Goal: Task Accomplishment & Management: Manage account settings

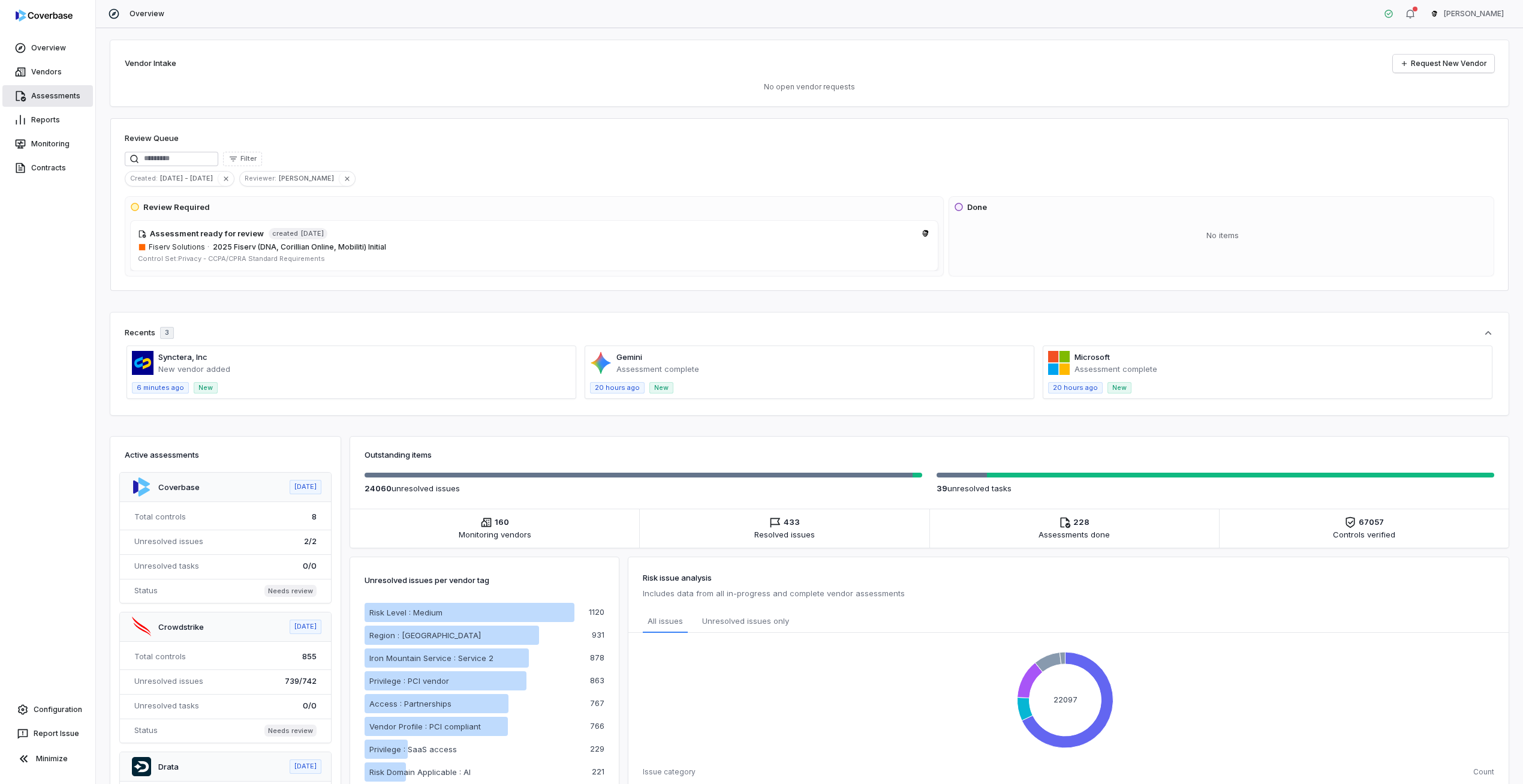
click at [49, 100] on link "Assessments" at bounding box center [48, 95] width 91 height 21
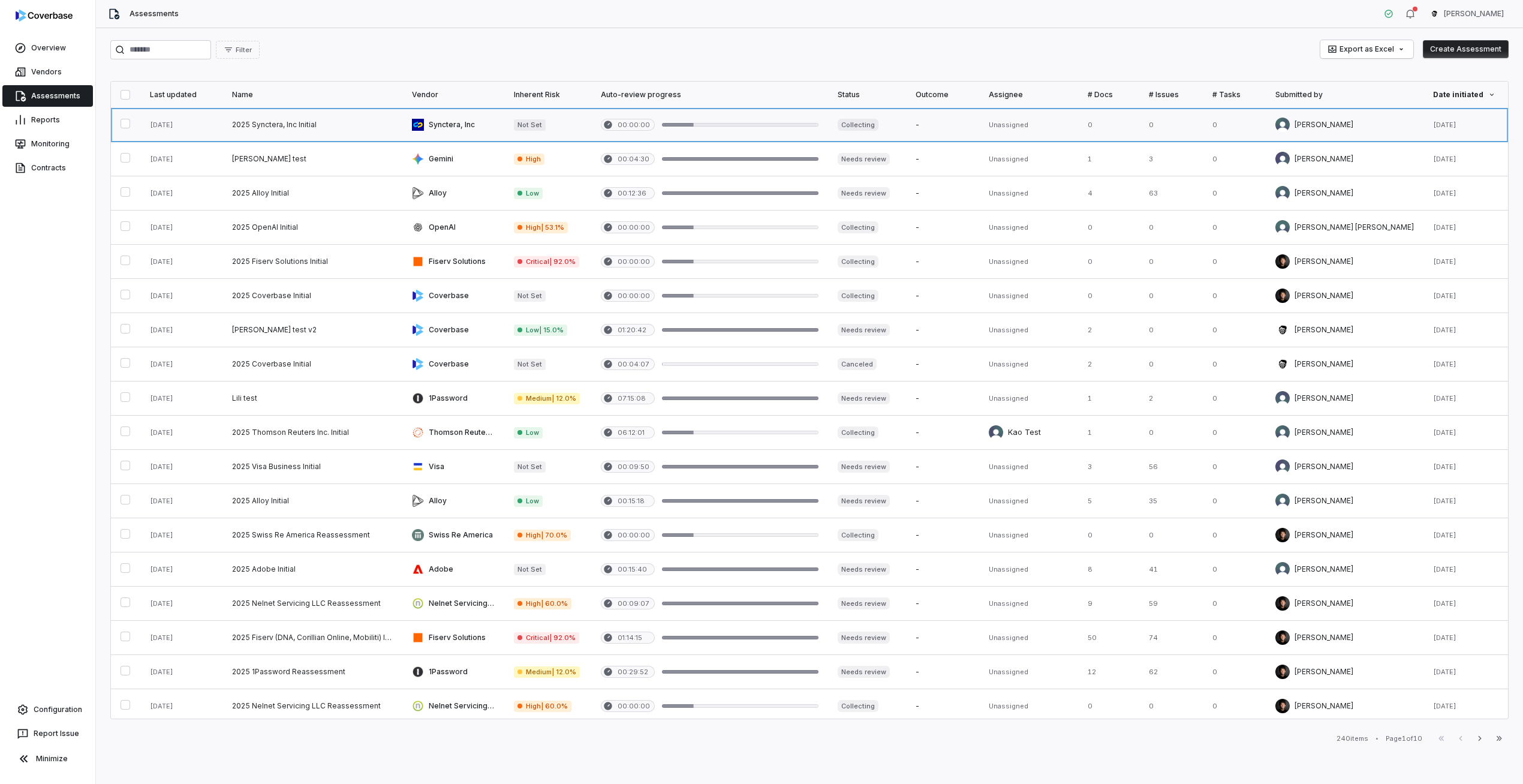
click at [211, 135] on link at bounding box center [182, 124] width 82 height 33
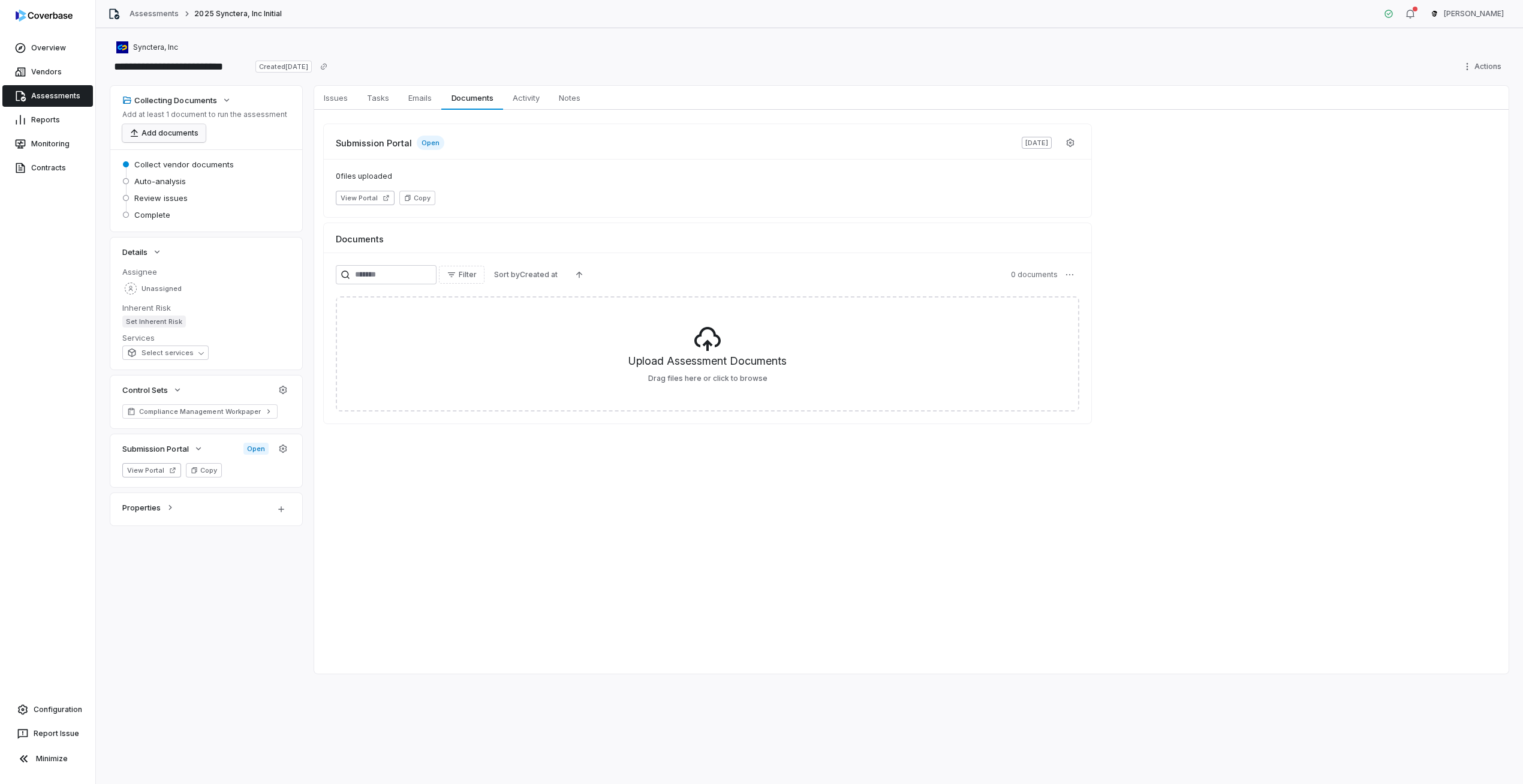
click at [169, 127] on button "Add documents" at bounding box center [164, 133] width 83 height 18
click at [491, 138] on div "Submission Portal Open Aug 22, 2025" at bounding box center [708, 138] width 768 height 27
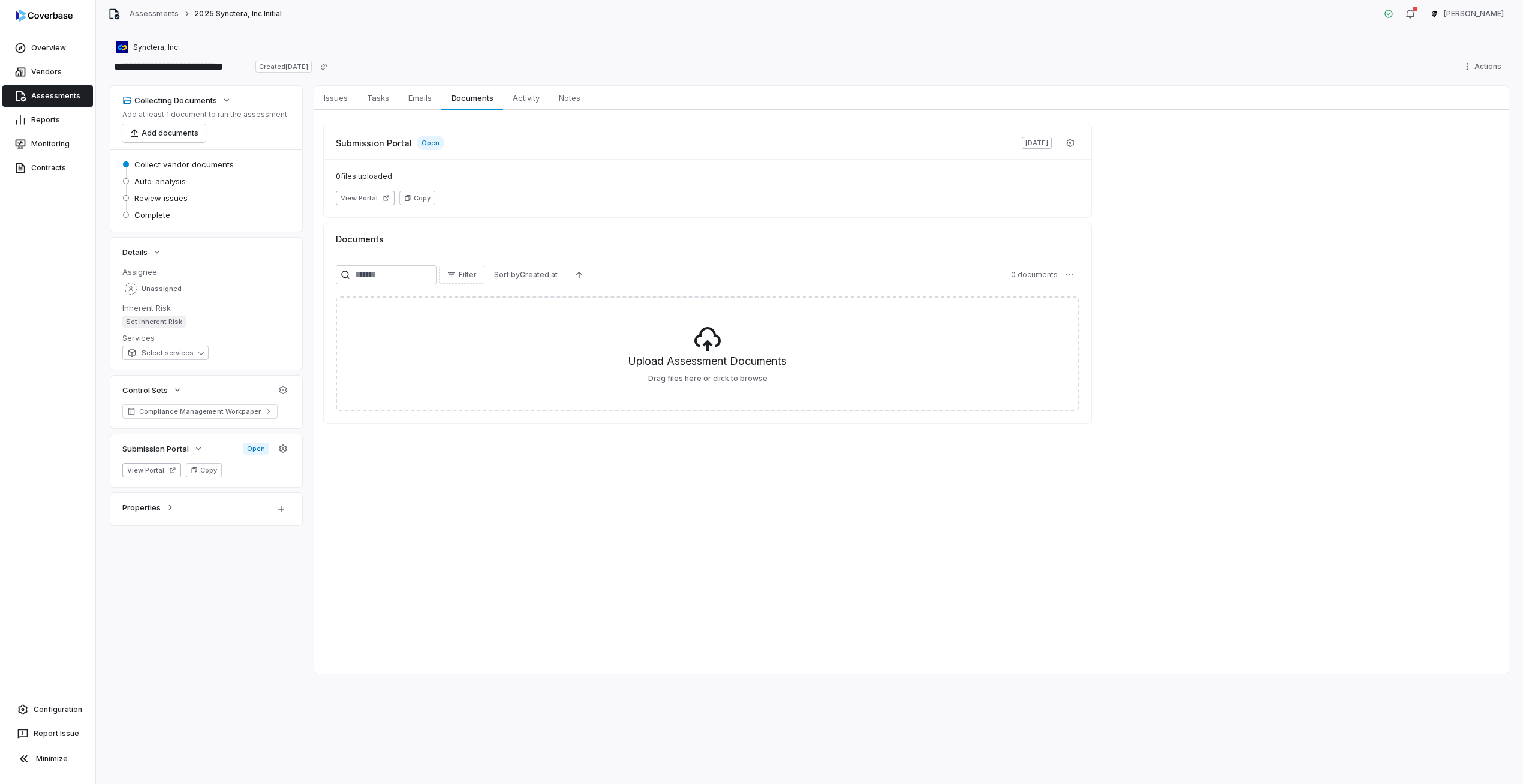
click at [286, 161] on body "**********" at bounding box center [761, 392] width 1523 height 784
click at [267, 296] on div "Unassigned" at bounding box center [207, 288] width 168 height 18
click at [214, 332] on dt "Services" at bounding box center [207, 338] width 168 height 11
click at [154, 237] on div "Details" at bounding box center [207, 252] width 192 height 29
click at [157, 245] on button "Details" at bounding box center [142, 251] width 47 height 21
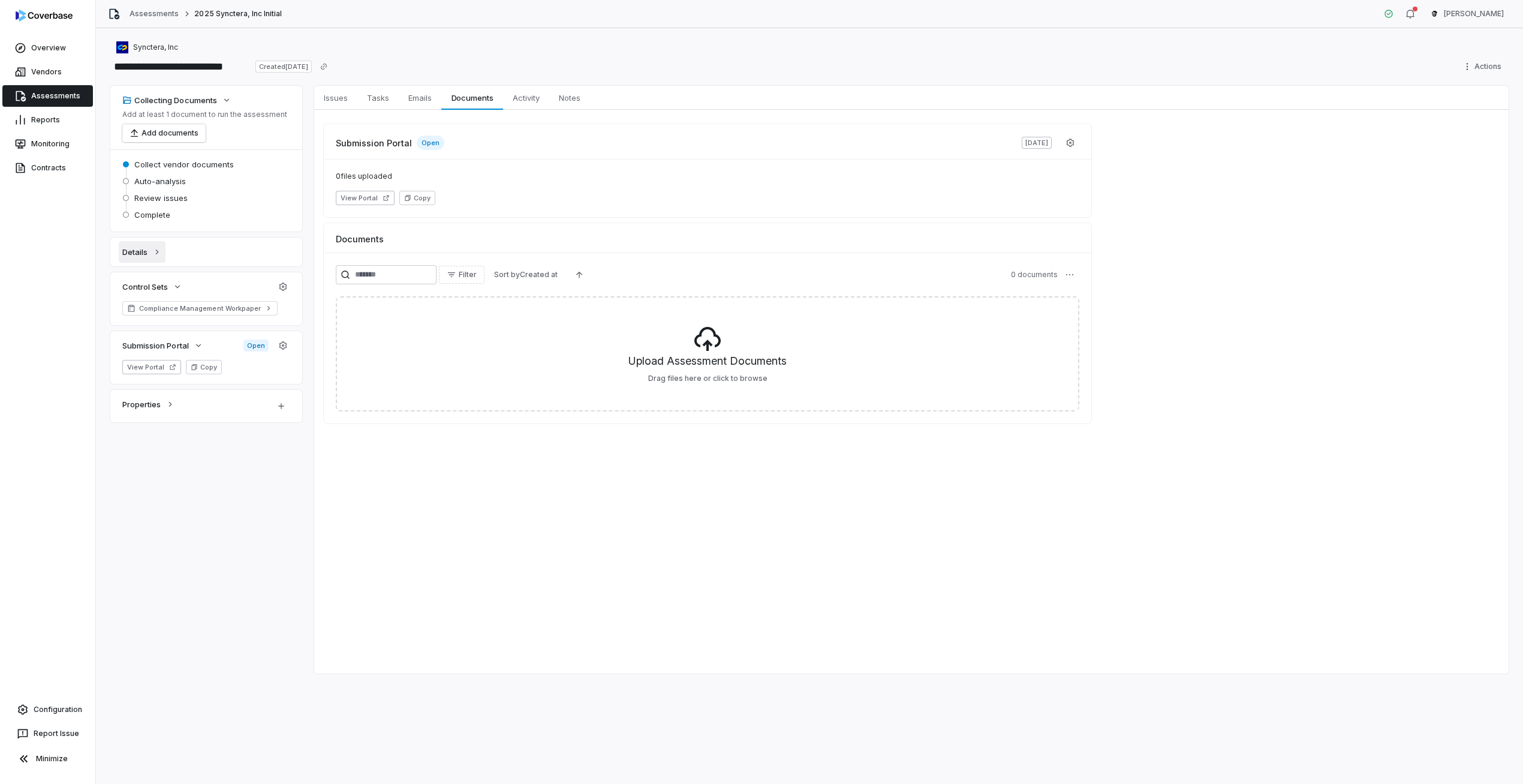
click at [157, 245] on button "Details" at bounding box center [142, 251] width 47 height 21
click at [149, 495] on div "Properties" at bounding box center [207, 509] width 192 height 33
click at [152, 506] on span "Properties" at bounding box center [141, 507] width 39 height 11
click at [151, 506] on span "Properties" at bounding box center [141, 507] width 39 height 11
click at [909, 259] on div "Filter Sort by Created at 0 documents Upload Assessment Documents Drag files he…" at bounding box center [708, 338] width 768 height 171
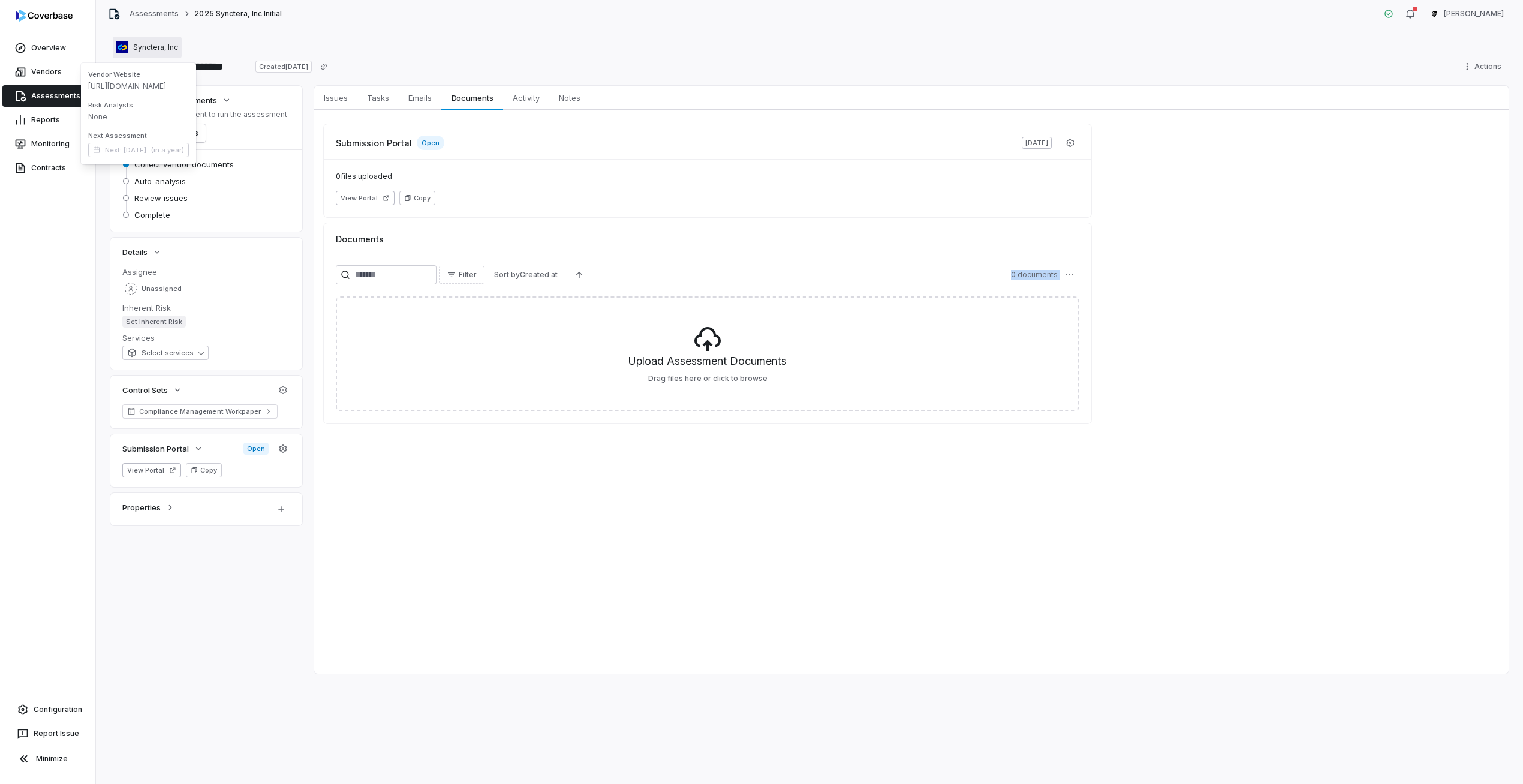
click at [139, 43] on span "Synctera, Inc" at bounding box center [155, 47] width 45 height 9
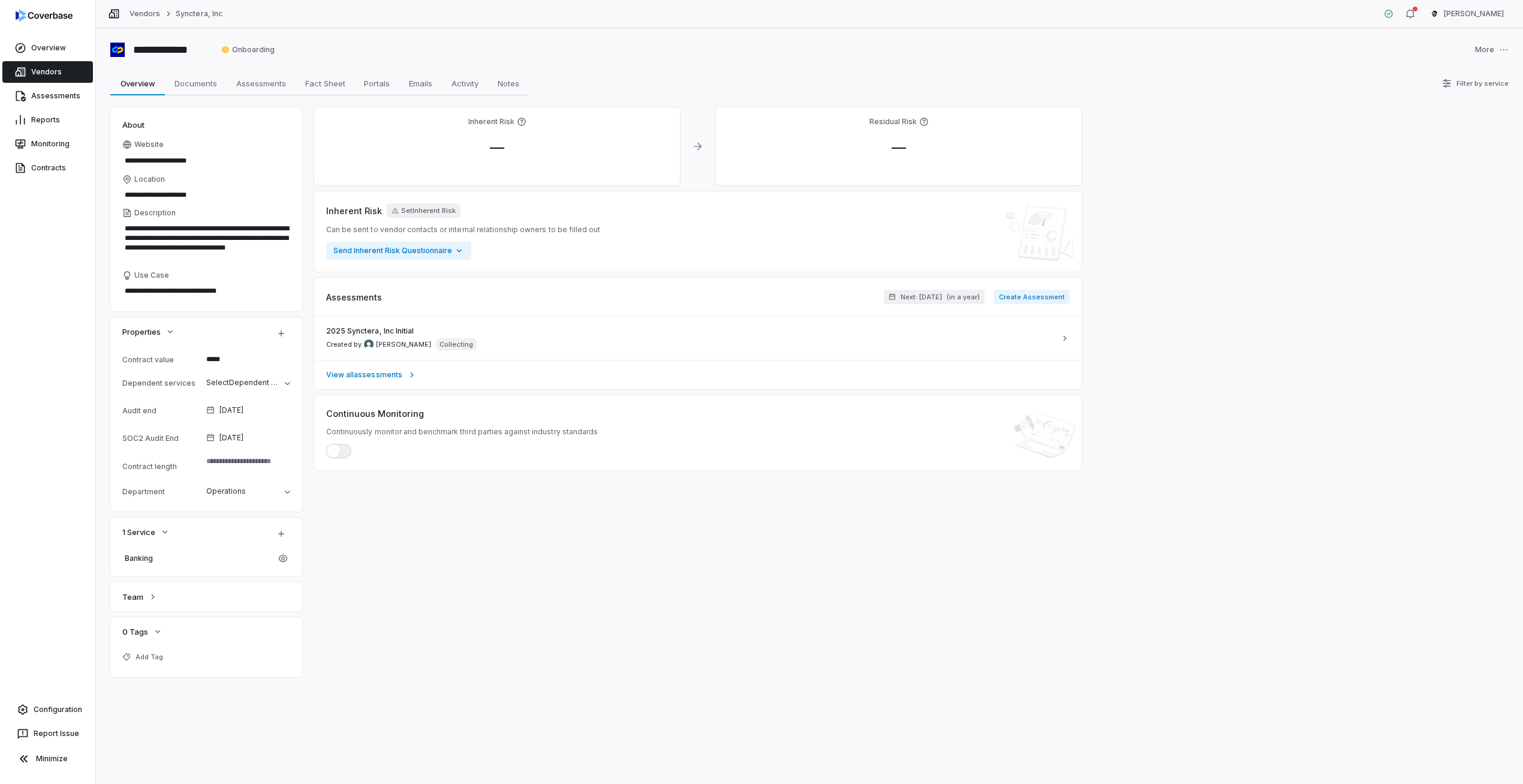
type textarea "*"
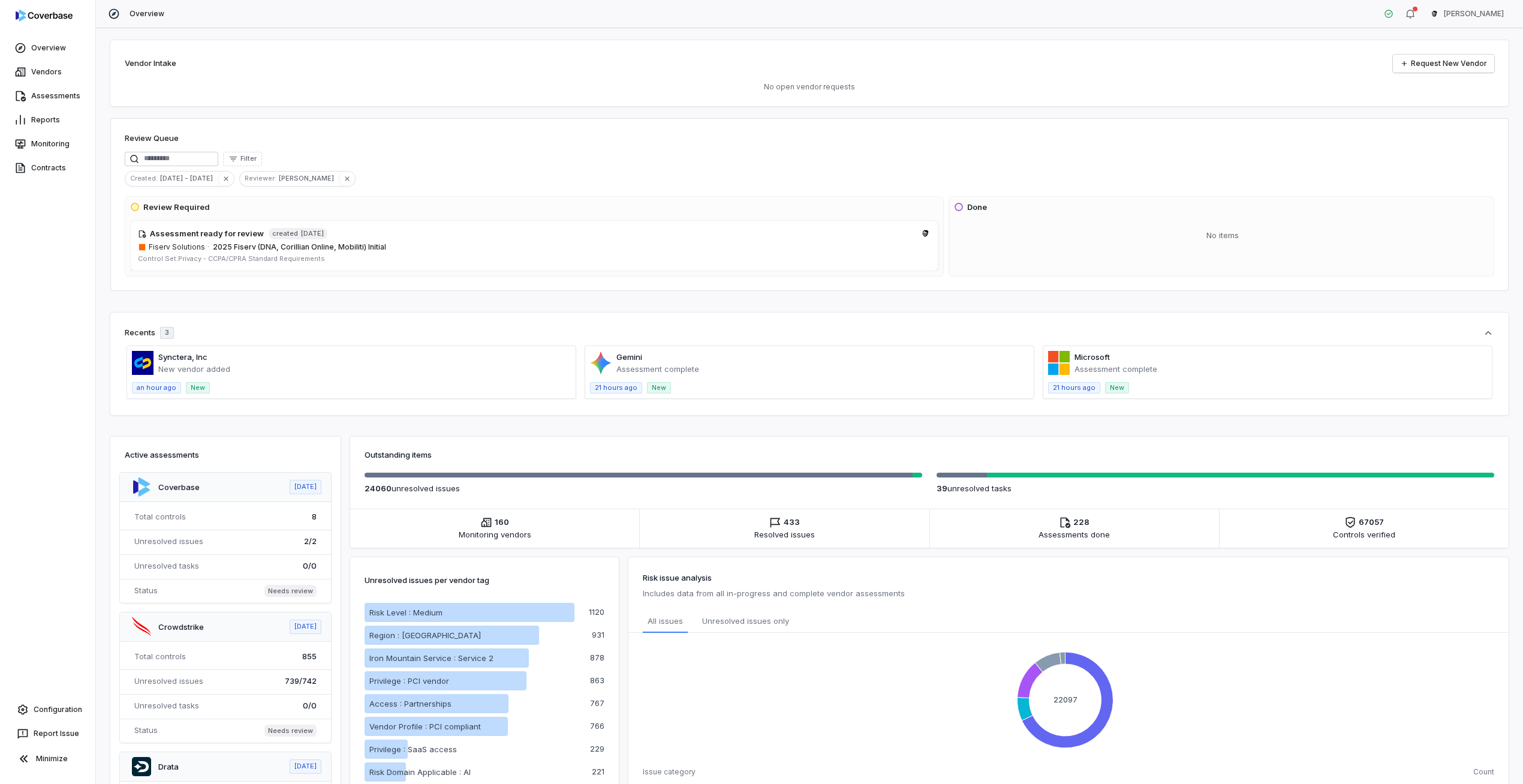
click at [53, 694] on div "Overview Vendors Assessments Reports Monitoring Contracts Configuration Report …" at bounding box center [47, 392] width 95 height 784
click at [51, 716] on link "Configuration" at bounding box center [48, 709] width 86 height 21
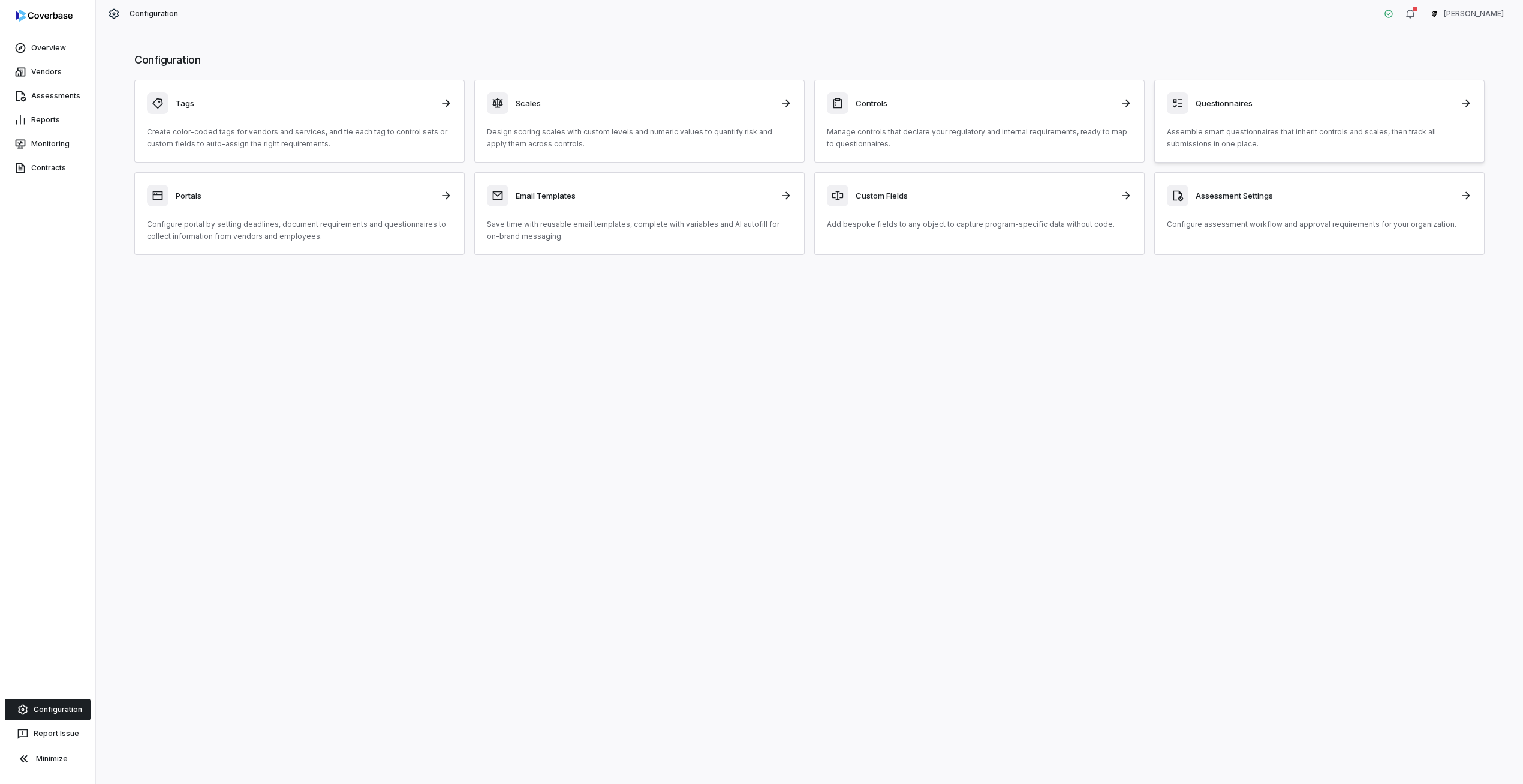
click at [1333, 99] on h3 "Questionnaires" at bounding box center [1324, 103] width 257 height 11
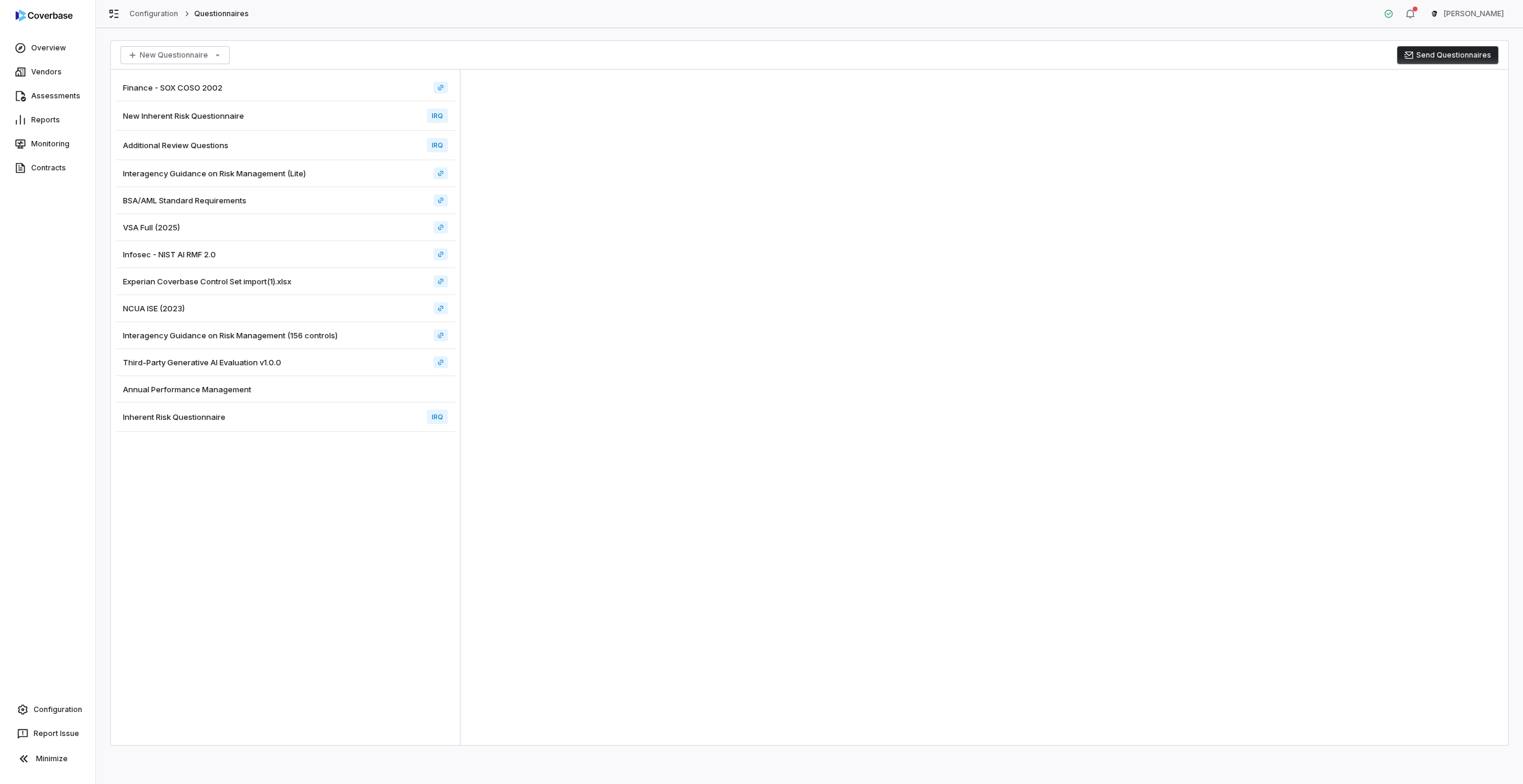
click at [281, 114] on div "New Inherent Risk Questionnaire IRQ" at bounding box center [285, 116] width 339 height 29
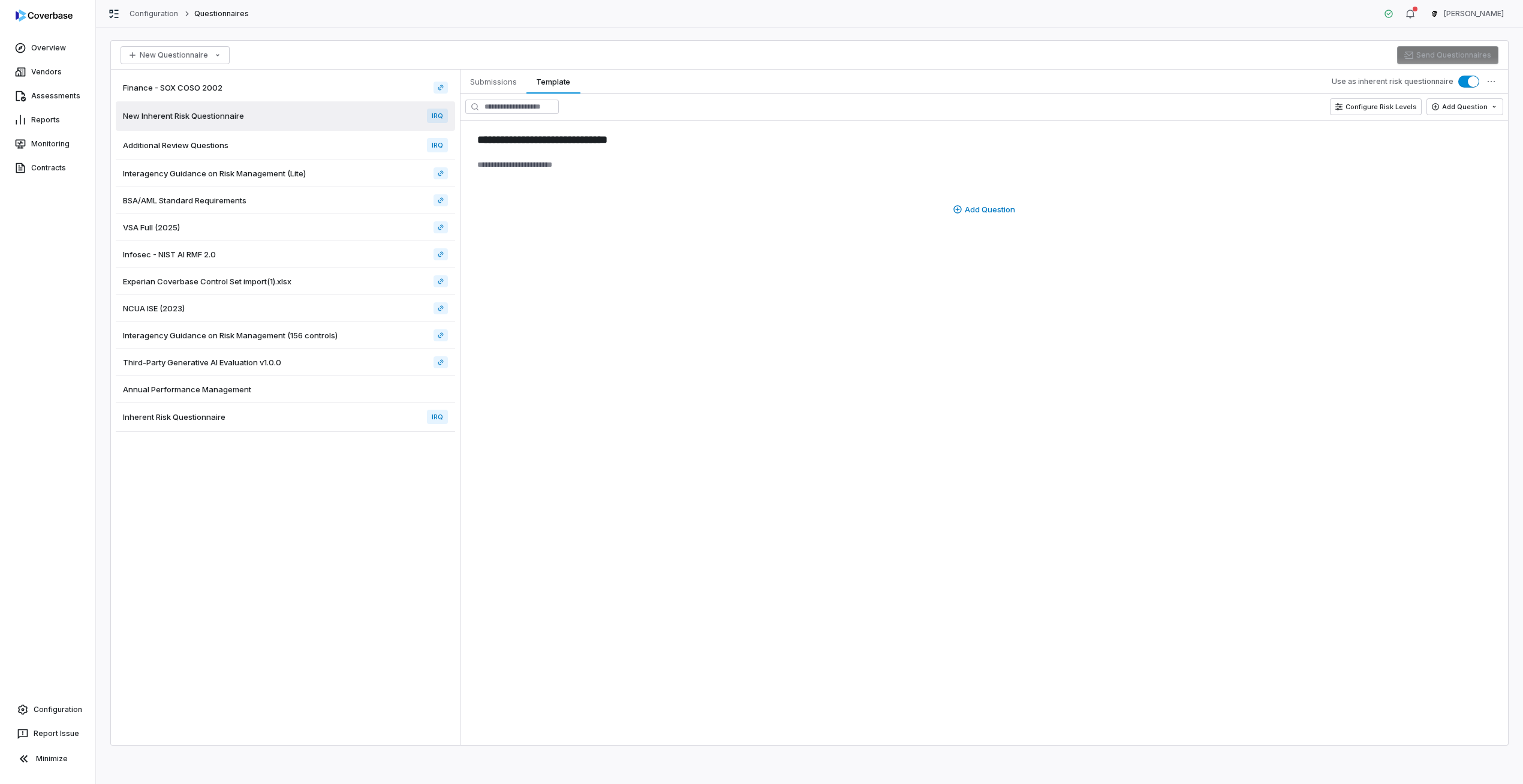
click at [312, 92] on div "Finance - SOX COSO 2002" at bounding box center [285, 87] width 339 height 27
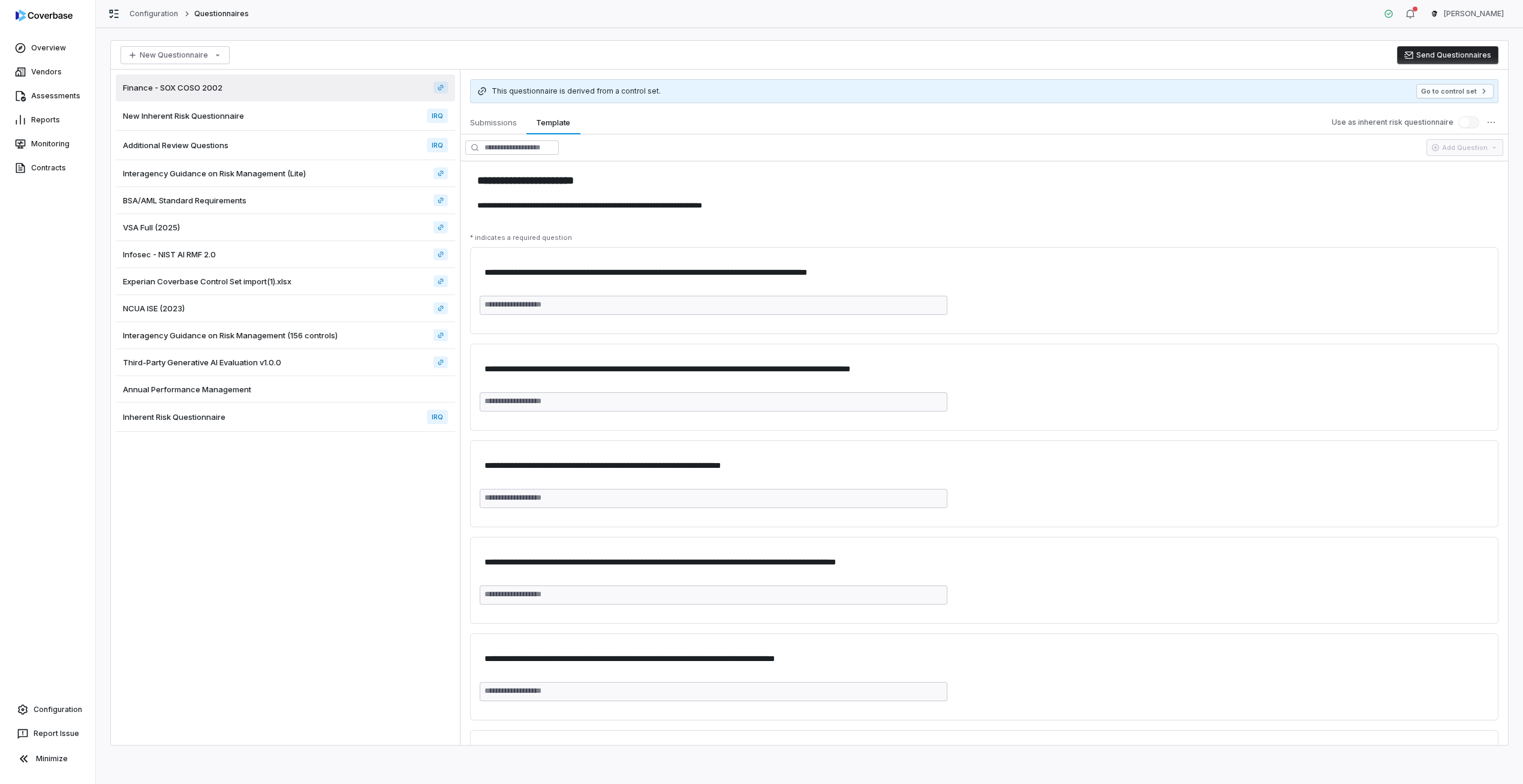
click at [1431, 58] on button "Send Questionnaires" at bounding box center [1448, 55] width 101 height 18
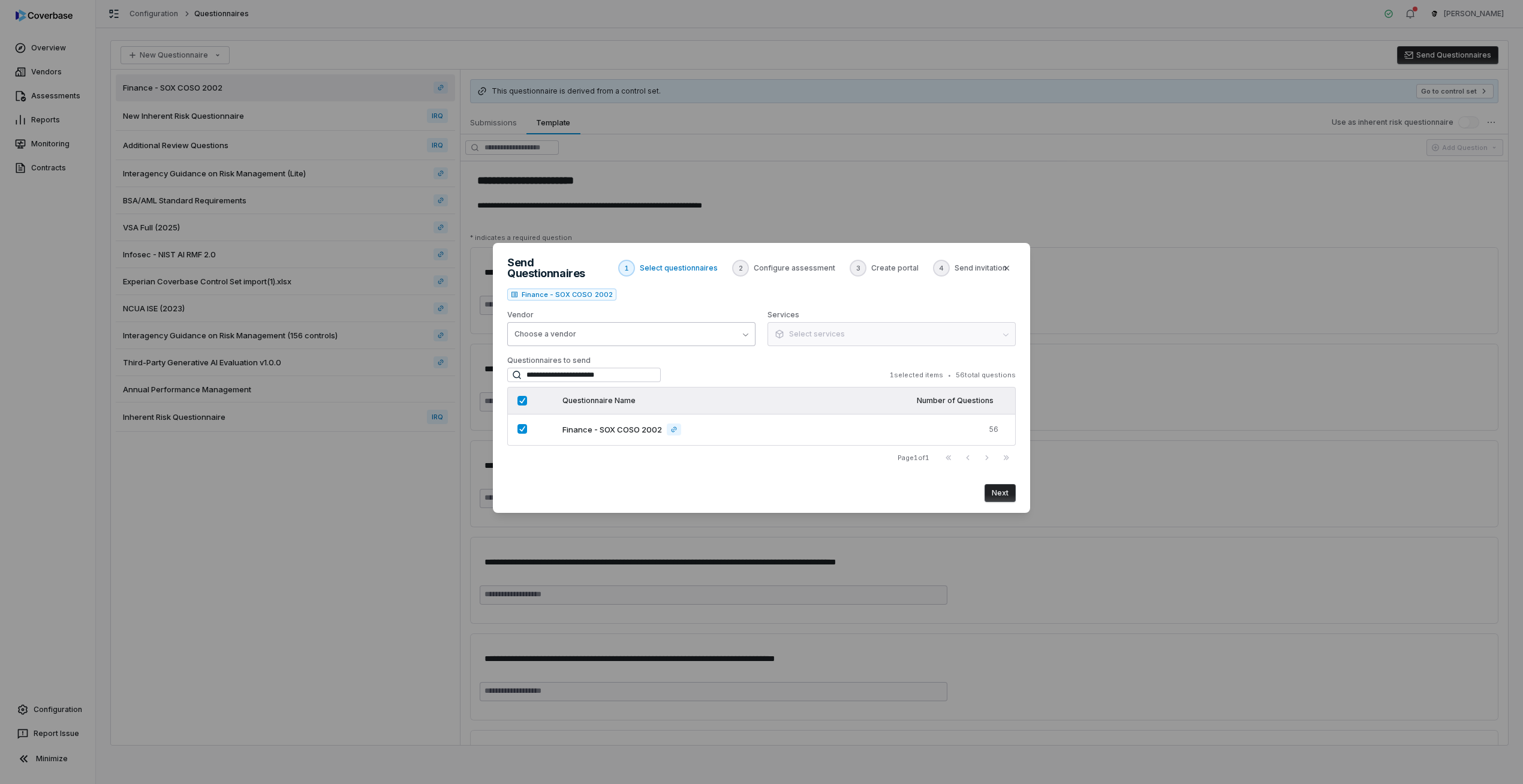
click at [725, 330] on button "Choose a vendor" at bounding box center [632, 334] width 249 height 24
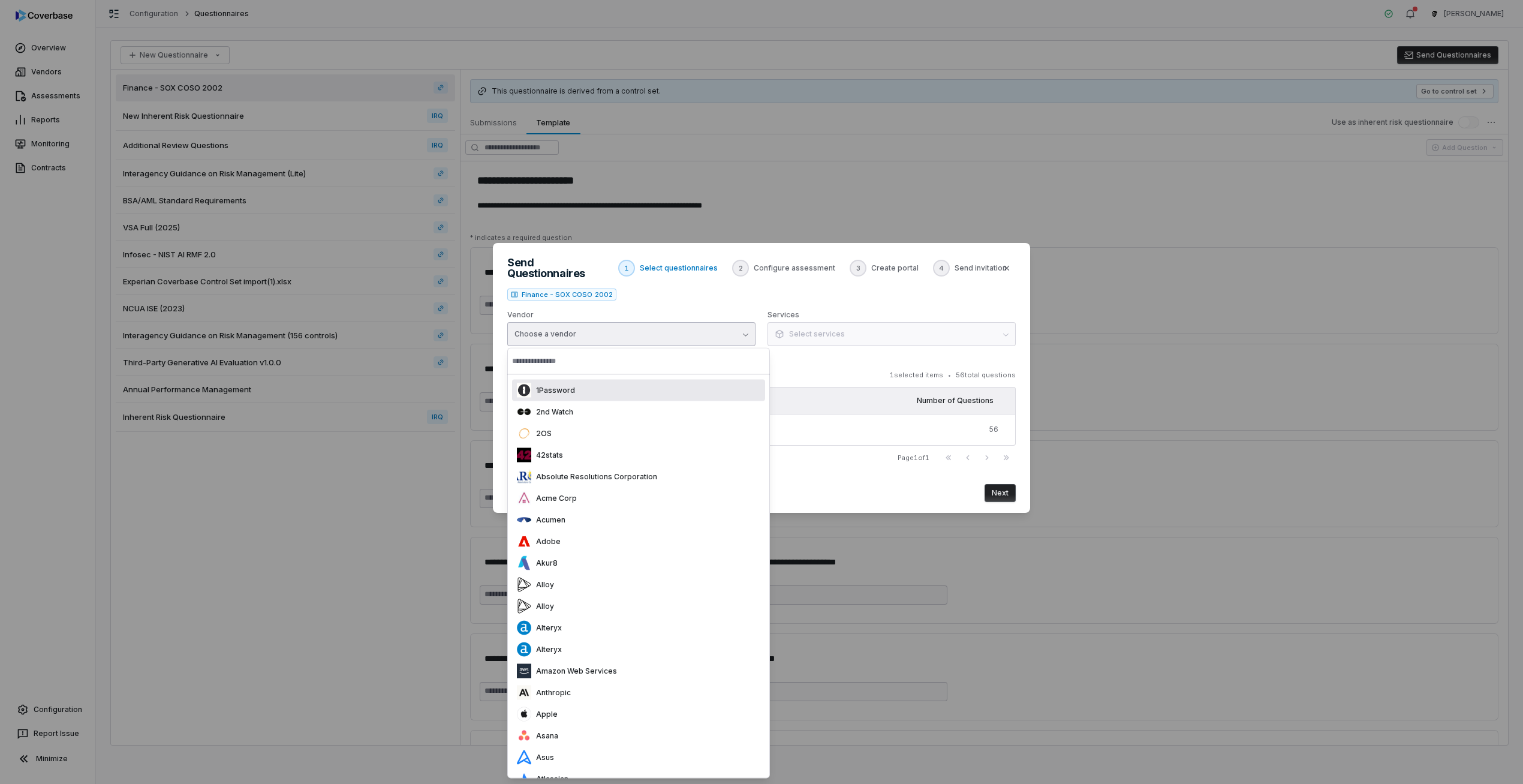
click at [675, 389] on div "1Password" at bounding box center [639, 390] width 253 height 21
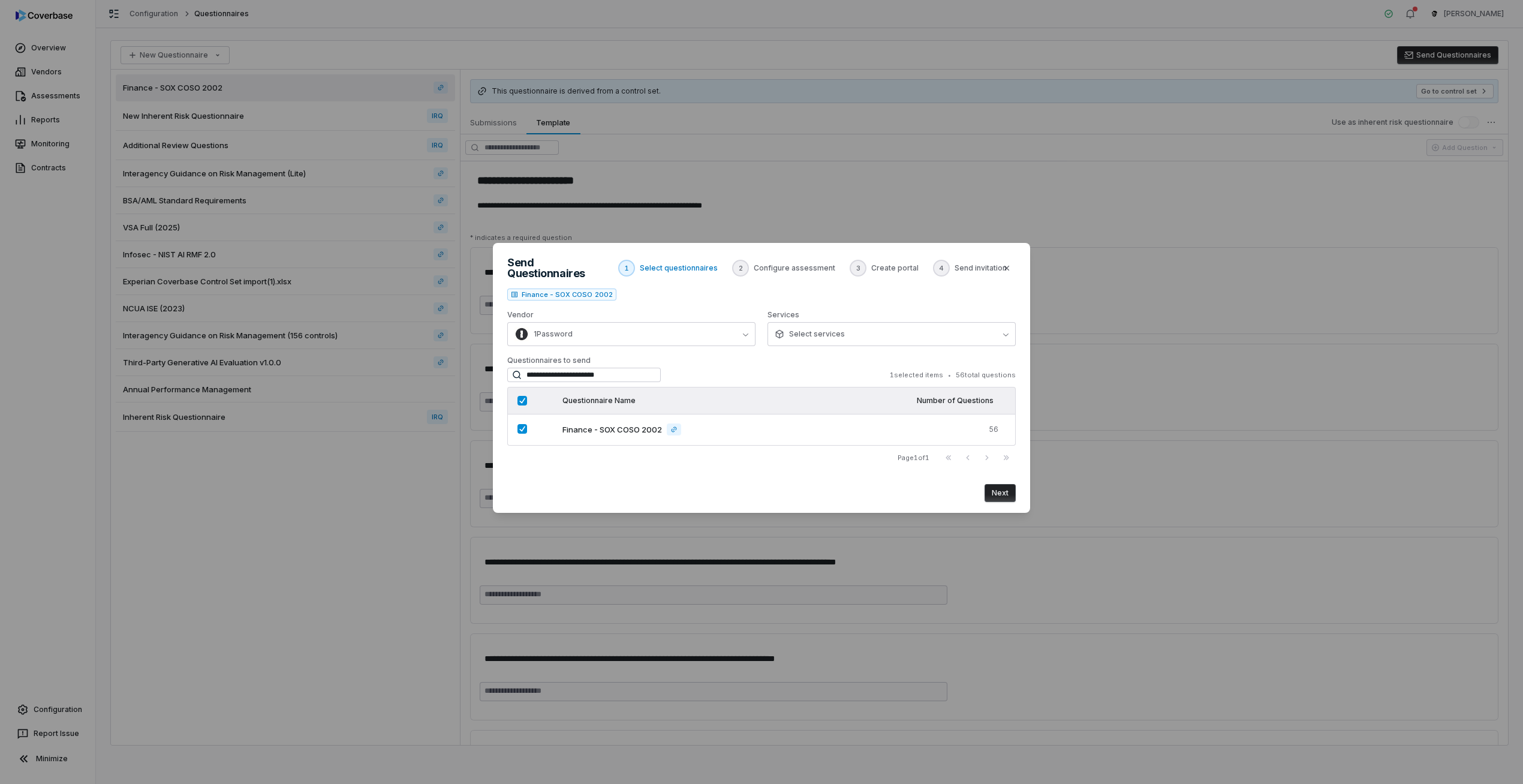
click at [988, 493] on button "Next" at bounding box center [1000, 493] width 31 height 18
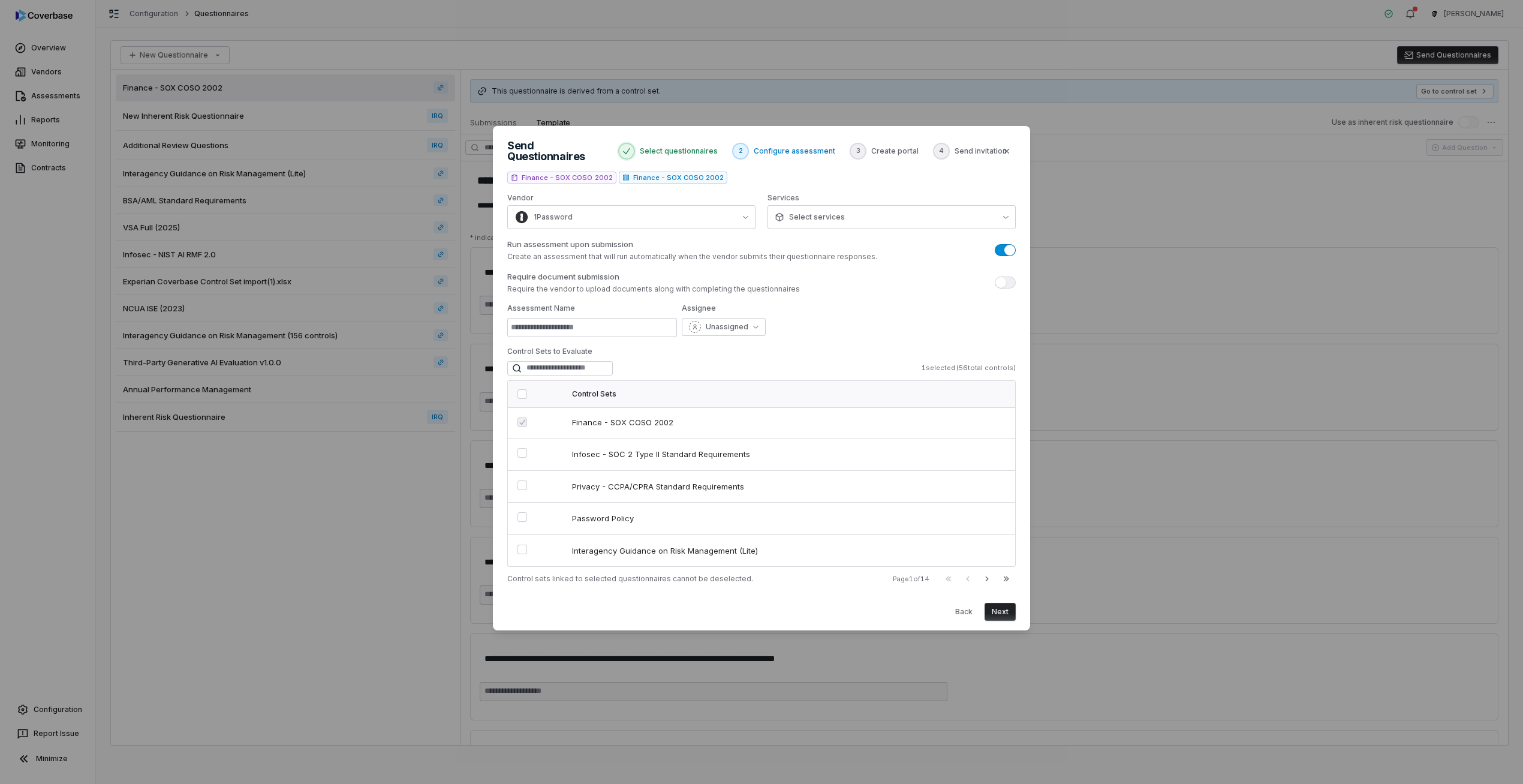
click at [1004, 248] on button "Run assessment upon submission" at bounding box center [1005, 250] width 21 height 12
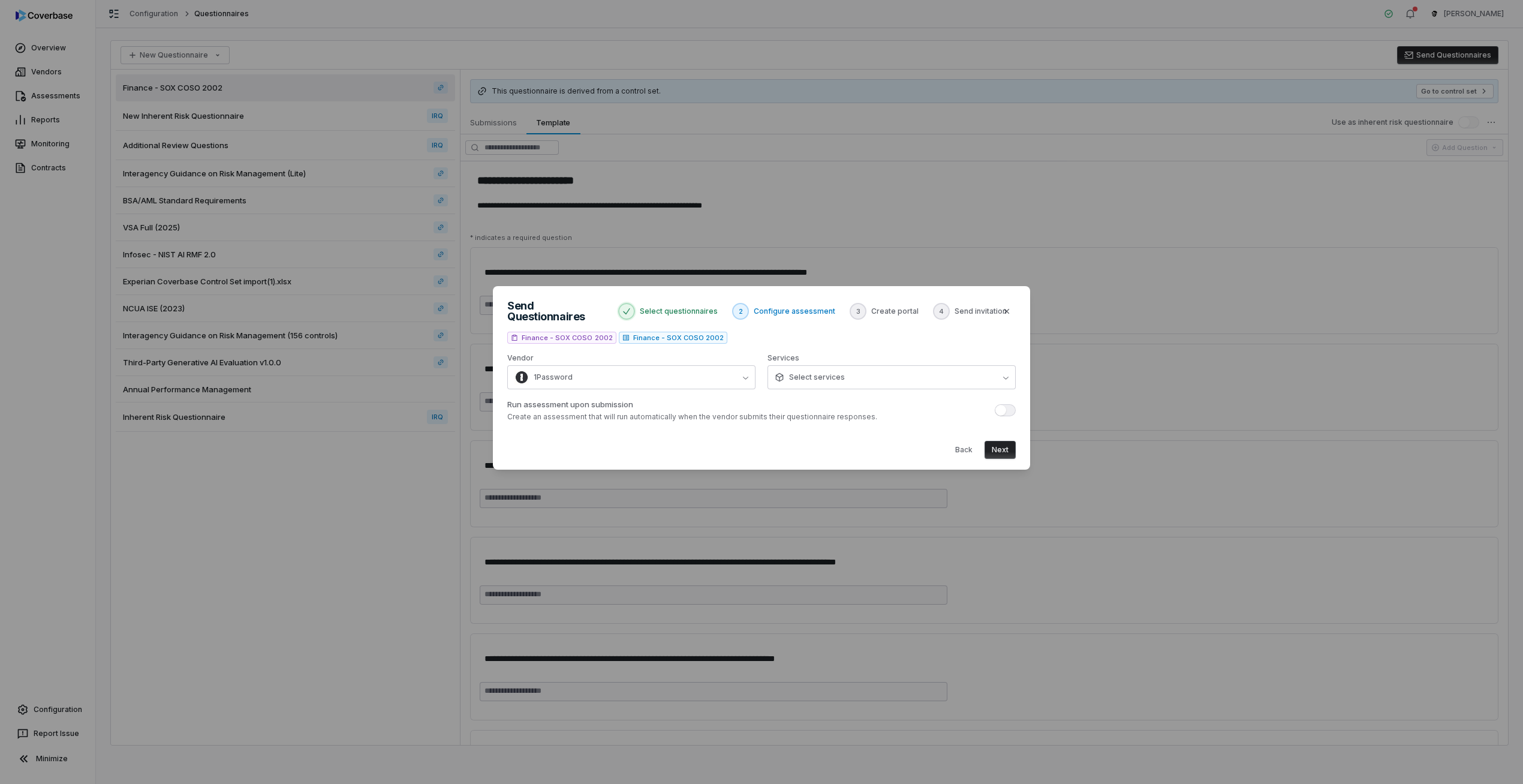
click at [999, 441] on button "Next" at bounding box center [1000, 449] width 31 height 18
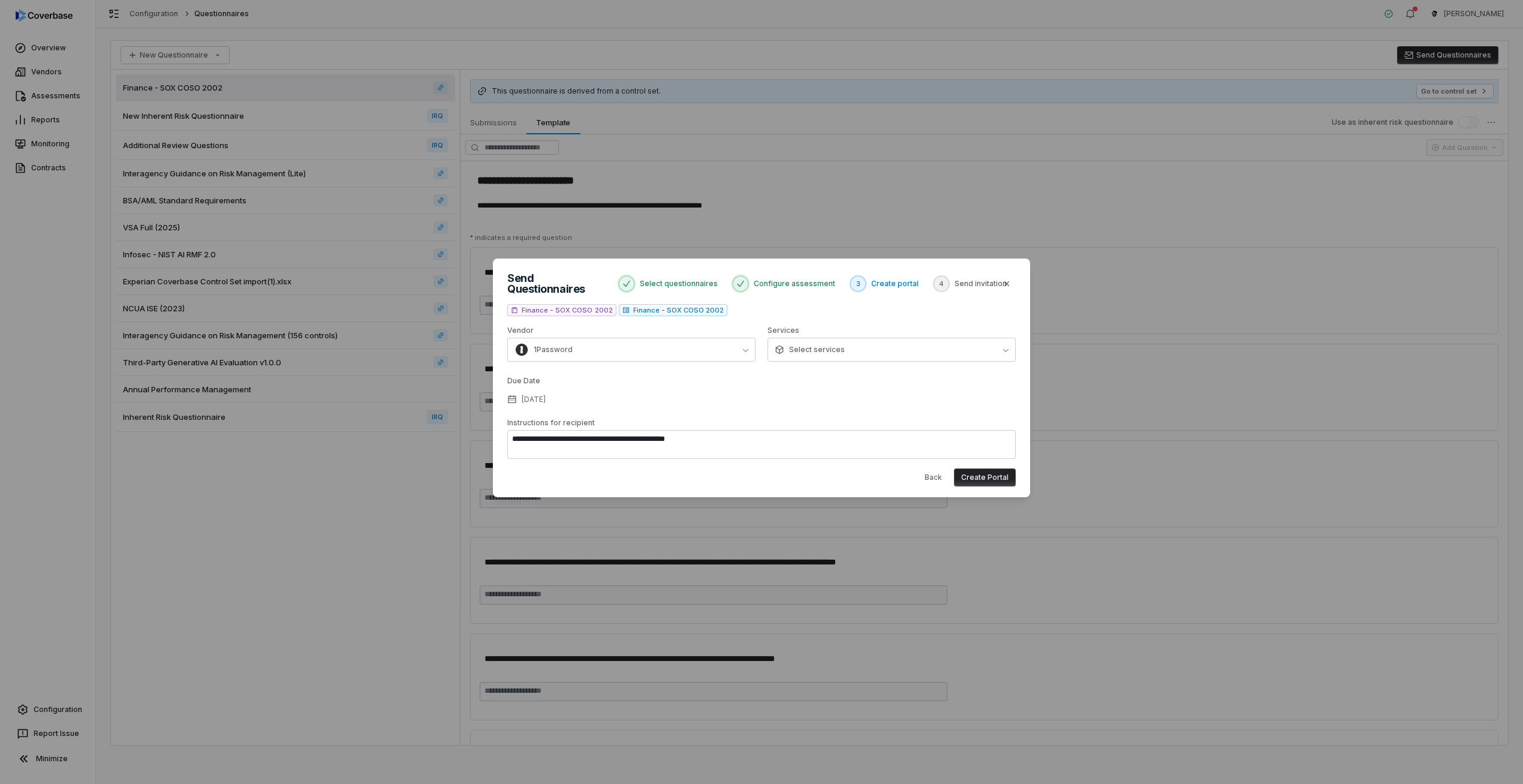
click at [984, 469] on button "Create Portal" at bounding box center [985, 477] width 62 height 18
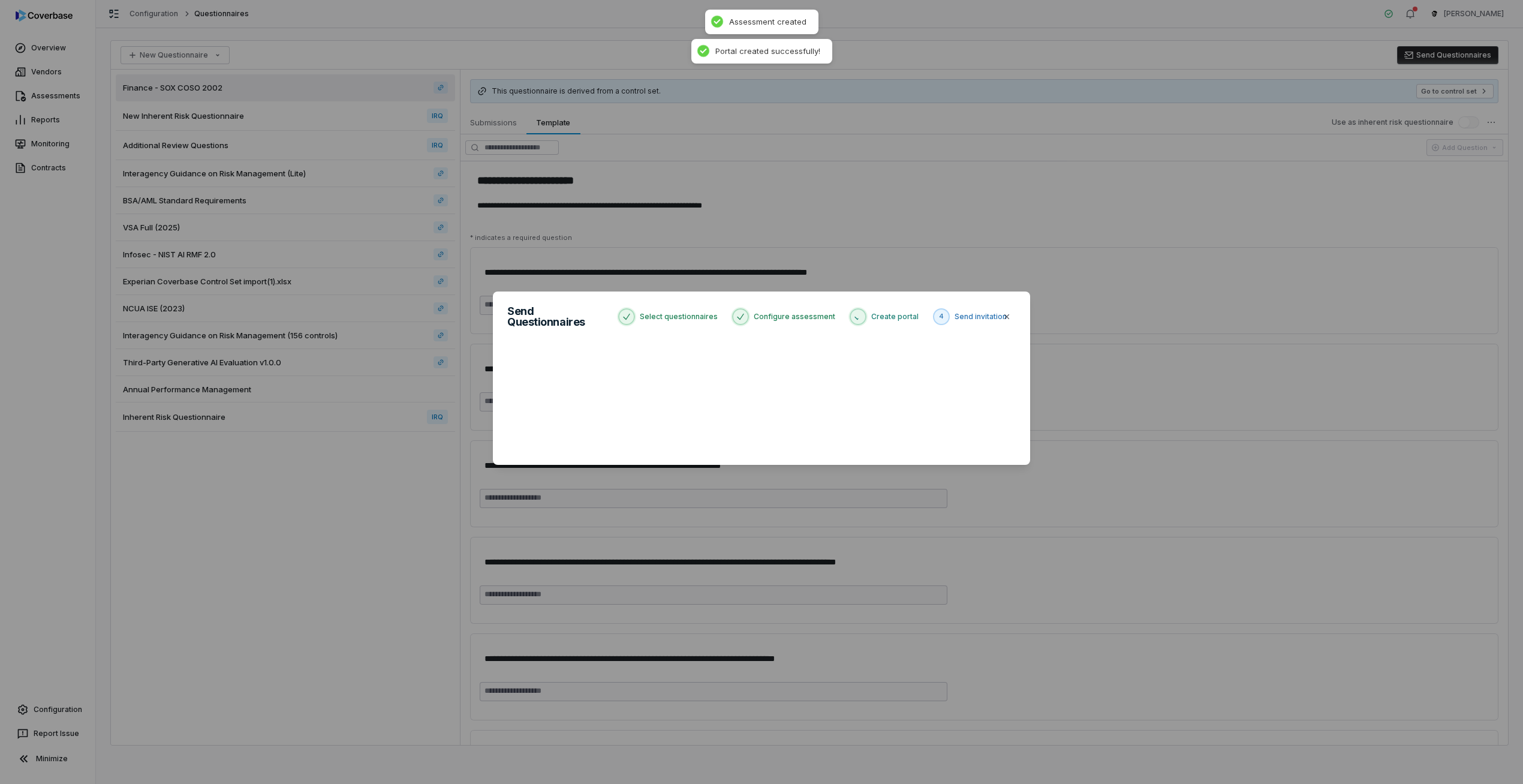
type textarea "*"
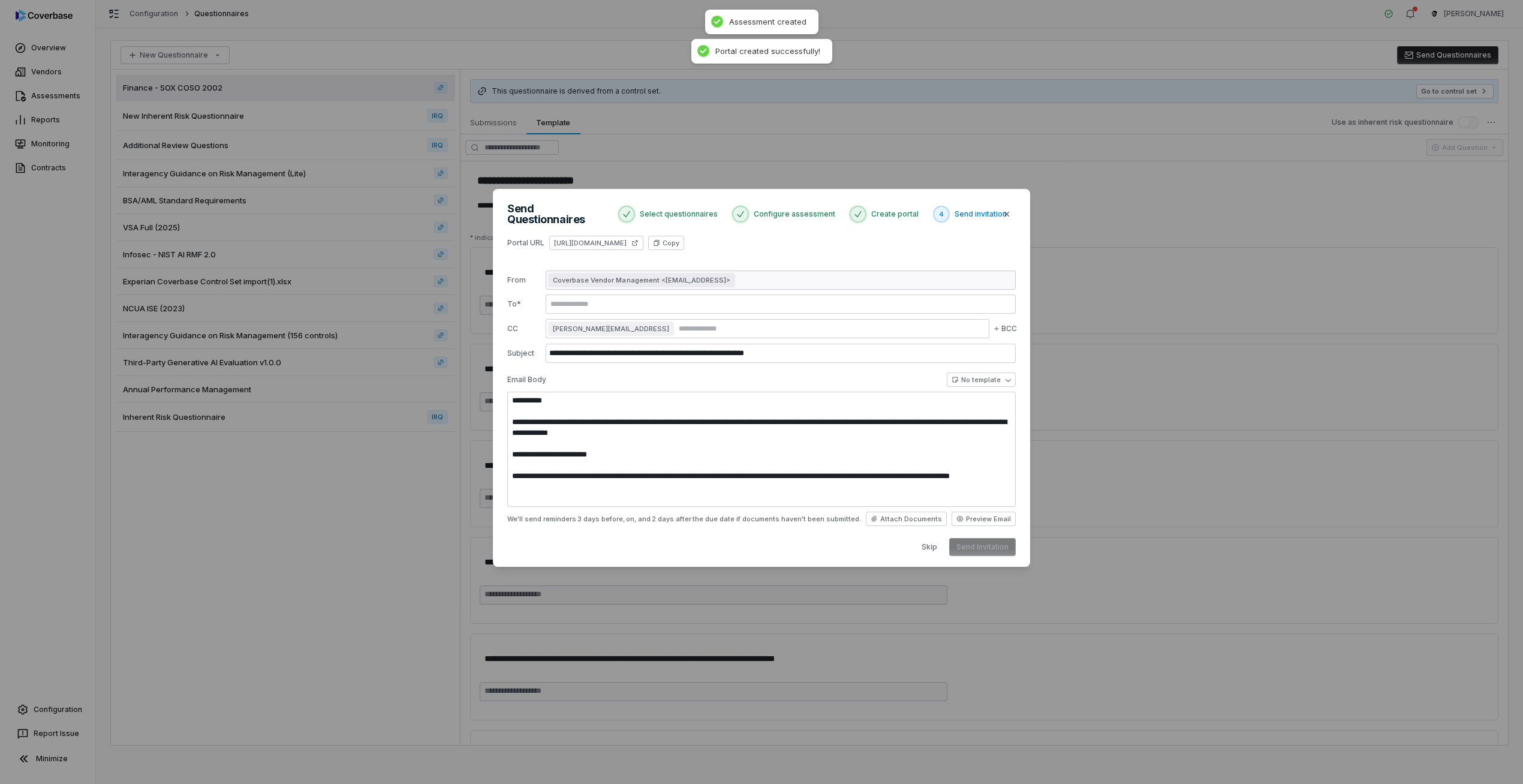
click at [766, 266] on div "**********" at bounding box center [761, 395] width 508 height 321
type textarea "**********"
click at [684, 236] on button "Copy" at bounding box center [666, 242] width 36 height 15
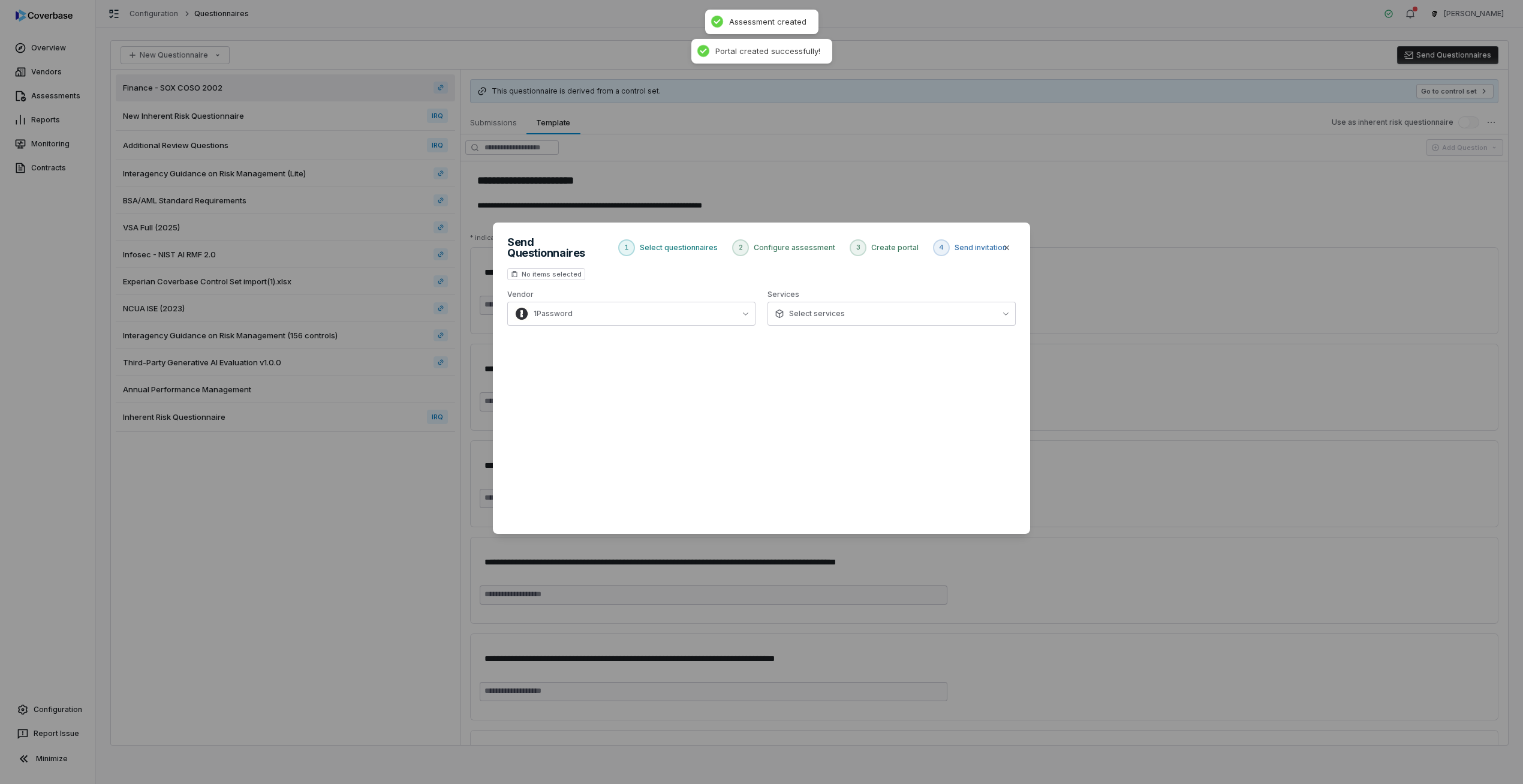
click at [824, 157] on div "Send Questionnaires 1 Select questionnaires 2 Configure assessment 3 Create por…" at bounding box center [761, 392] width 1523 height 784
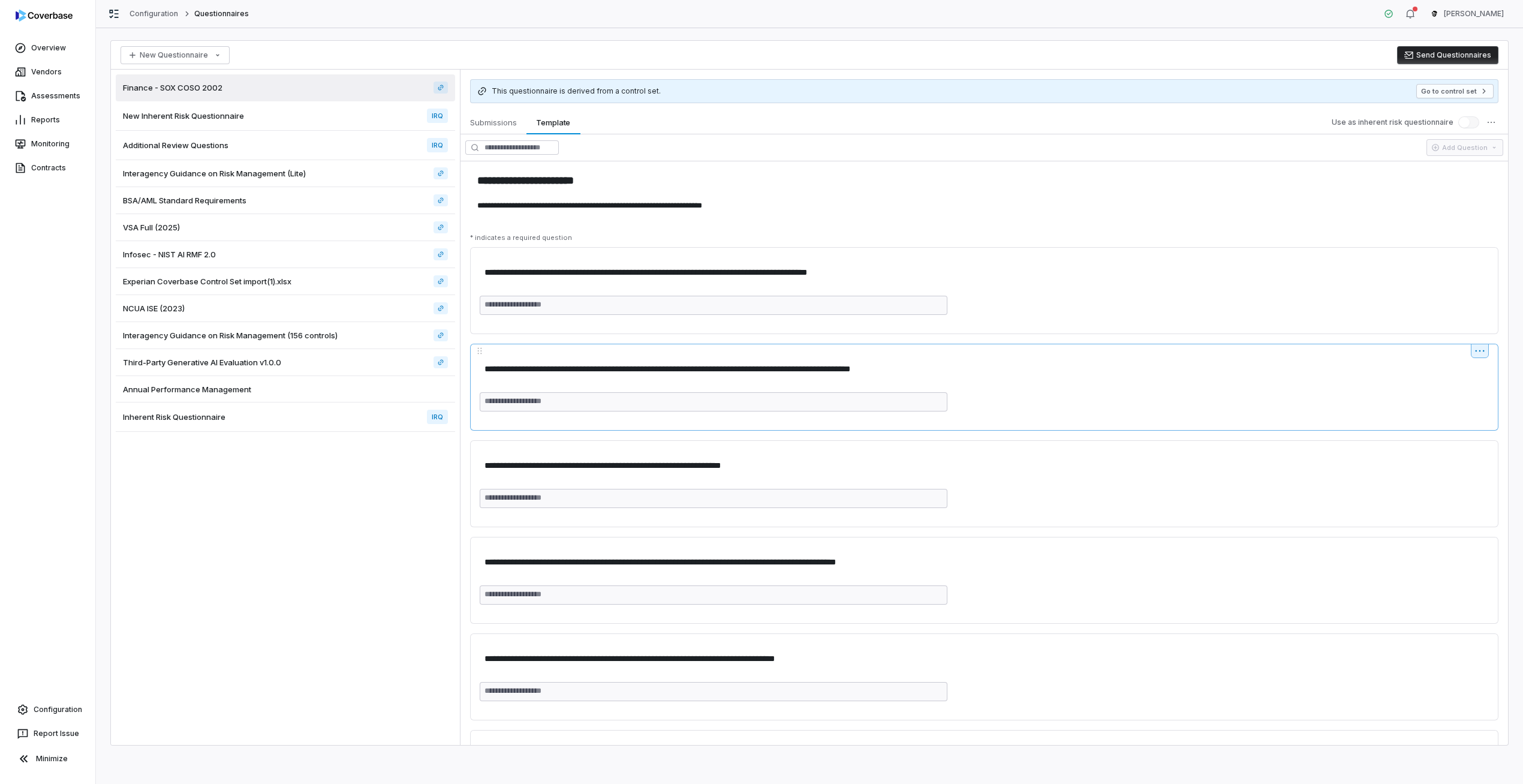
type textarea "*"
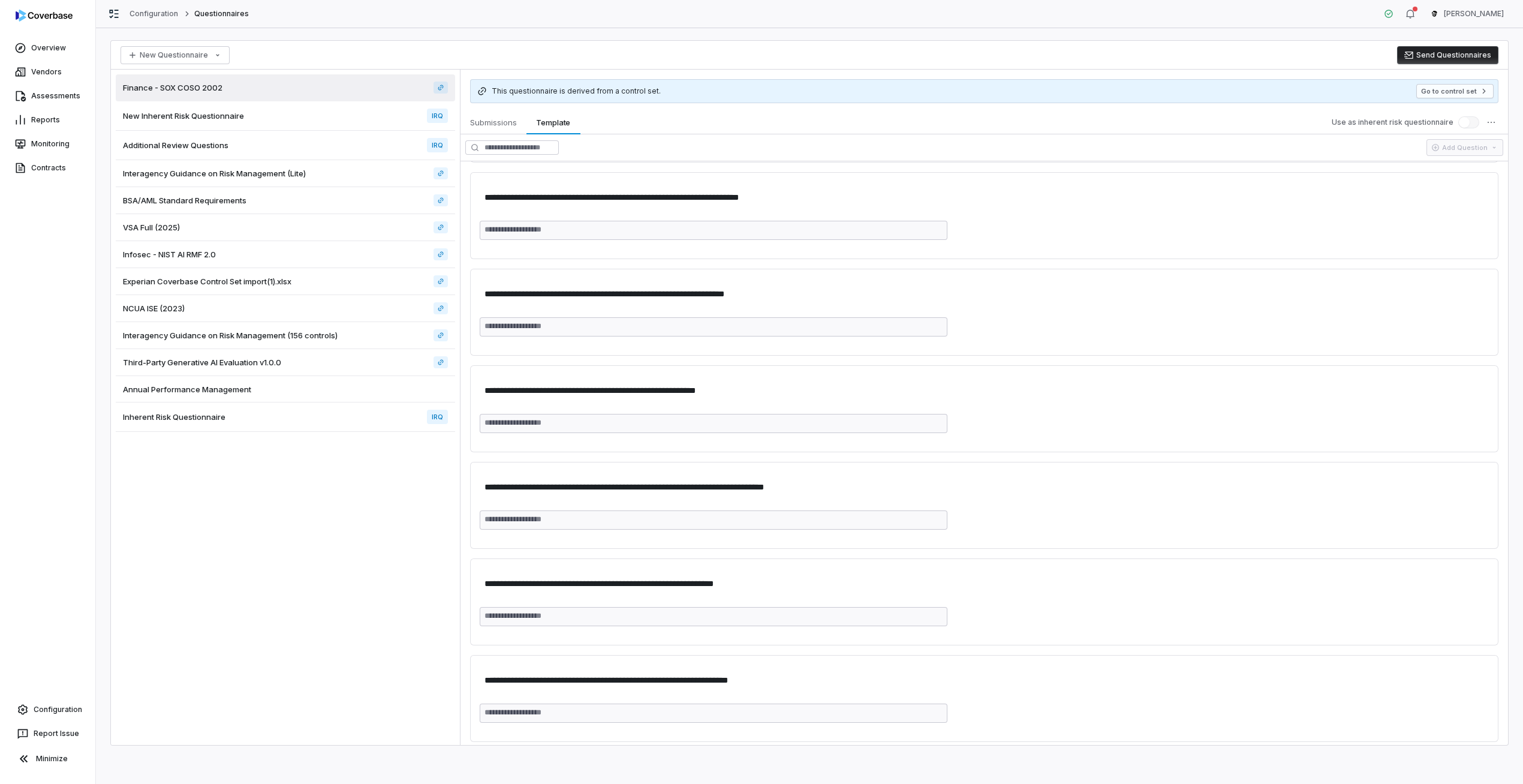
scroll to position [4930, 0]
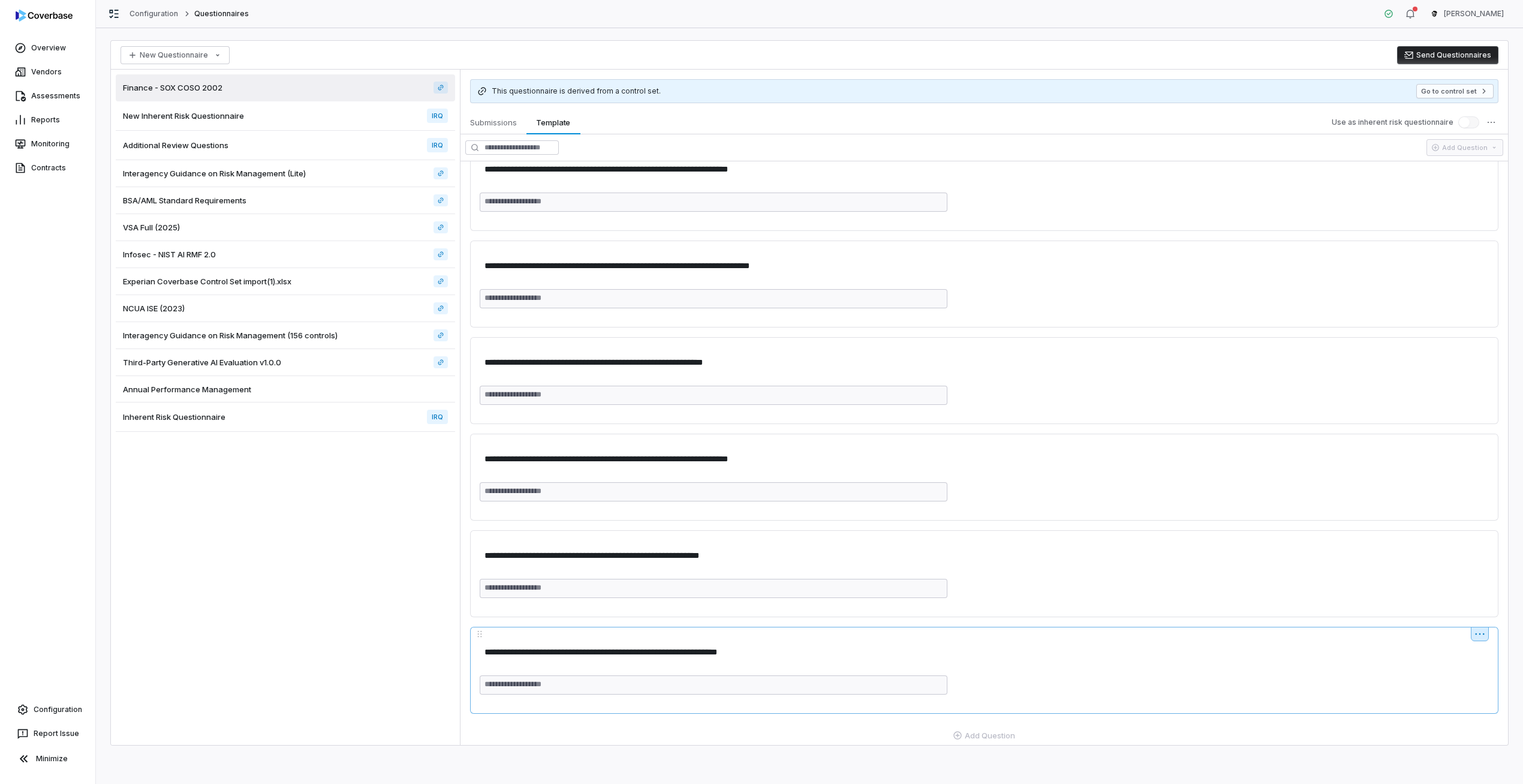
click at [1475, 629] on html "**********" at bounding box center [761, 392] width 1523 height 784
type textarea "*"
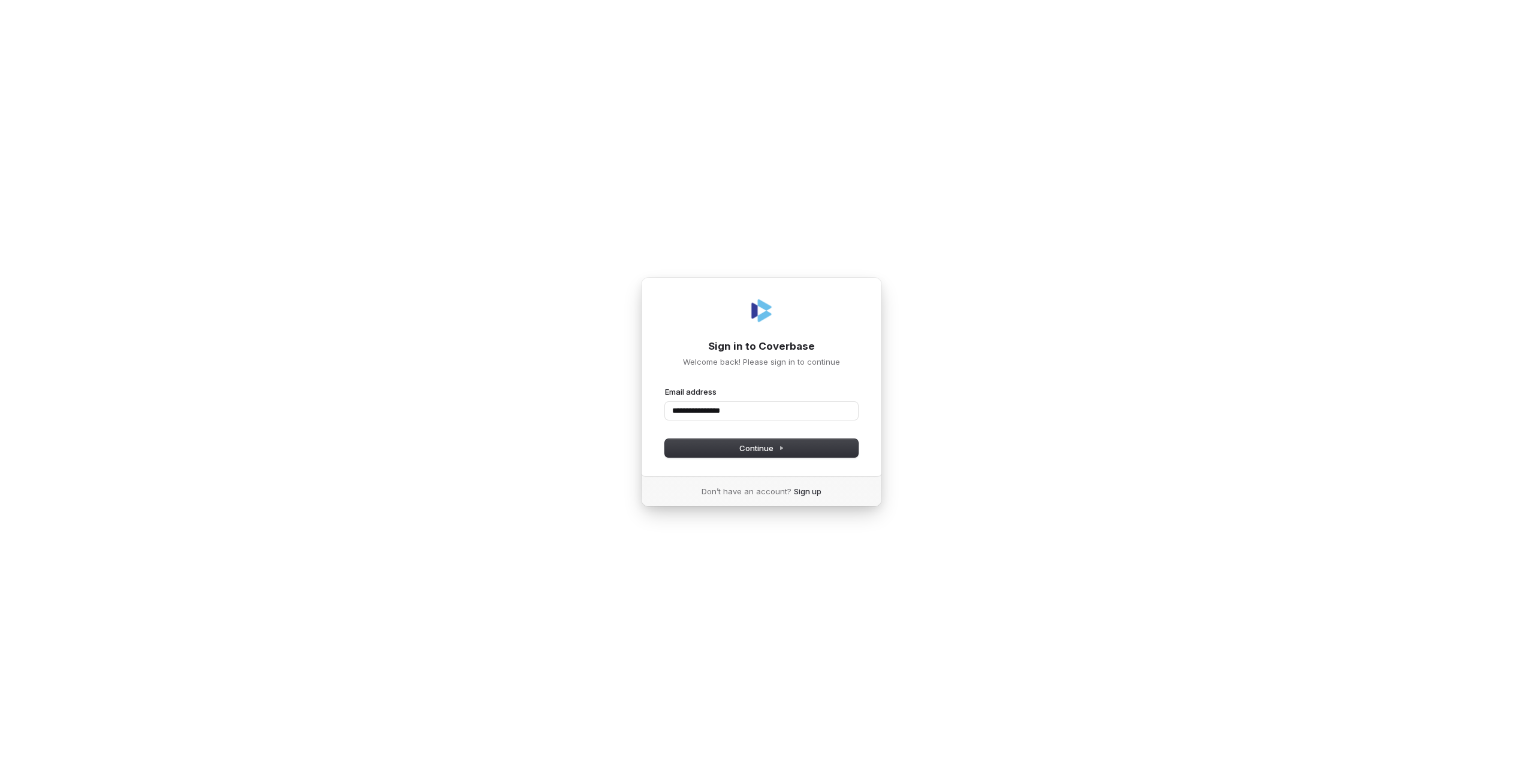
type input "**********"
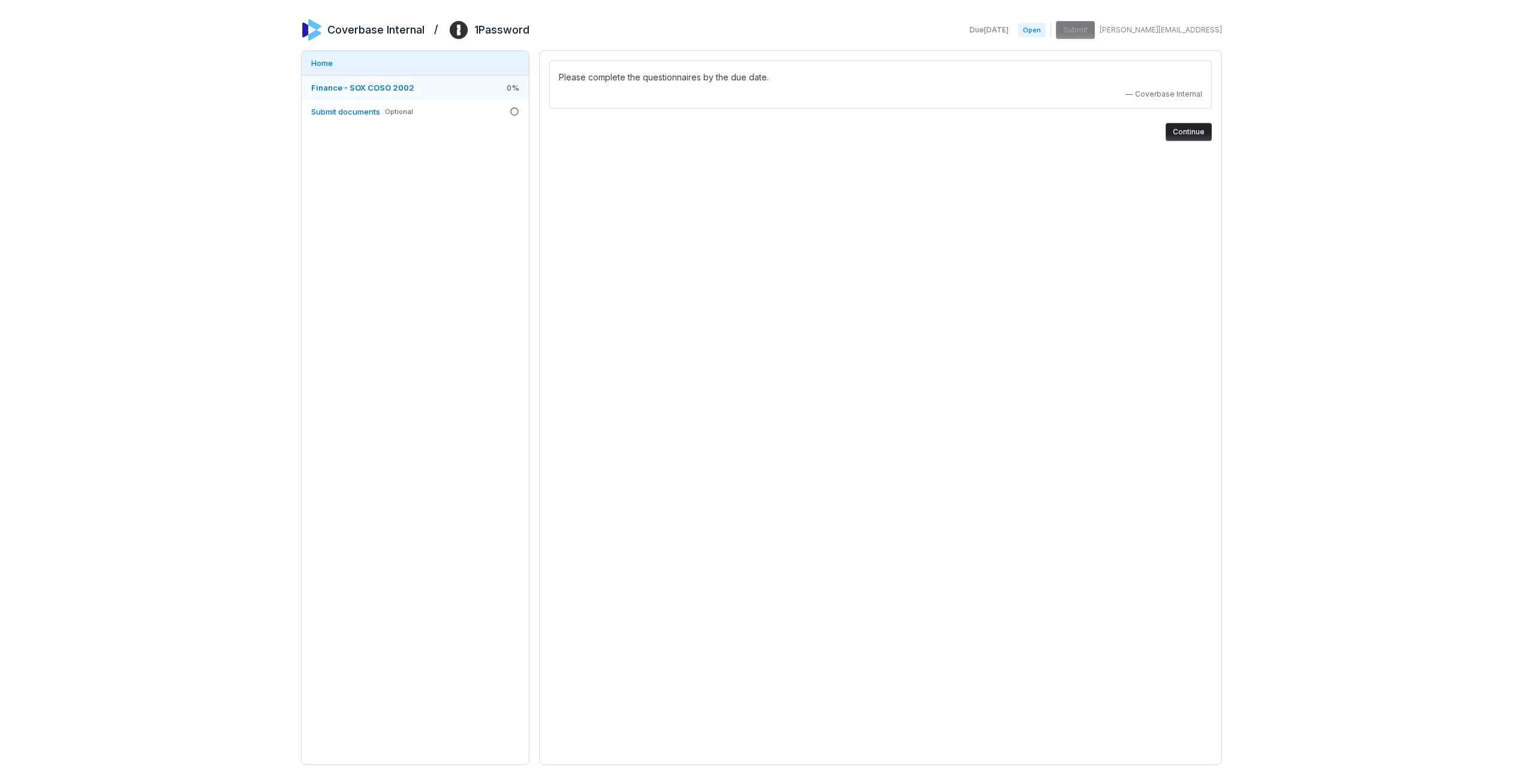
click at [496, 81] on link "Finance - SOX COSO 2002 0 %" at bounding box center [415, 87] width 227 height 24
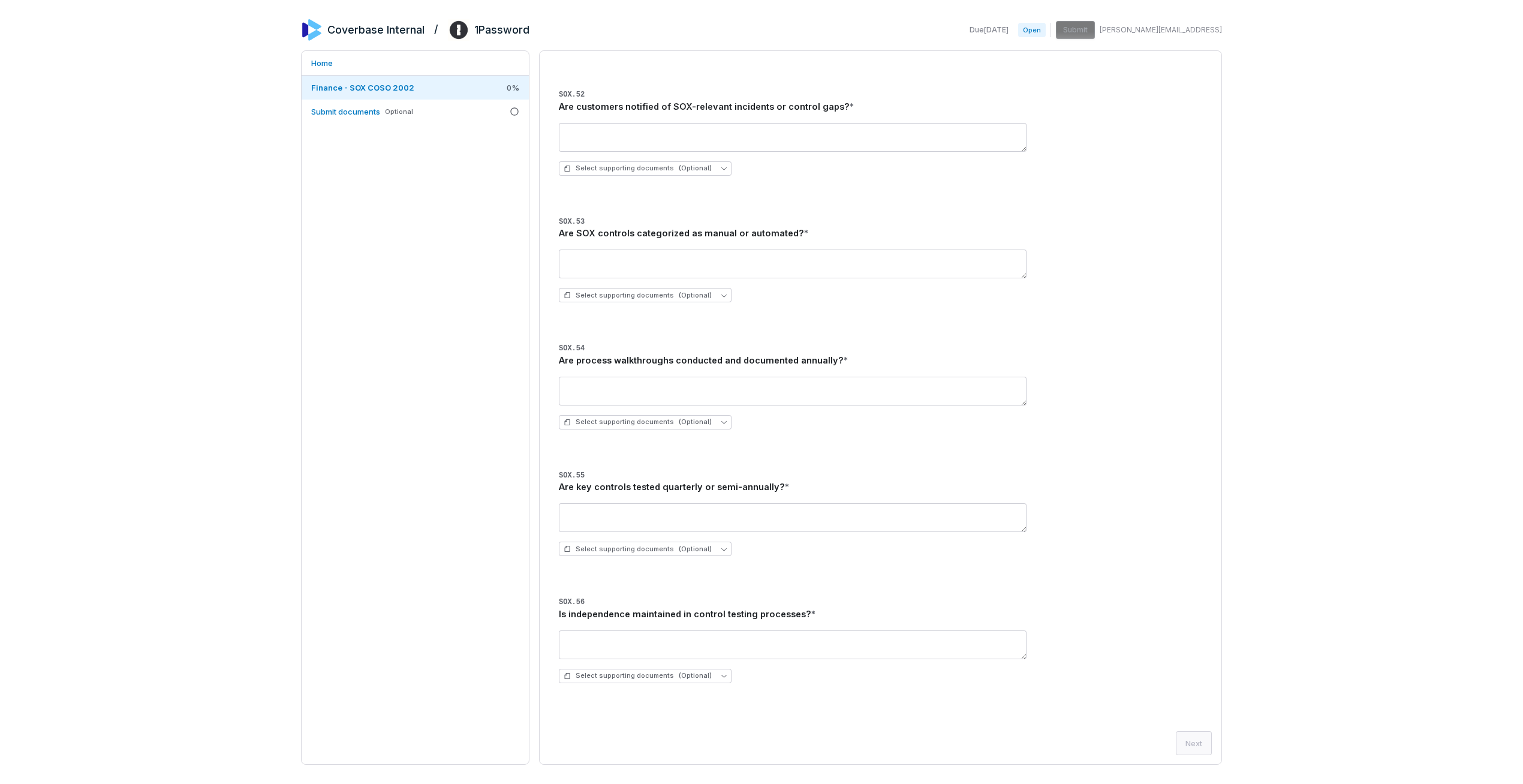
scroll to position [6540, 0]
click at [561, 607] on div "Is independence maintained in control testing processes? *" at bounding box center [880, 613] width 644 height 13
drag, startPoint x: 561, startPoint y: 607, endPoint x: 565, endPoint y: 600, distance: 8.1
click at [562, 604] on h3 "SOX.56 Is independence maintained in control testing processes? *" at bounding box center [880, 607] width 644 height 27
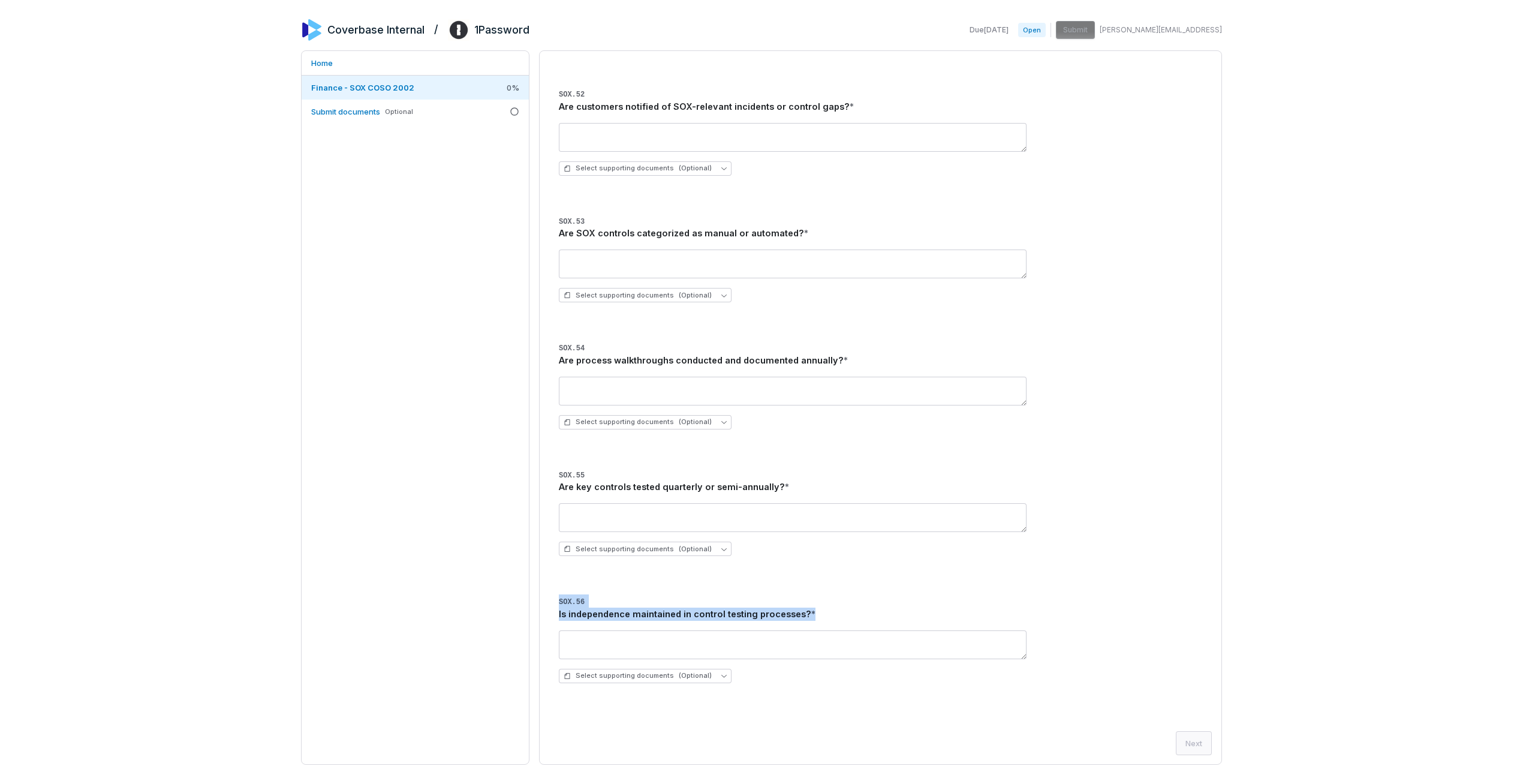
click at [565, 600] on span "SOX.56" at bounding box center [572, 602] width 26 height 9
drag, startPoint x: 565, startPoint y: 600, endPoint x: 571, endPoint y: 617, distance: 18.0
click at [571, 617] on h3 "SOX.56 Is independence maintained in control testing processes? *" at bounding box center [880, 607] width 644 height 27
click at [571, 617] on div "Is independence maintained in control testing processes? *" at bounding box center [880, 613] width 644 height 13
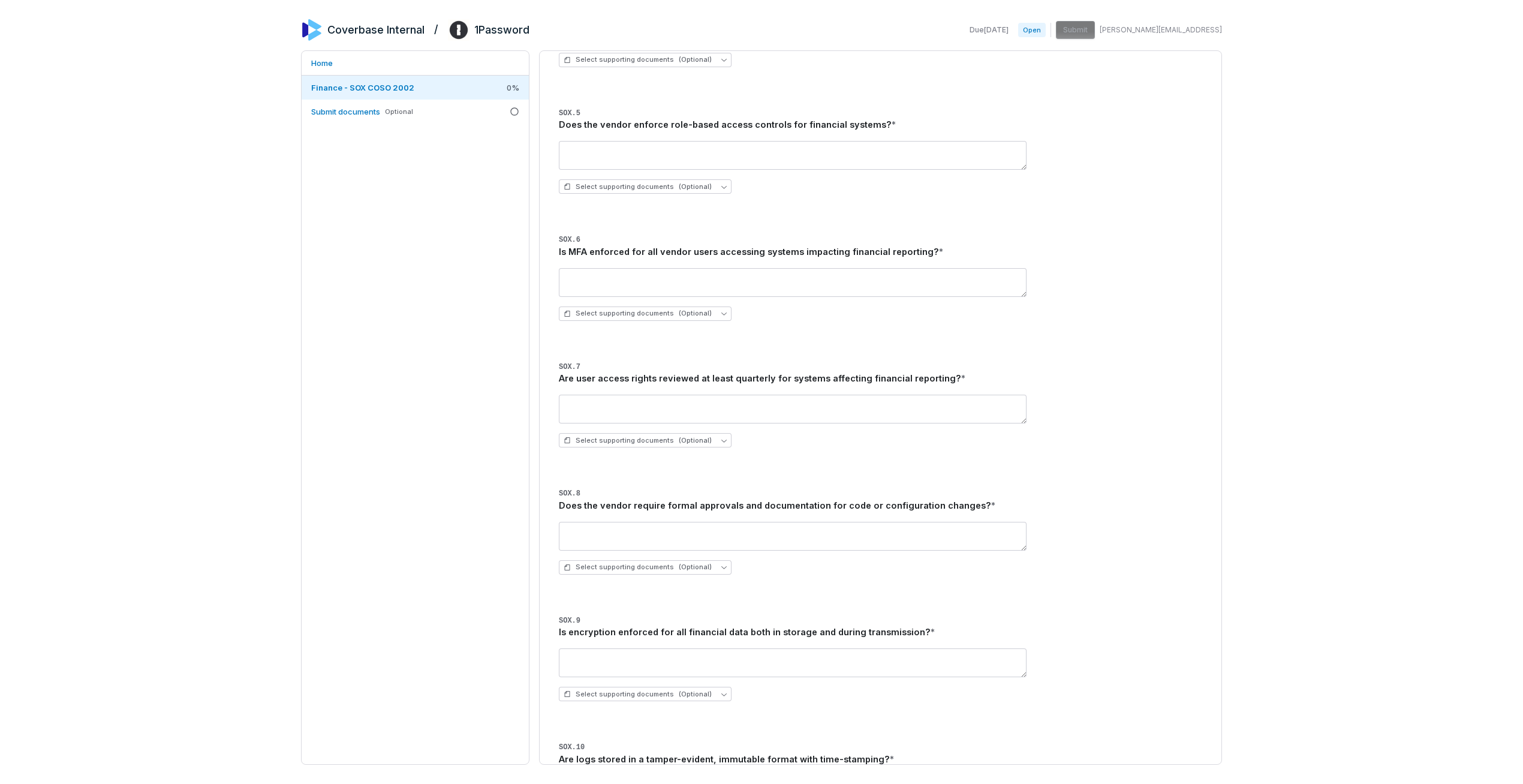
scroll to position [0, 0]
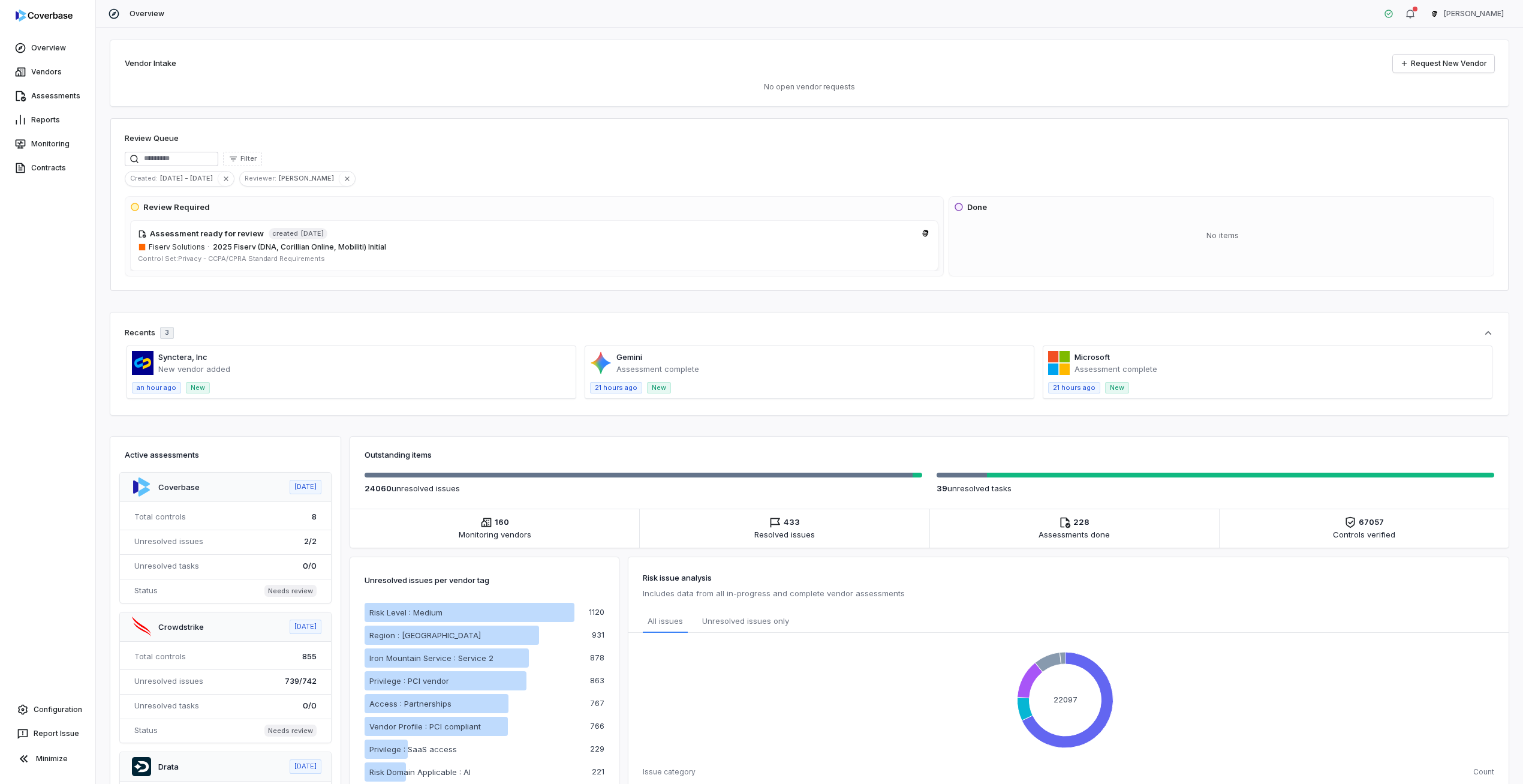
click at [1493, 10] on html "Overview Vendors Assessments Reports Monitoring Contracts Configuration Report …" at bounding box center [761, 392] width 1523 height 784
click at [1462, 104] on div "Log out" at bounding box center [1460, 111] width 92 height 19
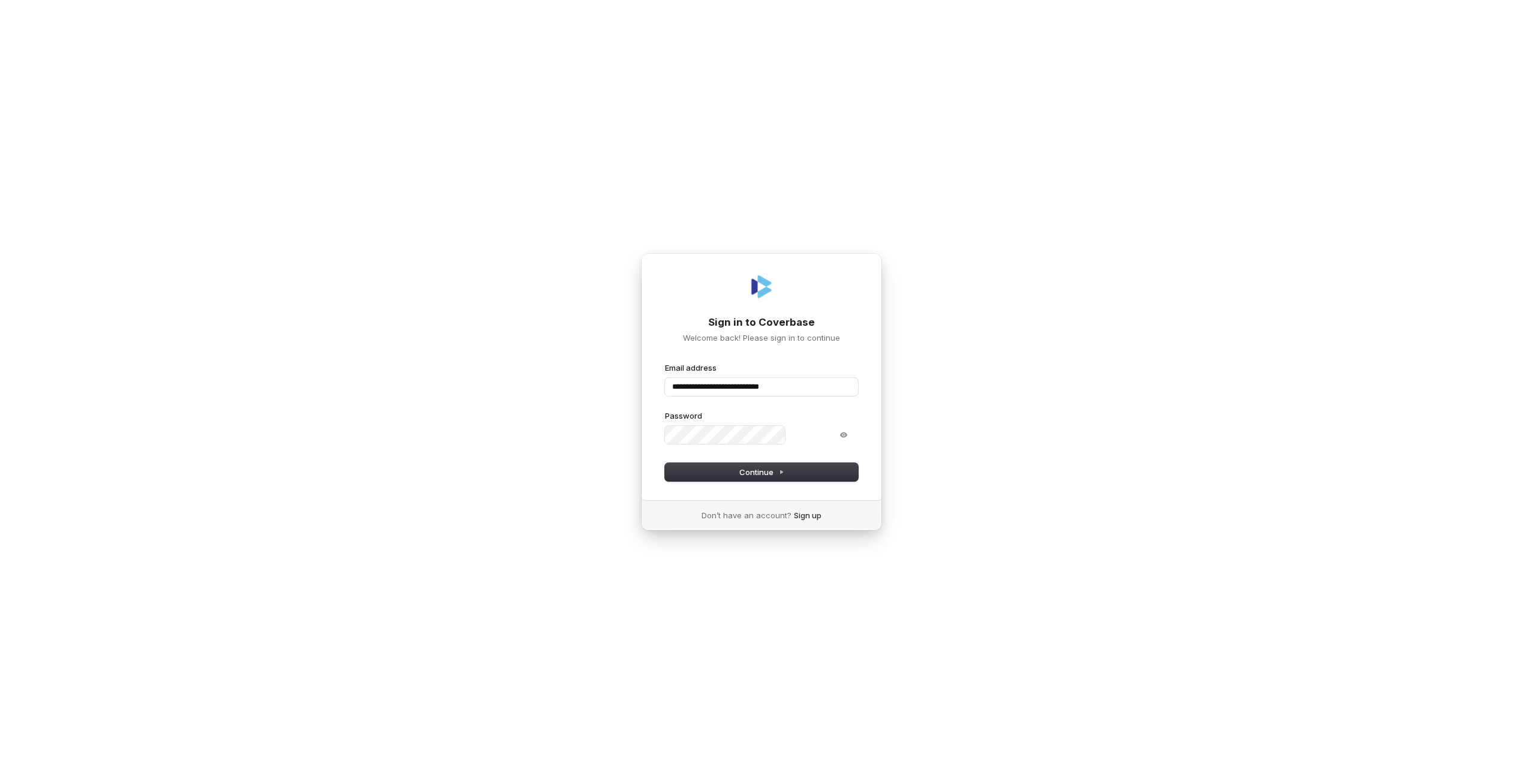
type input "**********"
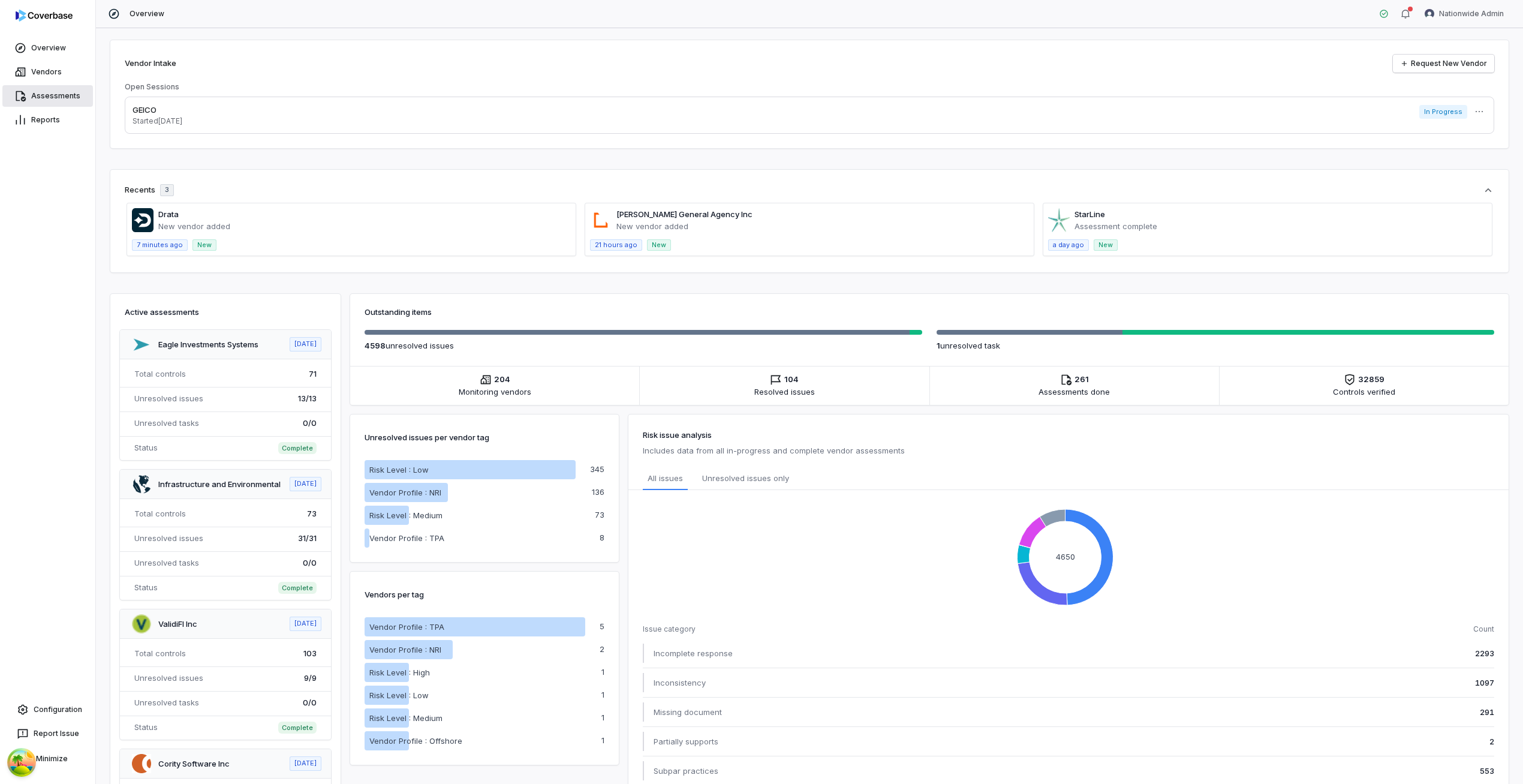
click at [77, 97] on link "Assessments" at bounding box center [48, 95] width 91 height 21
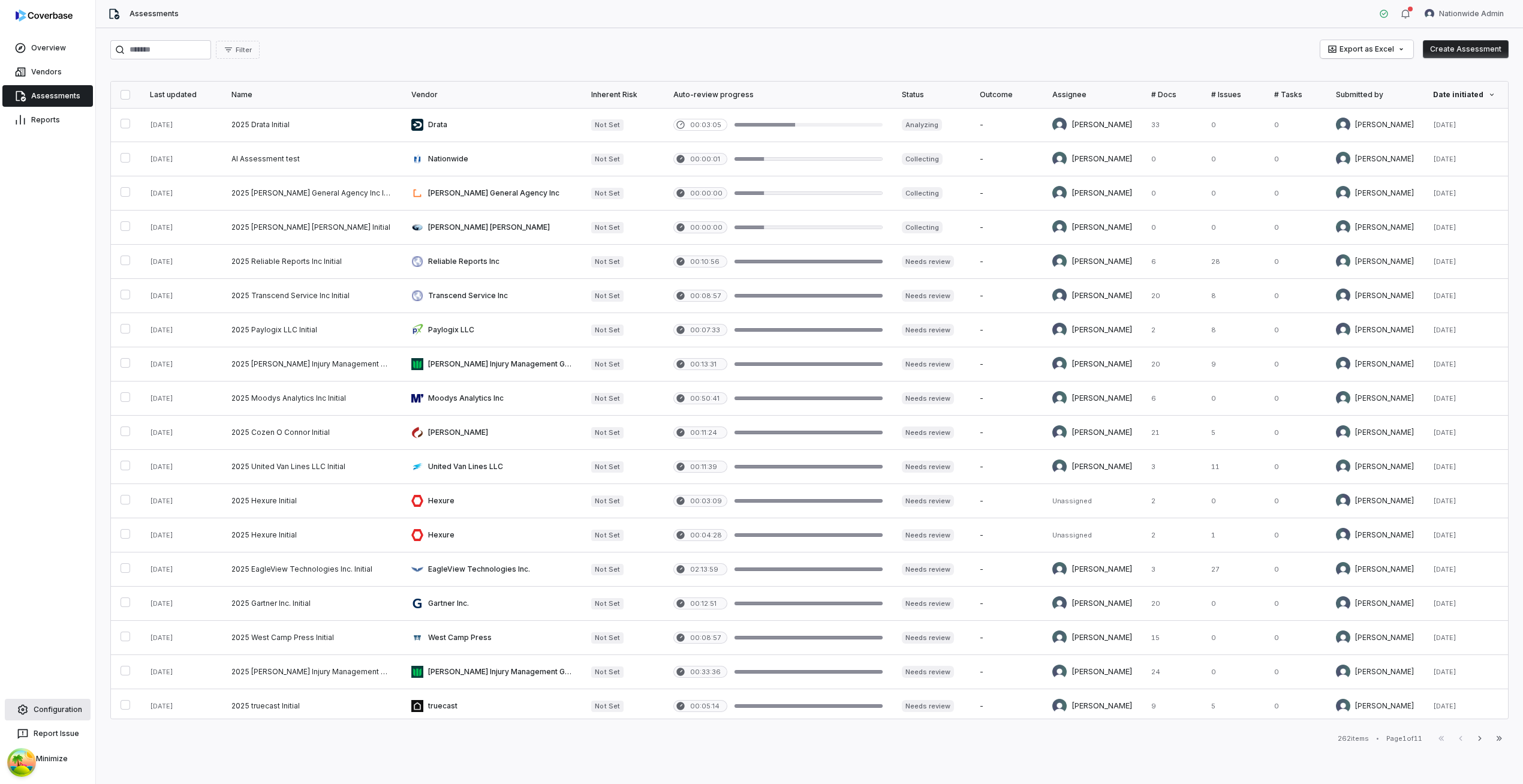
click at [47, 704] on link "Configuration" at bounding box center [48, 709] width 86 height 21
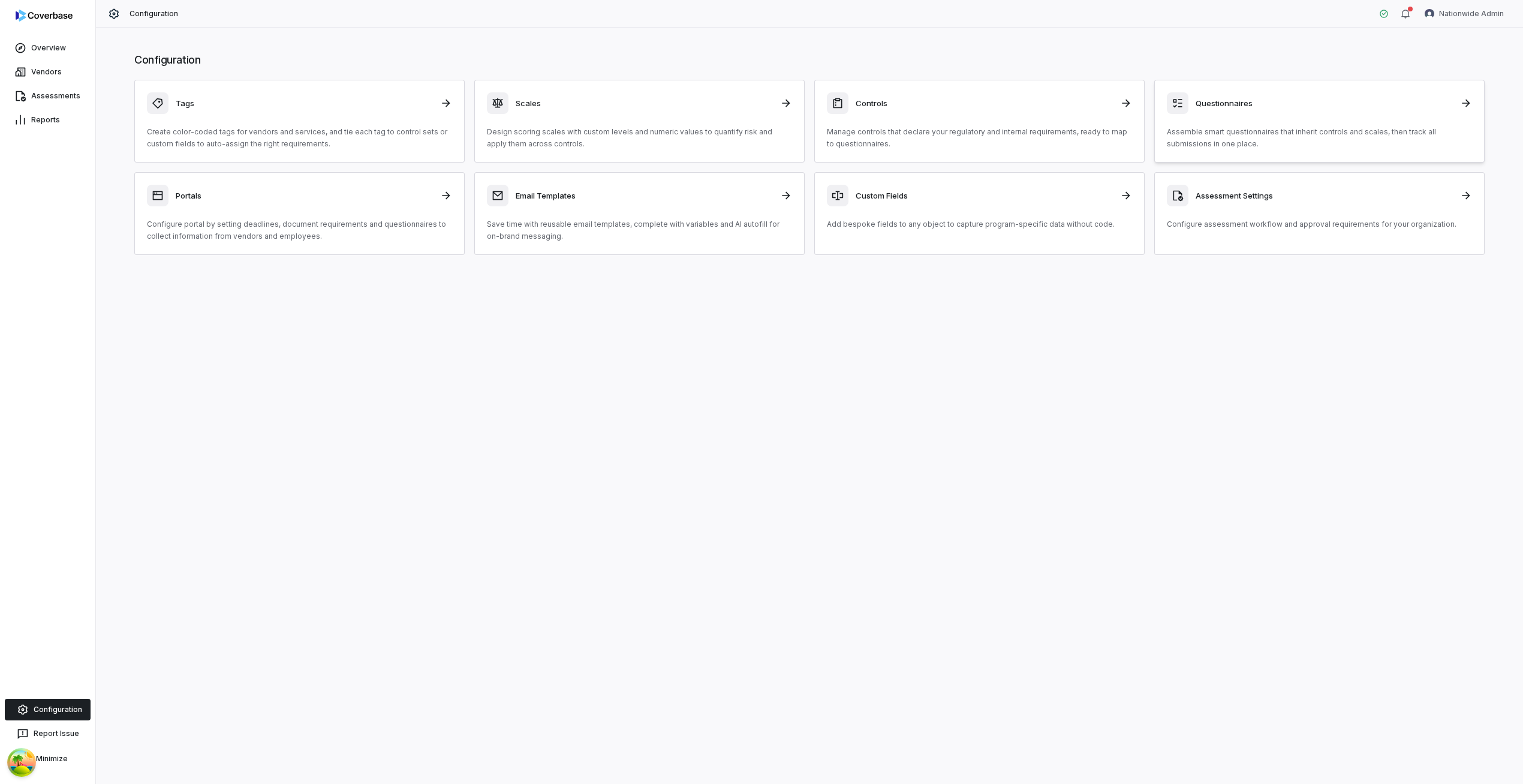
click at [1231, 117] on div "Questionnaires Assemble smart questionnaires that inherit controls and scales, …" at bounding box center [1320, 121] width 305 height 57
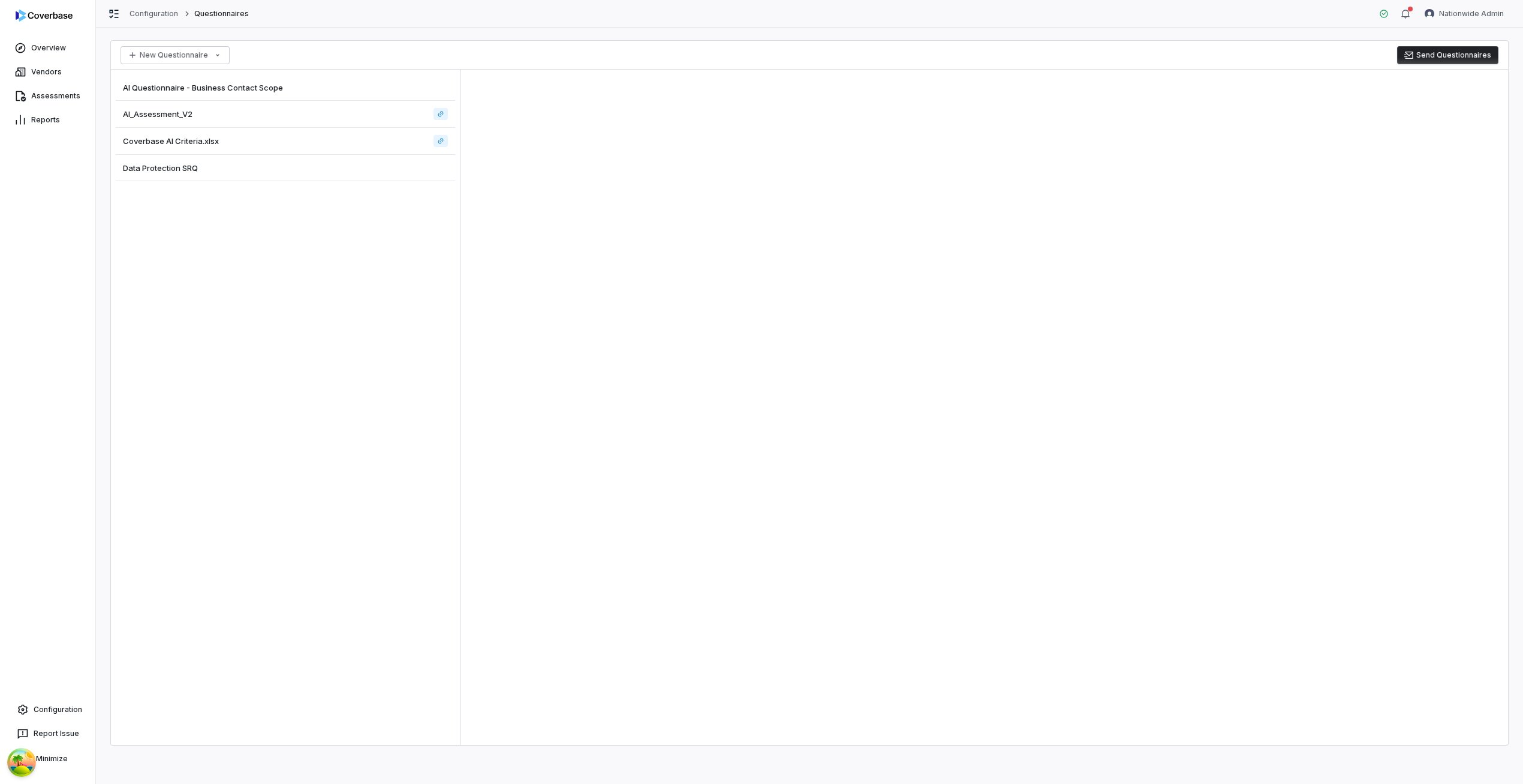
click at [276, 113] on div "AI_Assessment_V2" at bounding box center [285, 114] width 339 height 27
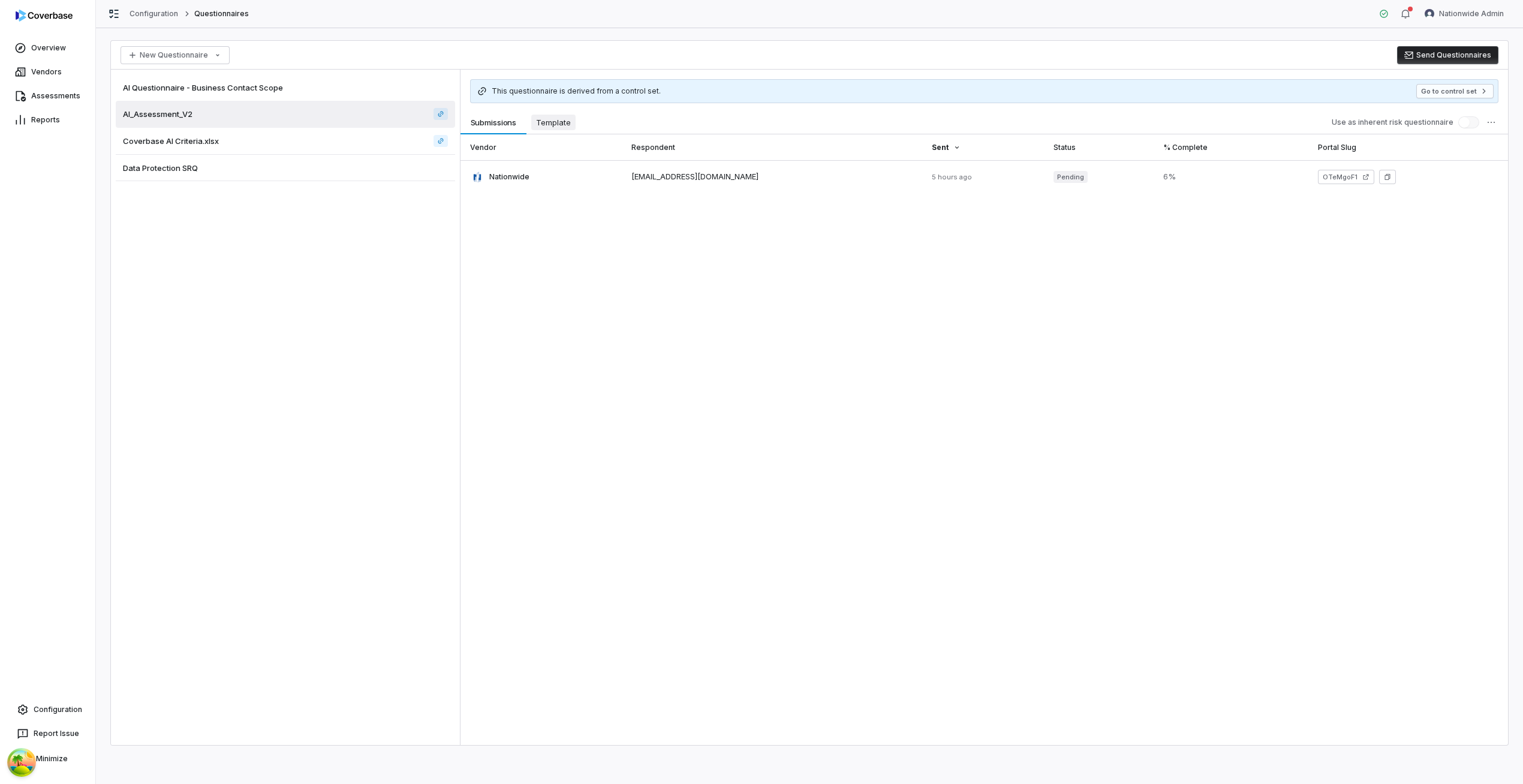
click at [567, 131] on button "Template Template" at bounding box center [553, 123] width 54 height 24
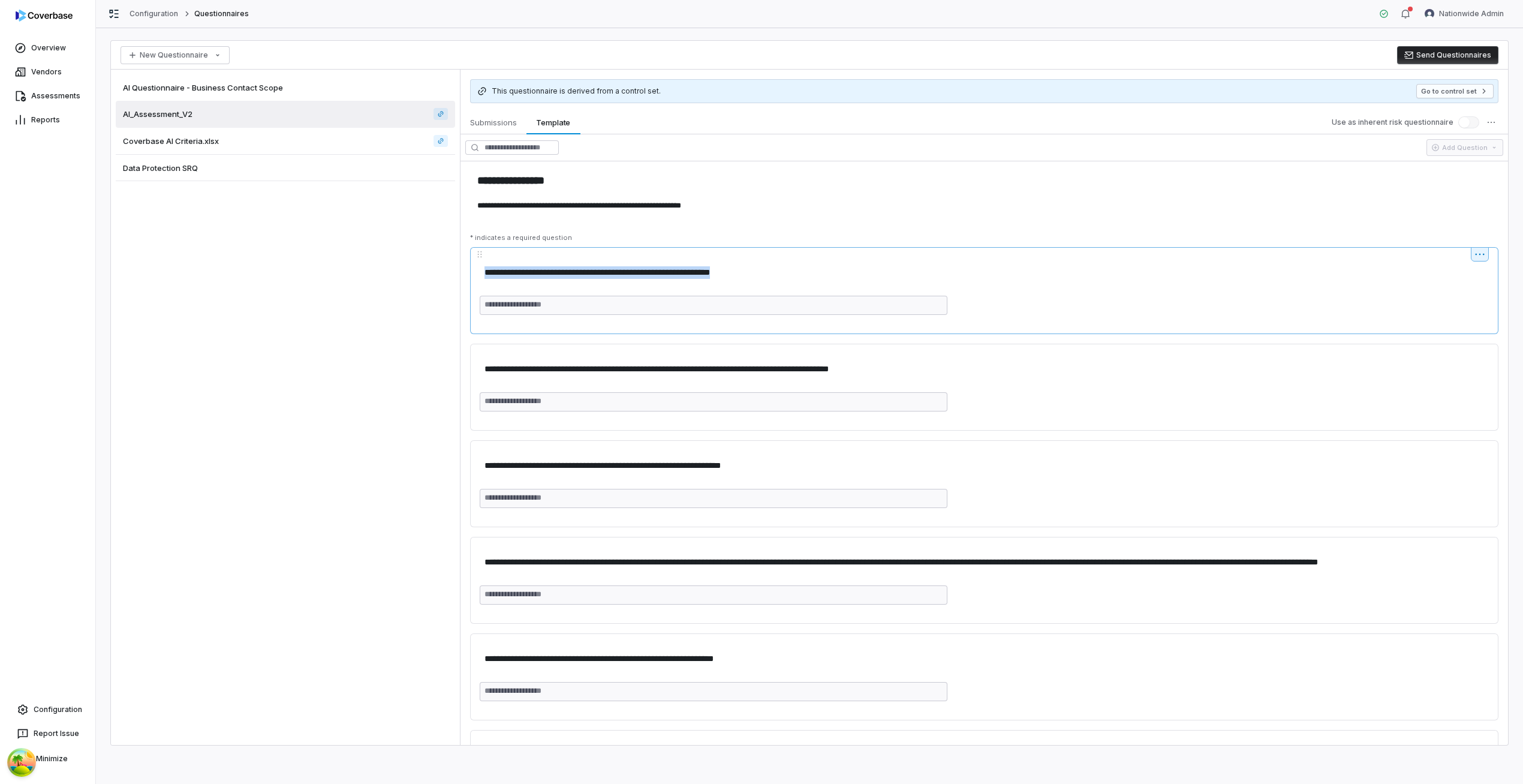
click at [481, 302] on div "**********" at bounding box center [985, 290] width 1028 height 87
click at [480, 258] on div at bounding box center [985, 254] width 1010 height 15
type textarea "*"
click at [13, 762] on circle "Open Tanstack query devtools" at bounding box center [21, 762] width 24 height 24
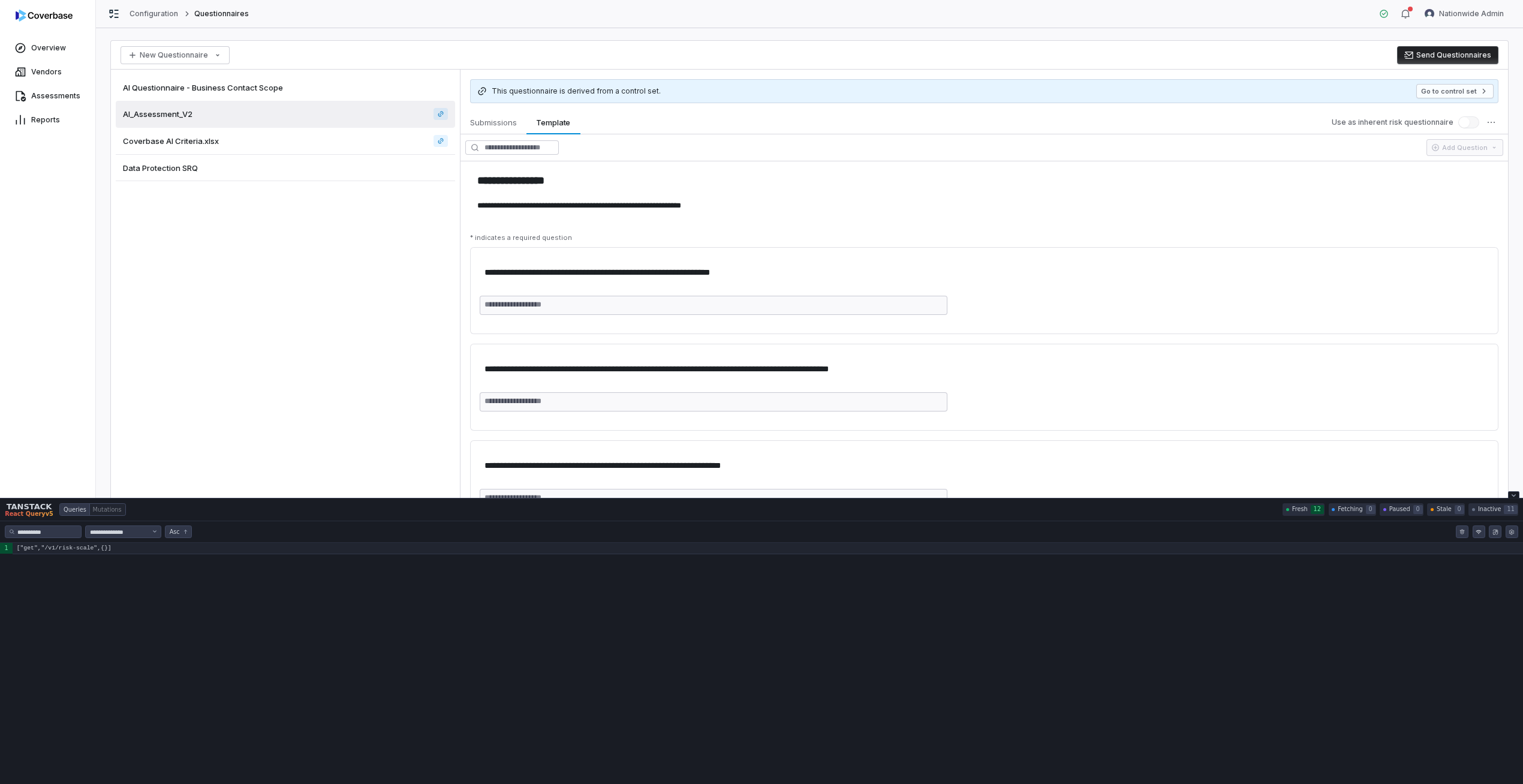
click at [137, 553] on code "["get","/v1/risk-scale",{}]" at bounding box center [768, 548] width 1511 height 12
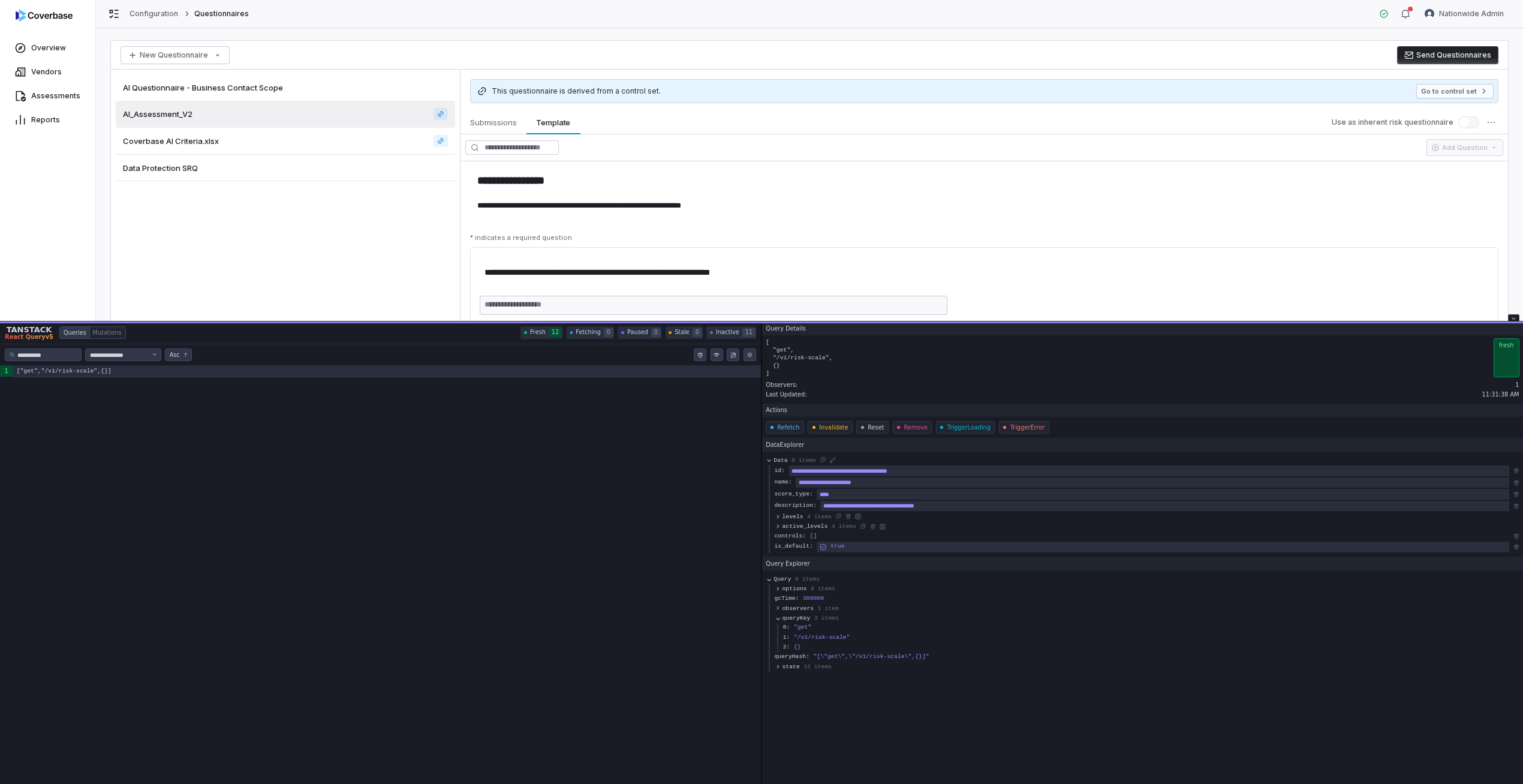
drag, startPoint x: 162, startPoint y: 500, endPoint x: 159, endPoint y: 322, distance: 178.0
click at [159, 322] on div "Tanstack query devtools" at bounding box center [761, 322] width 1523 height 2
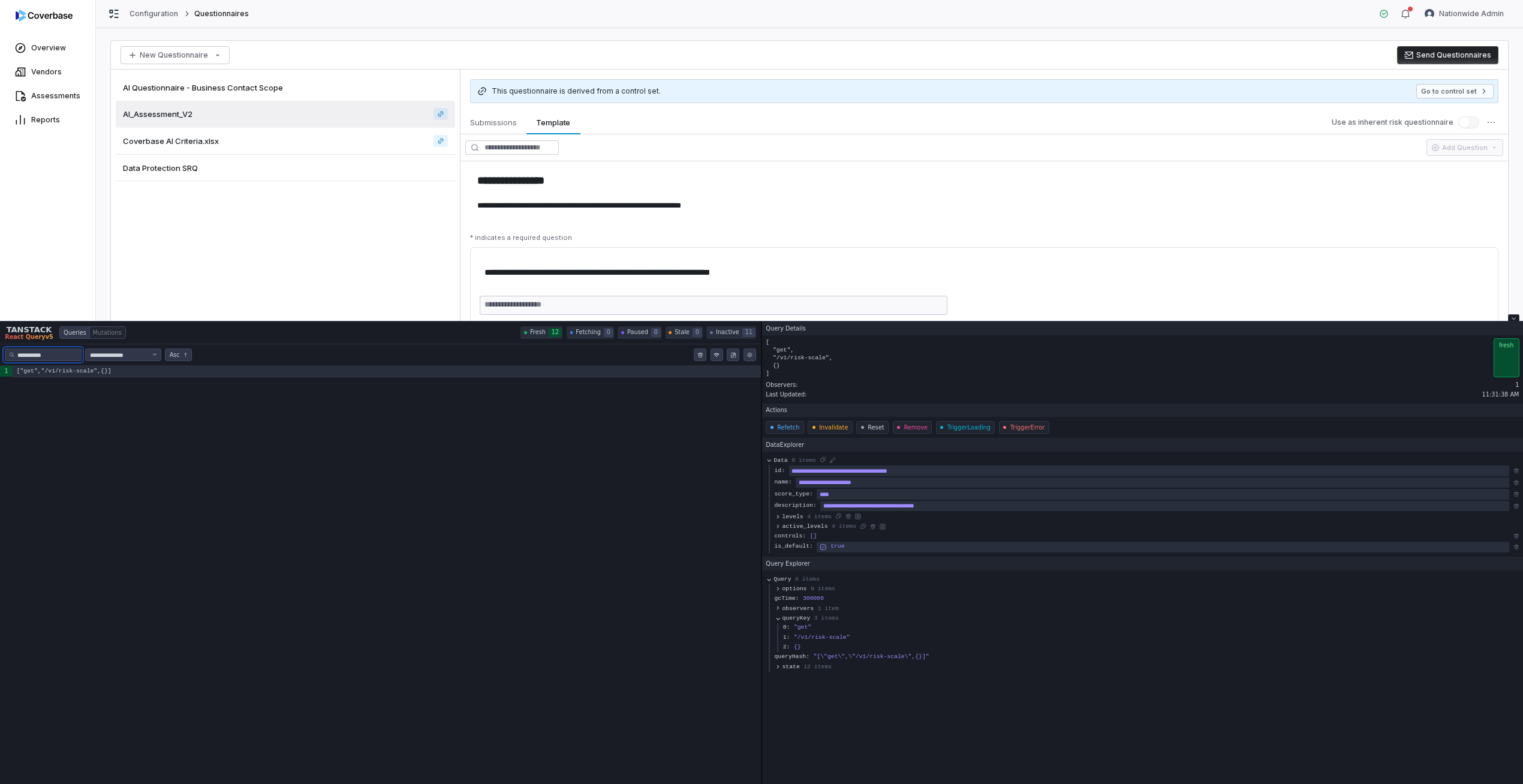
click at [54, 358] on input "**********" at bounding box center [46, 355] width 59 height 9
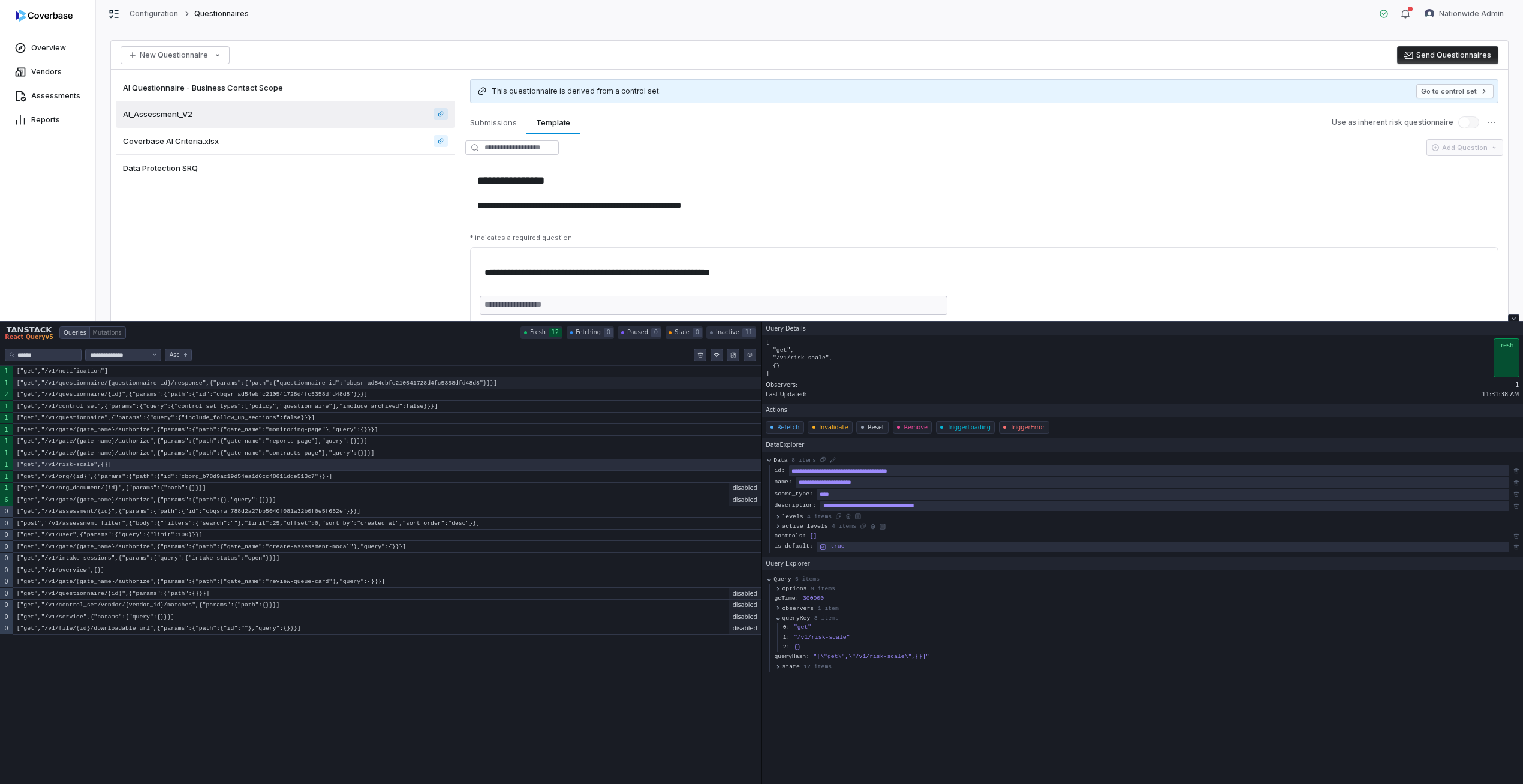
click at [129, 380] on code "["get","/v1/questionnaire/{questionnaire_id}/response",{"params":{"path":{"ques…" at bounding box center [387, 383] width 748 height 12
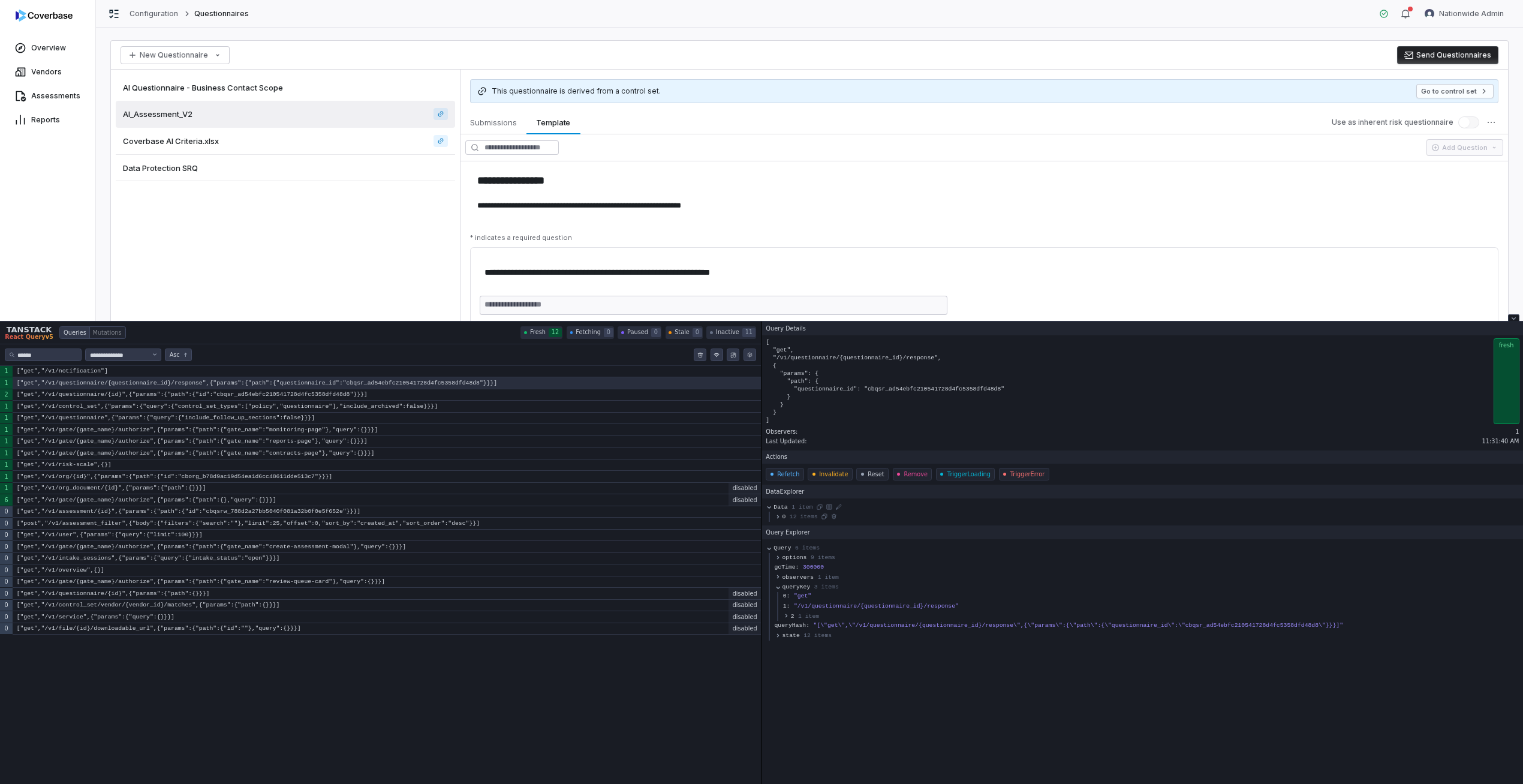
click at [794, 518] on span "12 items" at bounding box center [804, 516] width 28 height 8
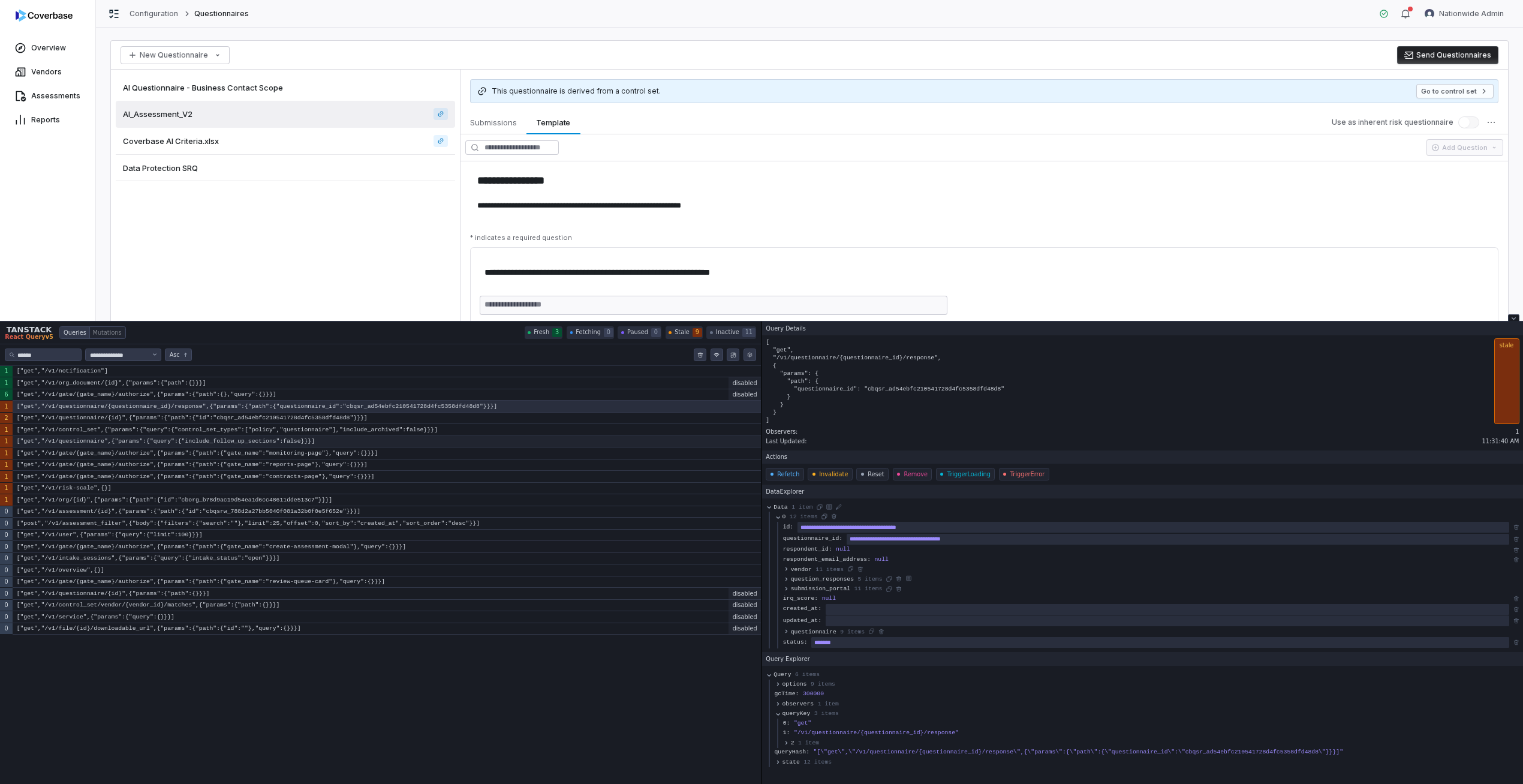
click at [159, 442] on code "["get","/v1/questionnaire",{"params":{"query":{"include_follow_up_sections":fal…" at bounding box center [387, 442] width 748 height 12
type input "**********"
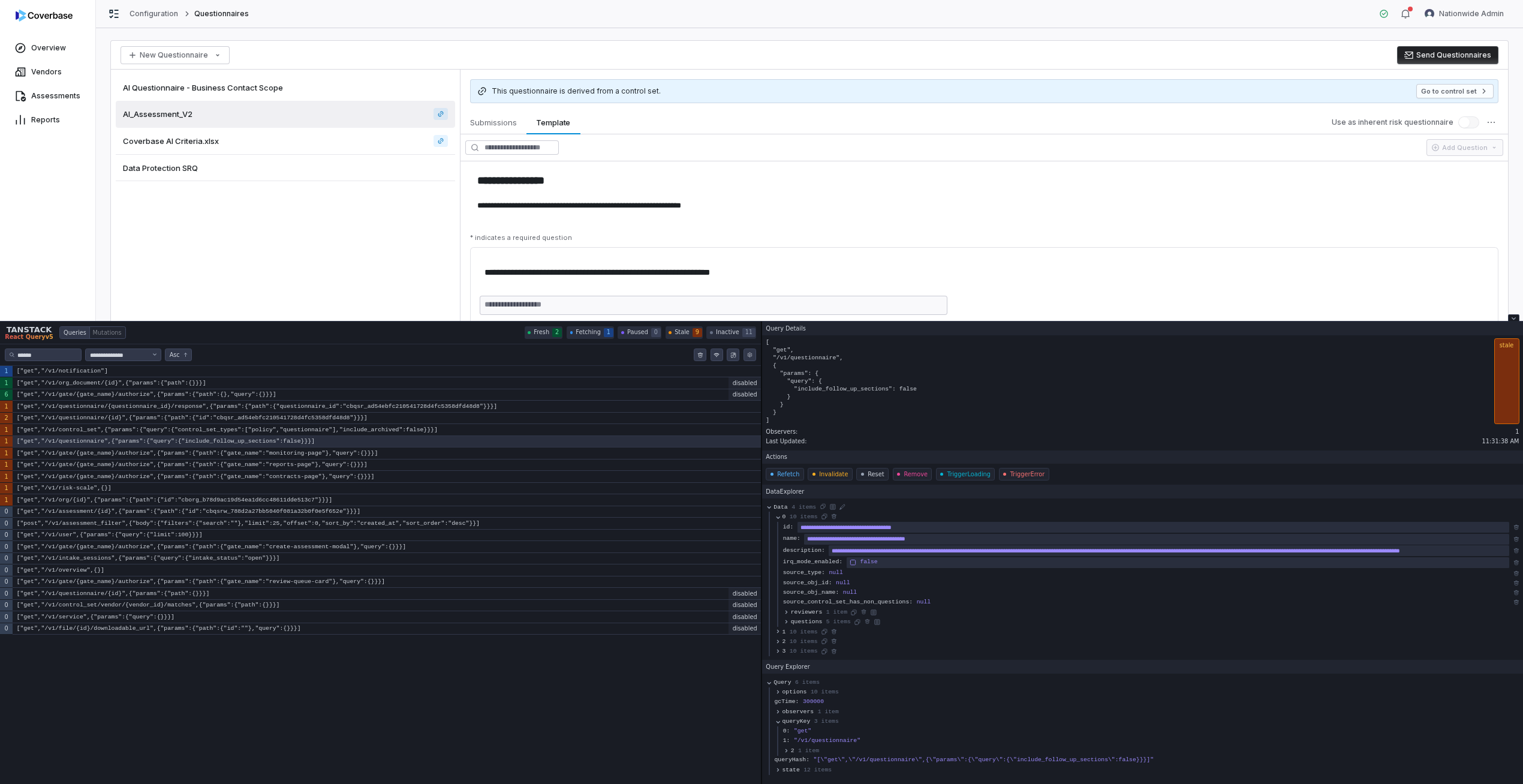
click at [824, 615] on button "reviewers 1 item" at bounding box center [815, 612] width 64 height 9
click at [818, 625] on span "7 items" at bounding box center [818, 621] width 25 height 8
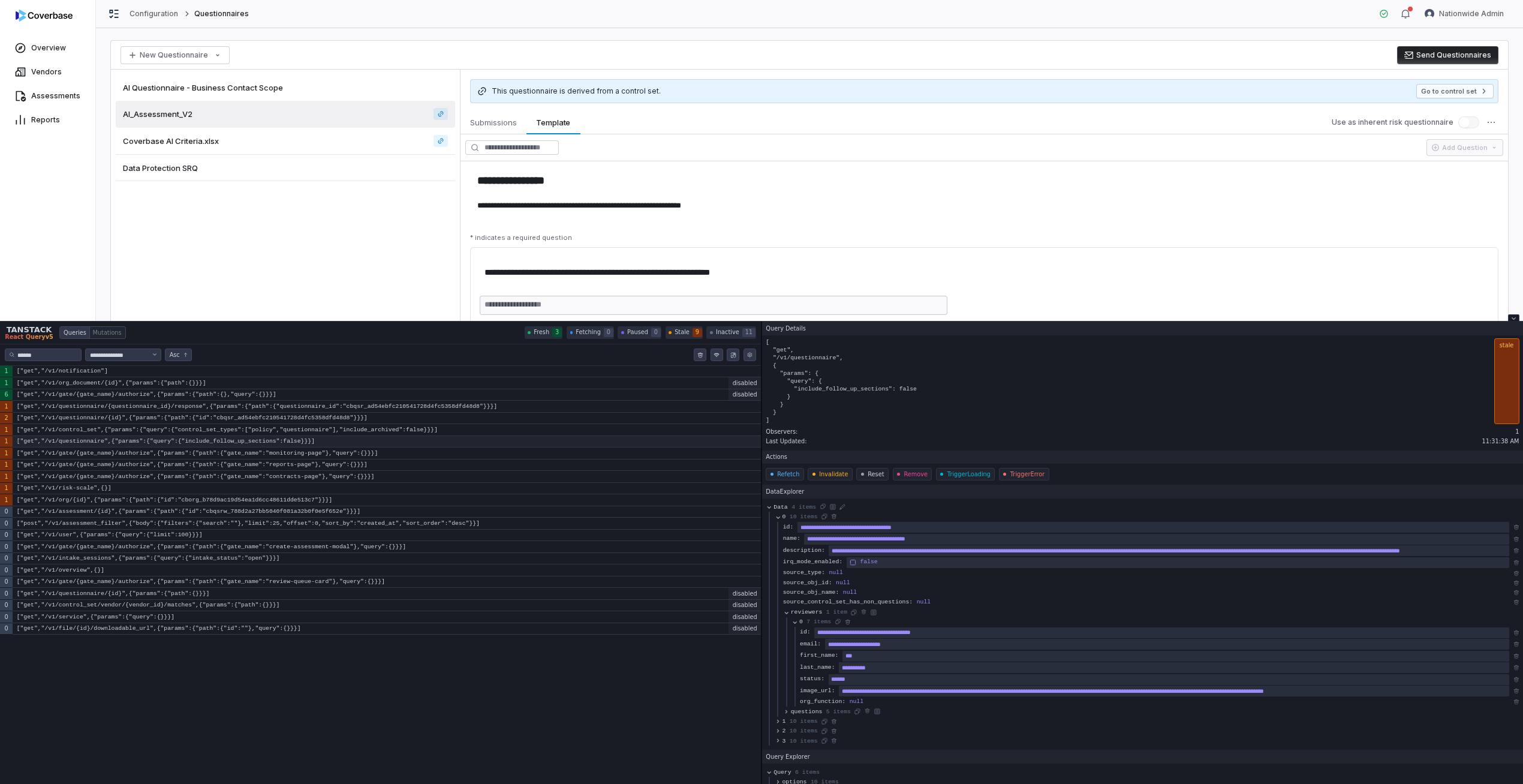
click at [83, 437] on code "["get","/v1/questionnaire",{"params":{"query":{"include_follow_up_sections":fal…" at bounding box center [387, 442] width 748 height 12
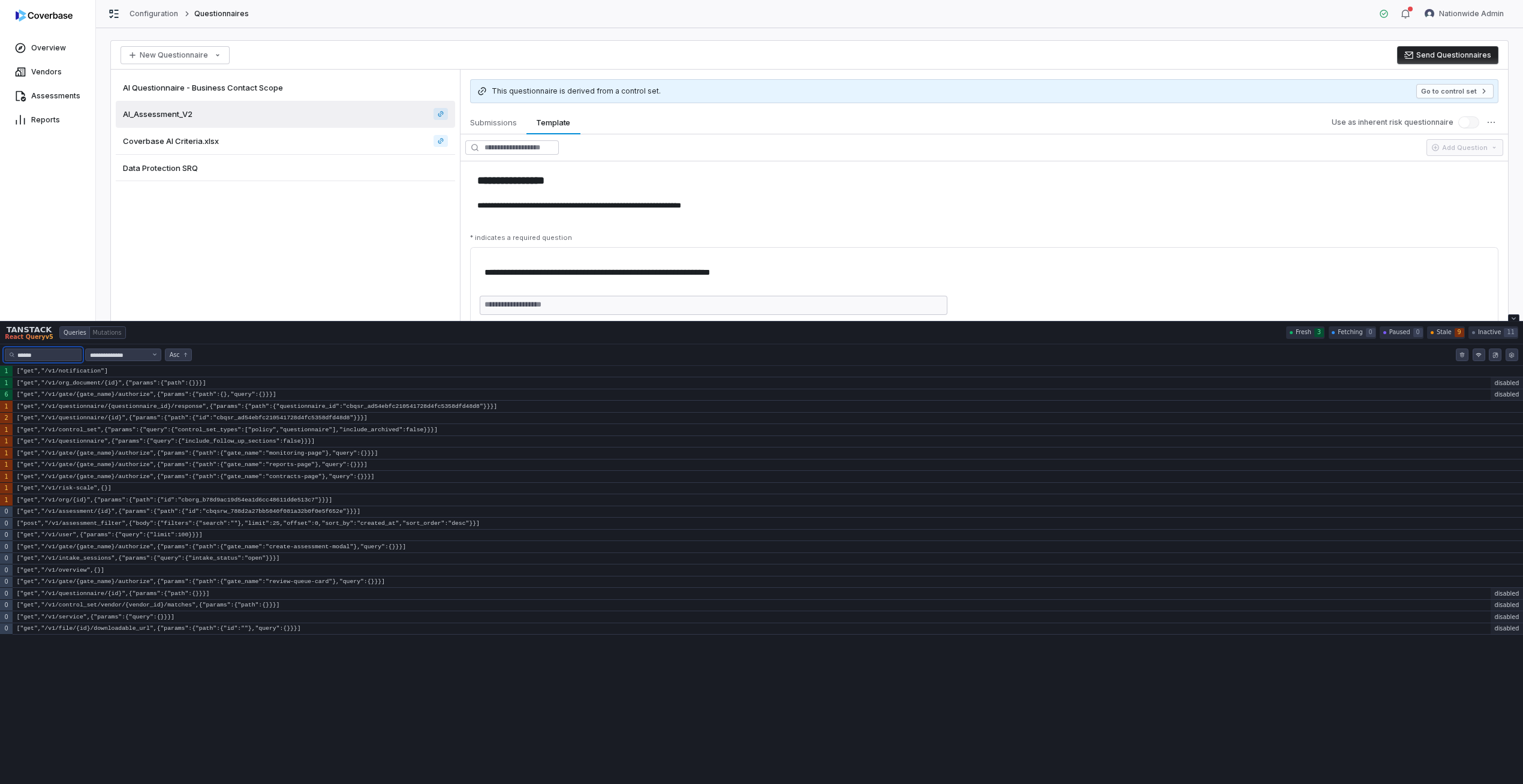
click at [63, 356] on input "Filter queries by query key" at bounding box center [46, 355] width 59 height 9
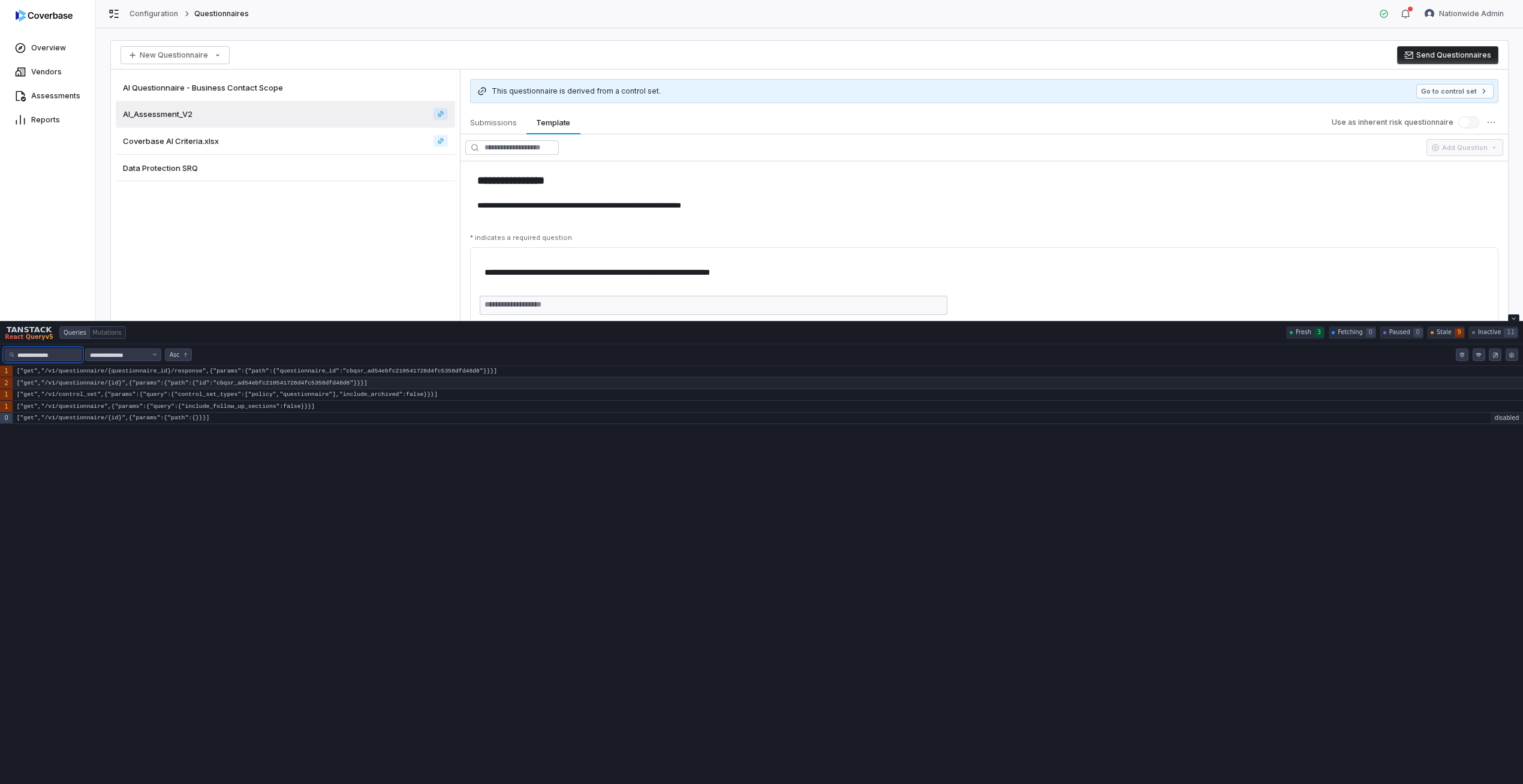
type input "**********"
click at [111, 381] on code "["get","/v1/questionnaire/{id}",{"params":{"path":{"id":"cbqsr_ad54ebfc21054172…" at bounding box center [768, 383] width 1511 height 12
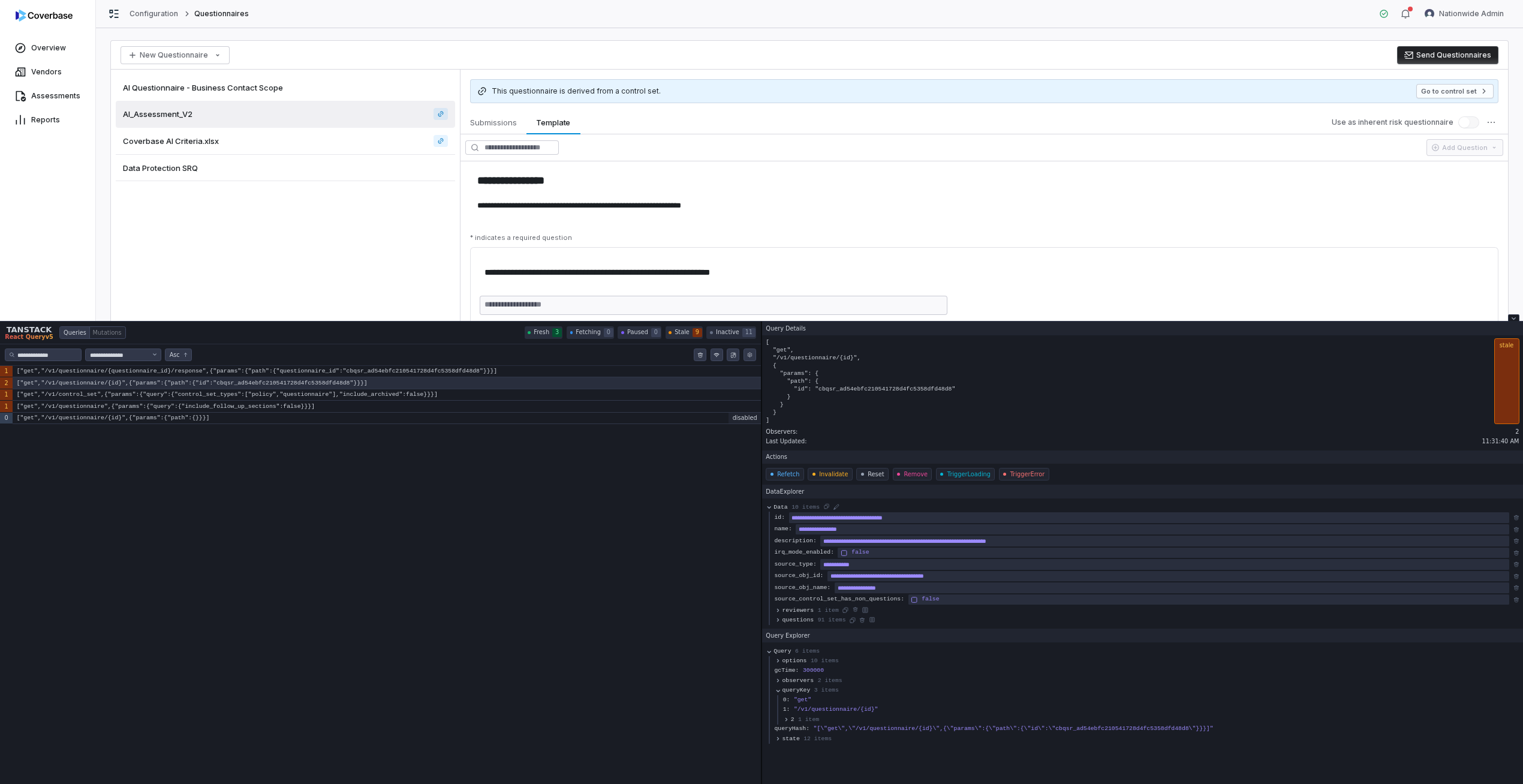
click at [802, 620] on span "questions" at bounding box center [798, 619] width 32 height 8
click at [794, 627] on span "0" at bounding box center [793, 629] width 3 height 8
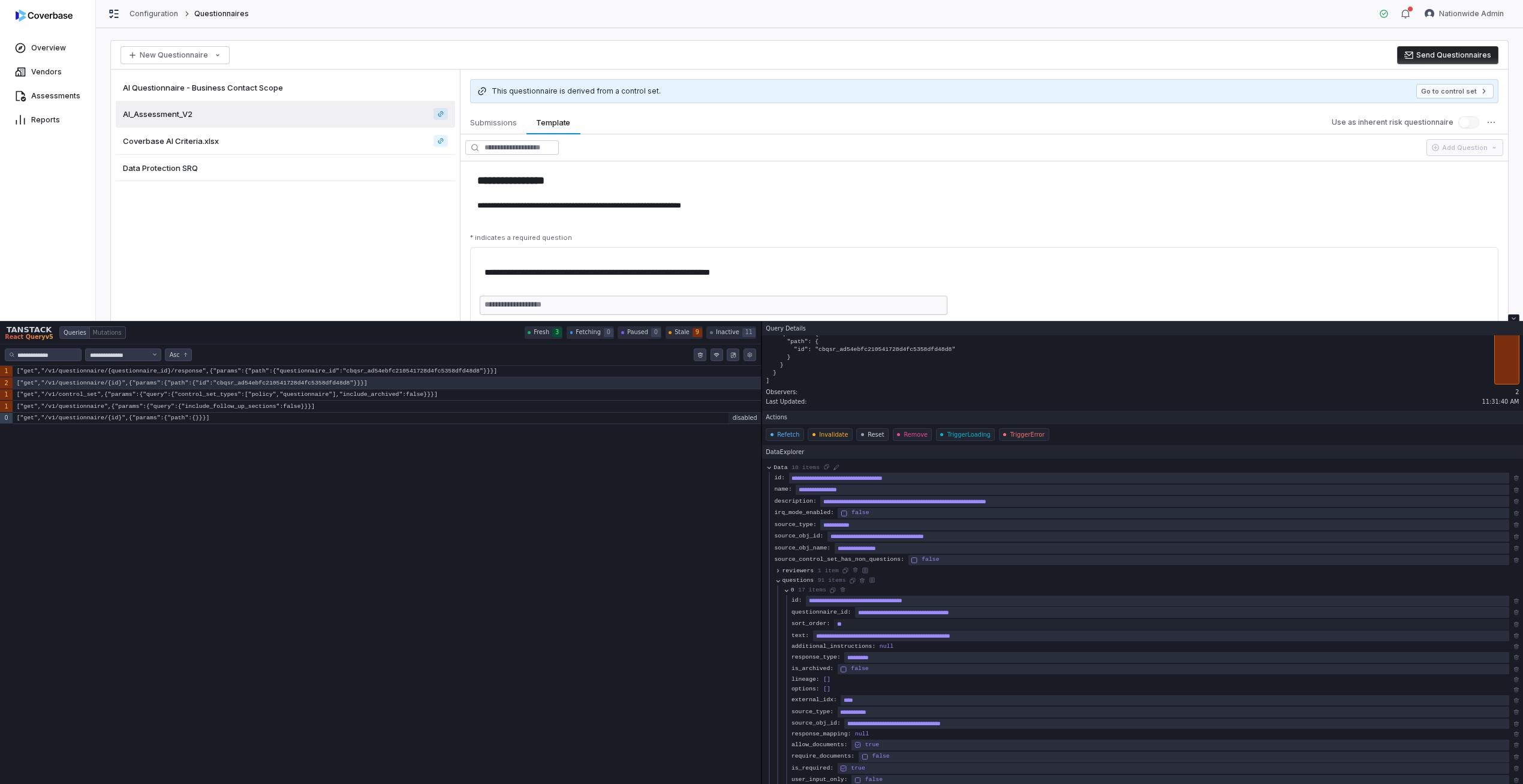
scroll to position [294, 0]
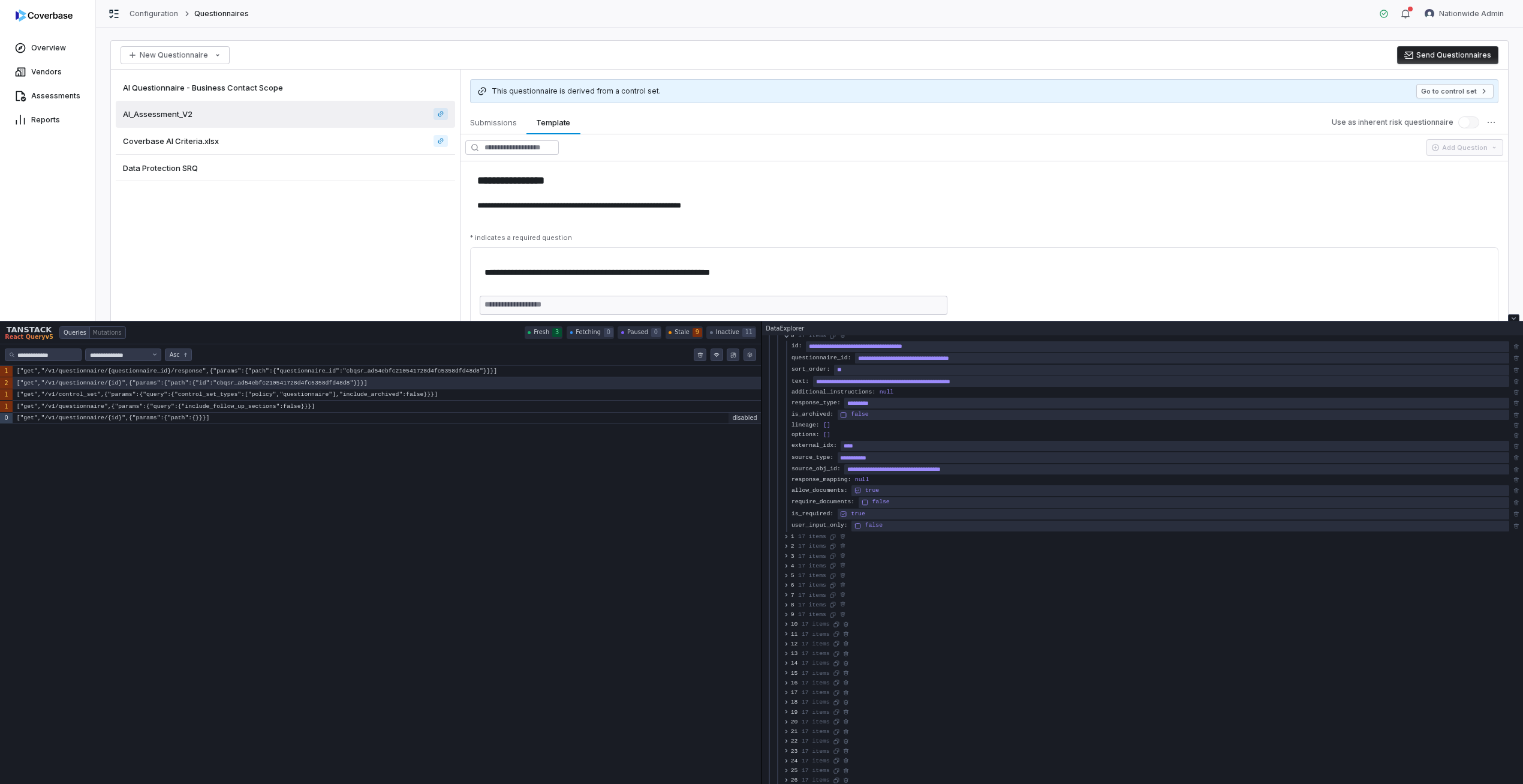
click at [792, 537] on span "1" at bounding box center [793, 536] width 3 height 8
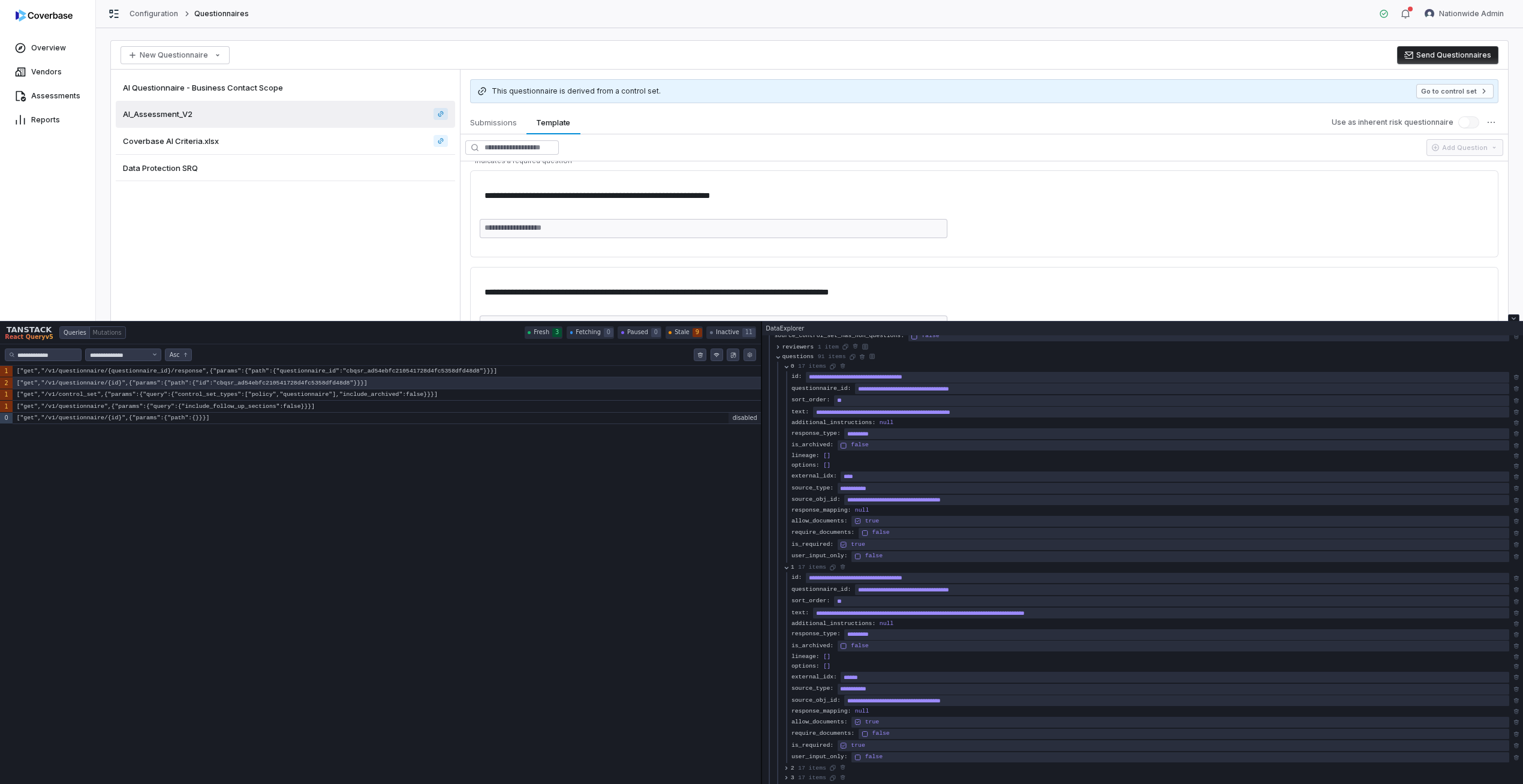
scroll to position [139, 0]
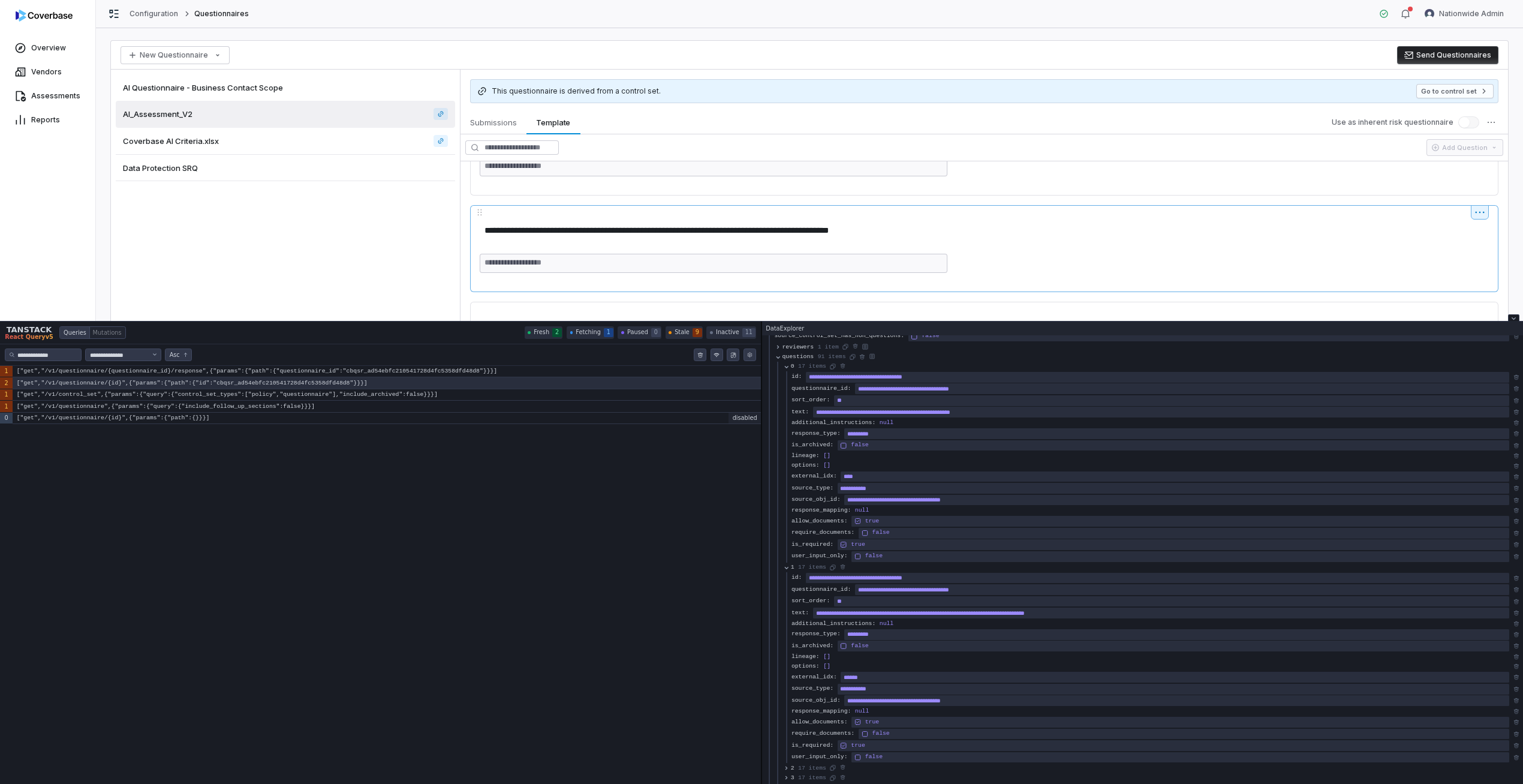
type textarea "*"
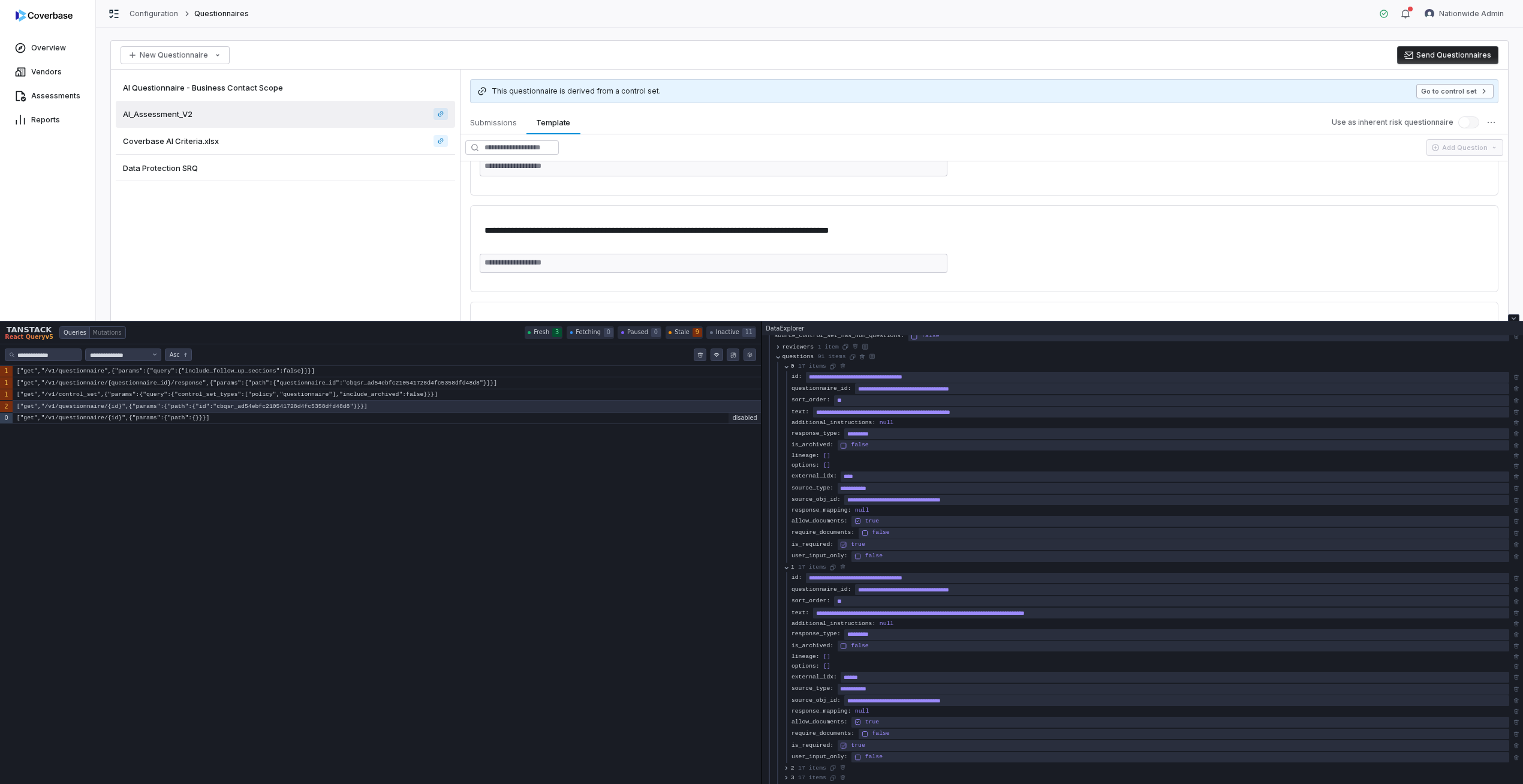
click at [1430, 98] on button "Go to control set" at bounding box center [1455, 91] width 77 height 15
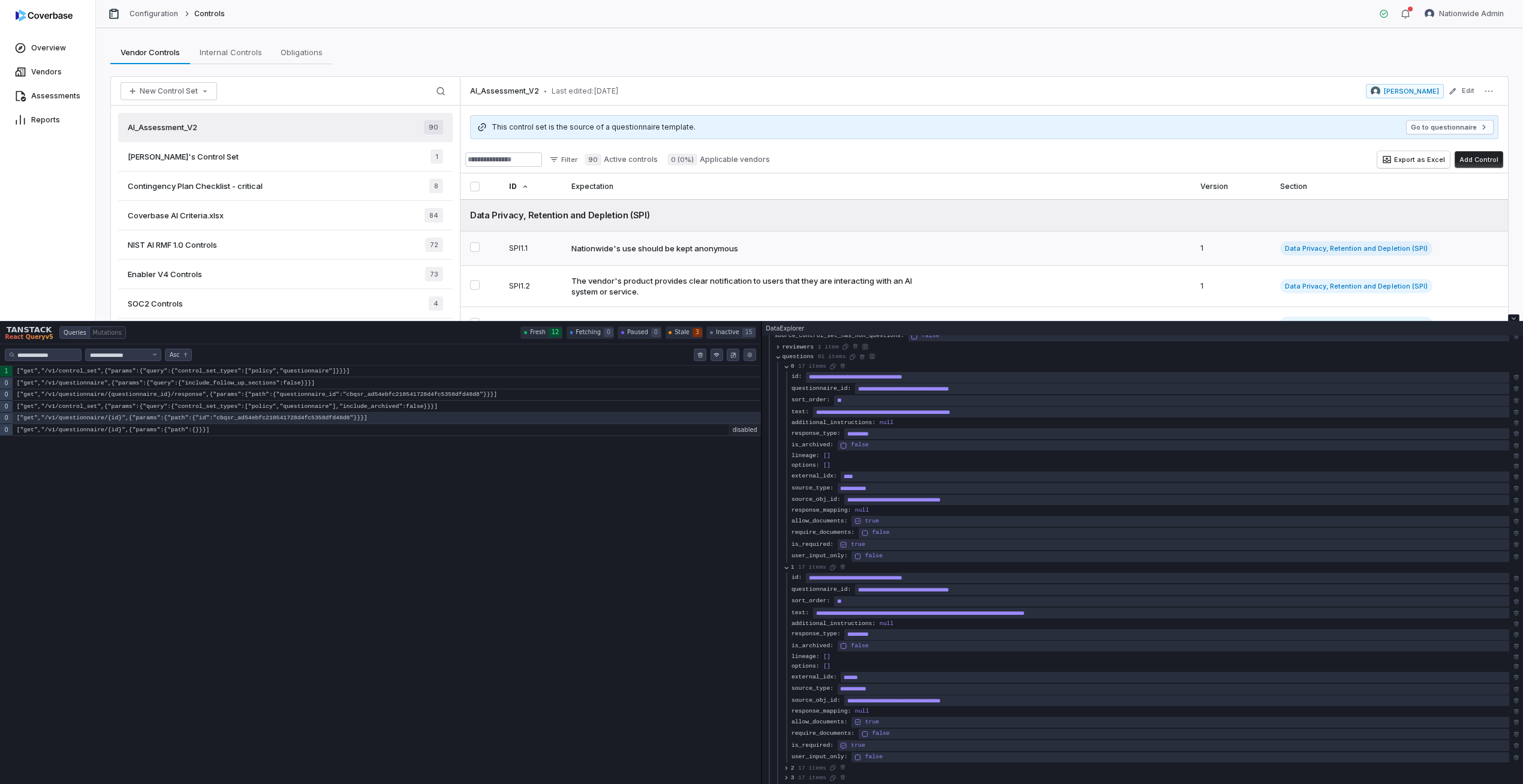
click at [590, 254] on td "Nationwide's use should be kept anonymous" at bounding box center [876, 248] width 628 height 34
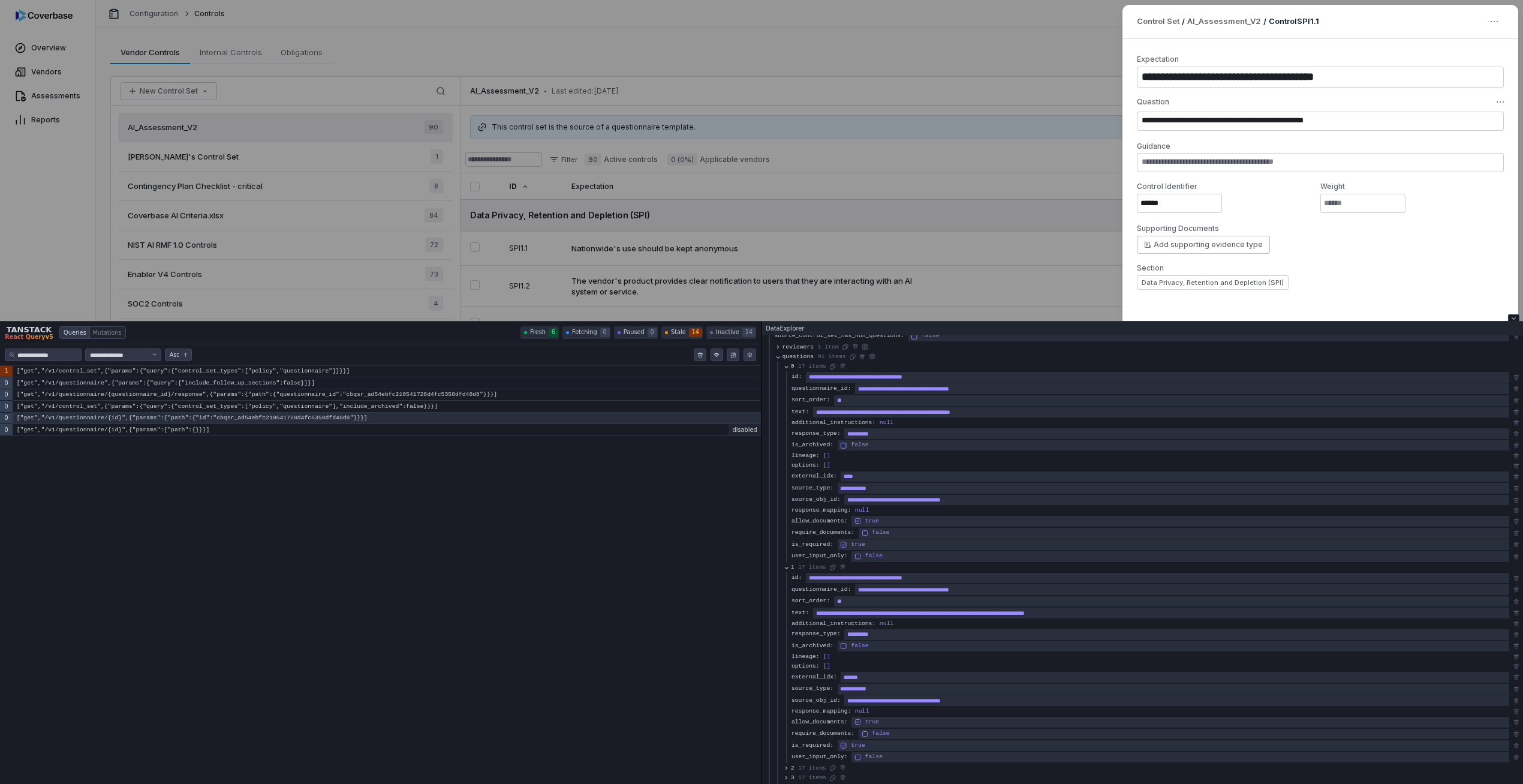
type textarea "*"
click at [325, 141] on div "**********" at bounding box center [761, 392] width 1523 height 784
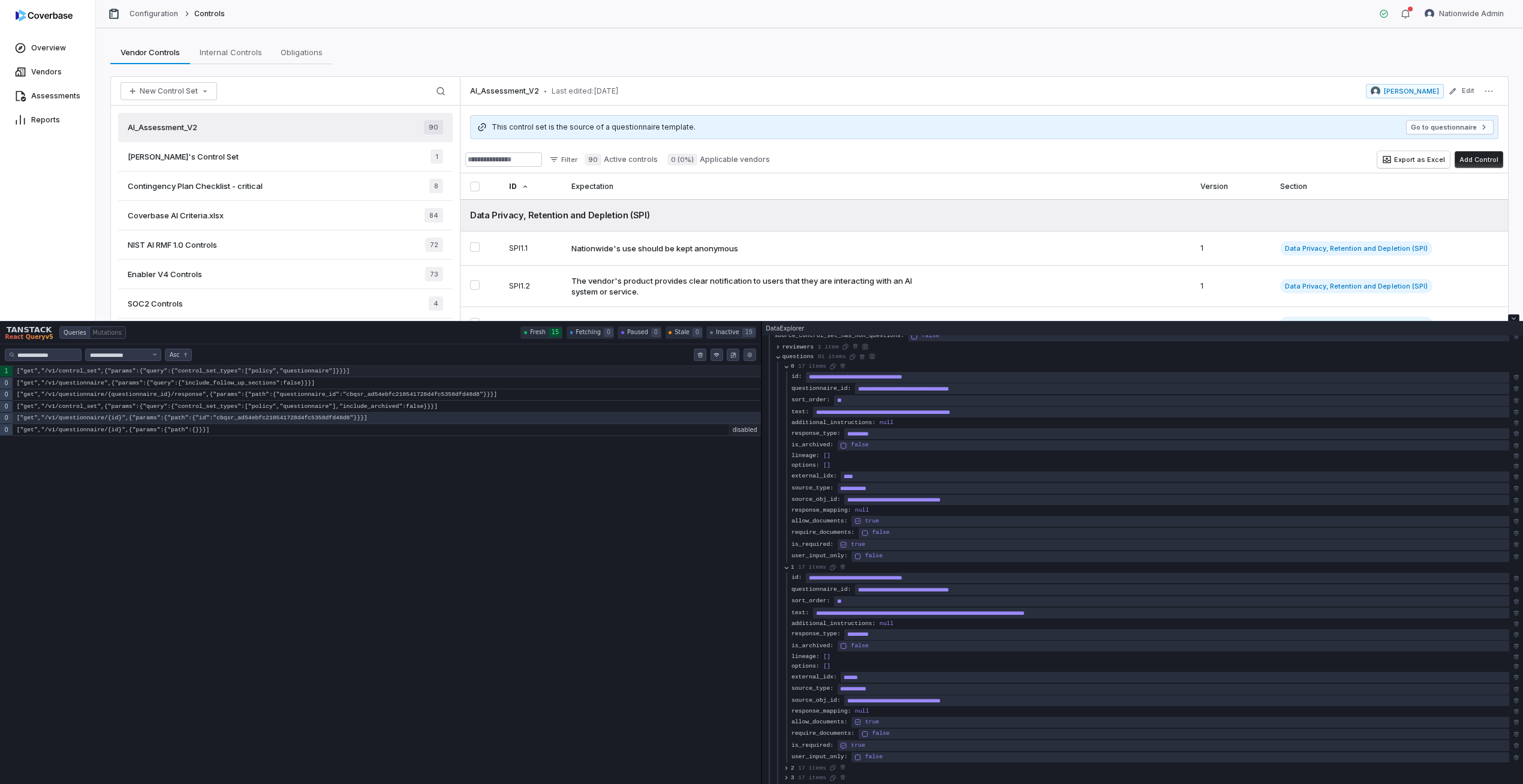
click at [251, 370] on code "["get","/v1/control_set",{"params":{"query":{"control_set_types":["policy","que…" at bounding box center [387, 372] width 748 height 12
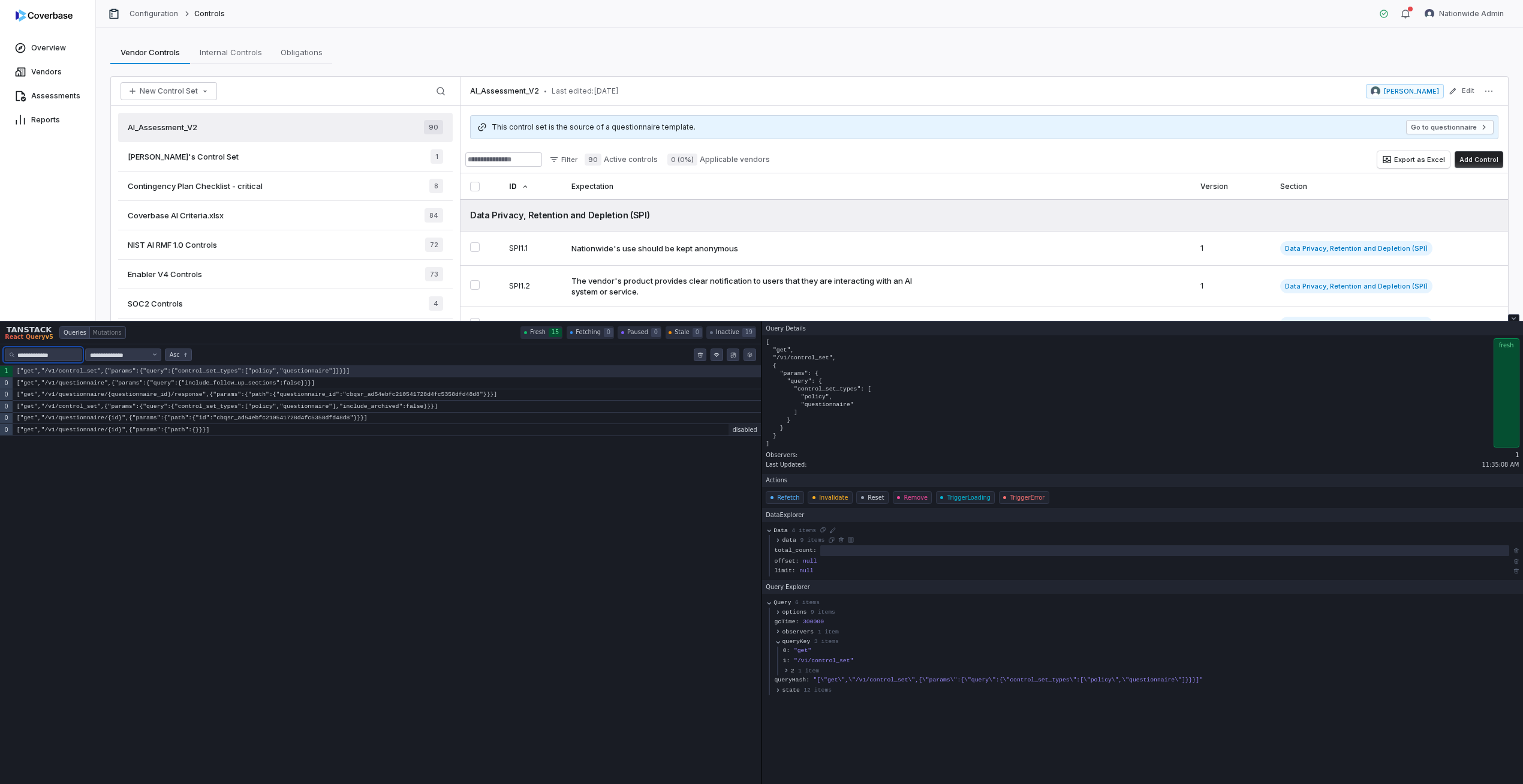
click at [76, 356] on input "**********" at bounding box center [46, 355] width 59 height 9
click at [794, 542] on span "data" at bounding box center [789, 540] width 14 height 8
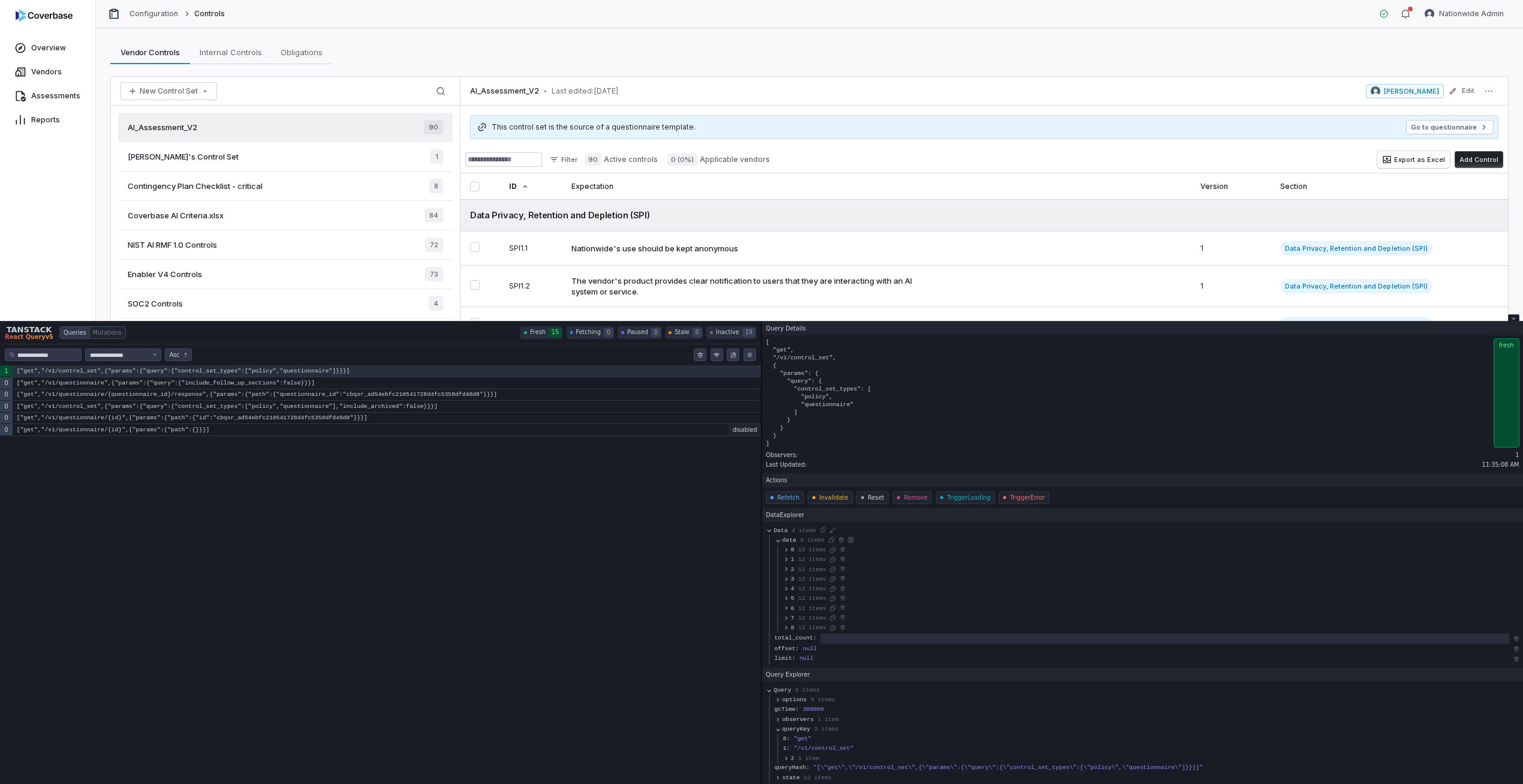
click at [794, 548] on button "0 12 items" at bounding box center [805, 549] width 43 height 9
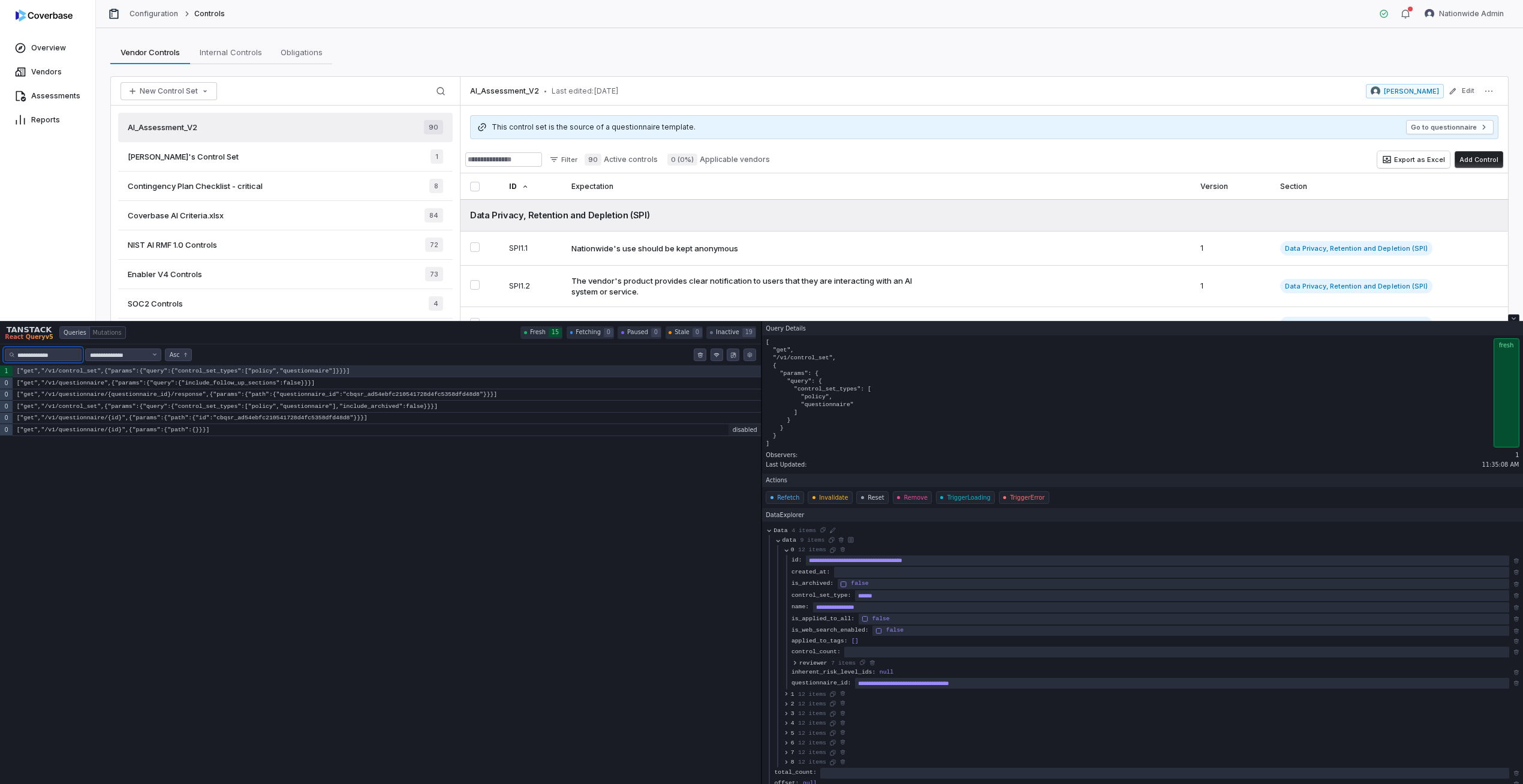
click at [61, 356] on input "**********" at bounding box center [46, 355] width 59 height 9
type input "**********"
click at [131, 406] on code "["get","/v1/control_set/{id}",{"params":{"path":{"id":"cbctst_561a14aaf1fb4f68a…" at bounding box center [387, 406] width 748 height 12
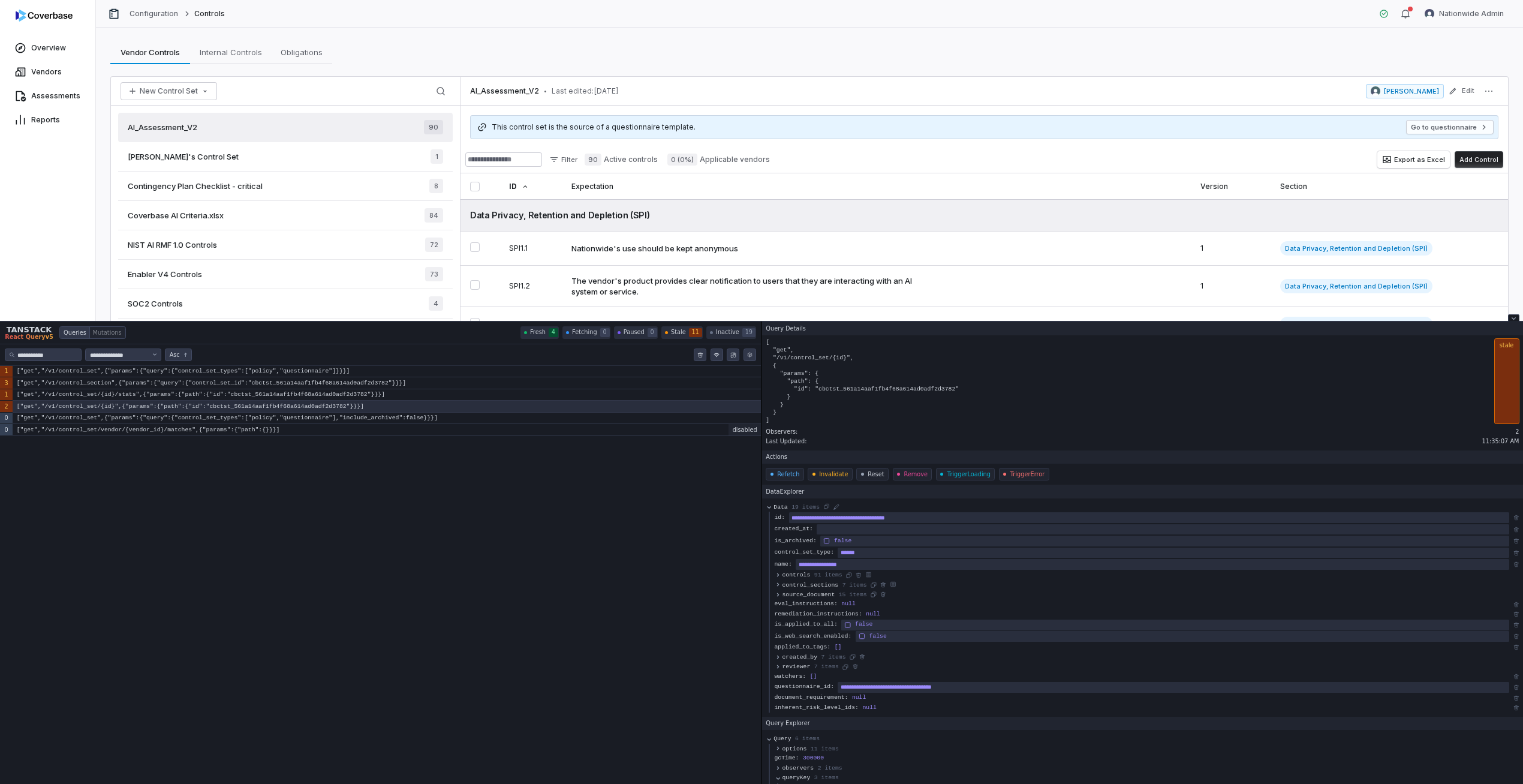
click at [808, 574] on span "controls" at bounding box center [796, 574] width 28 height 8
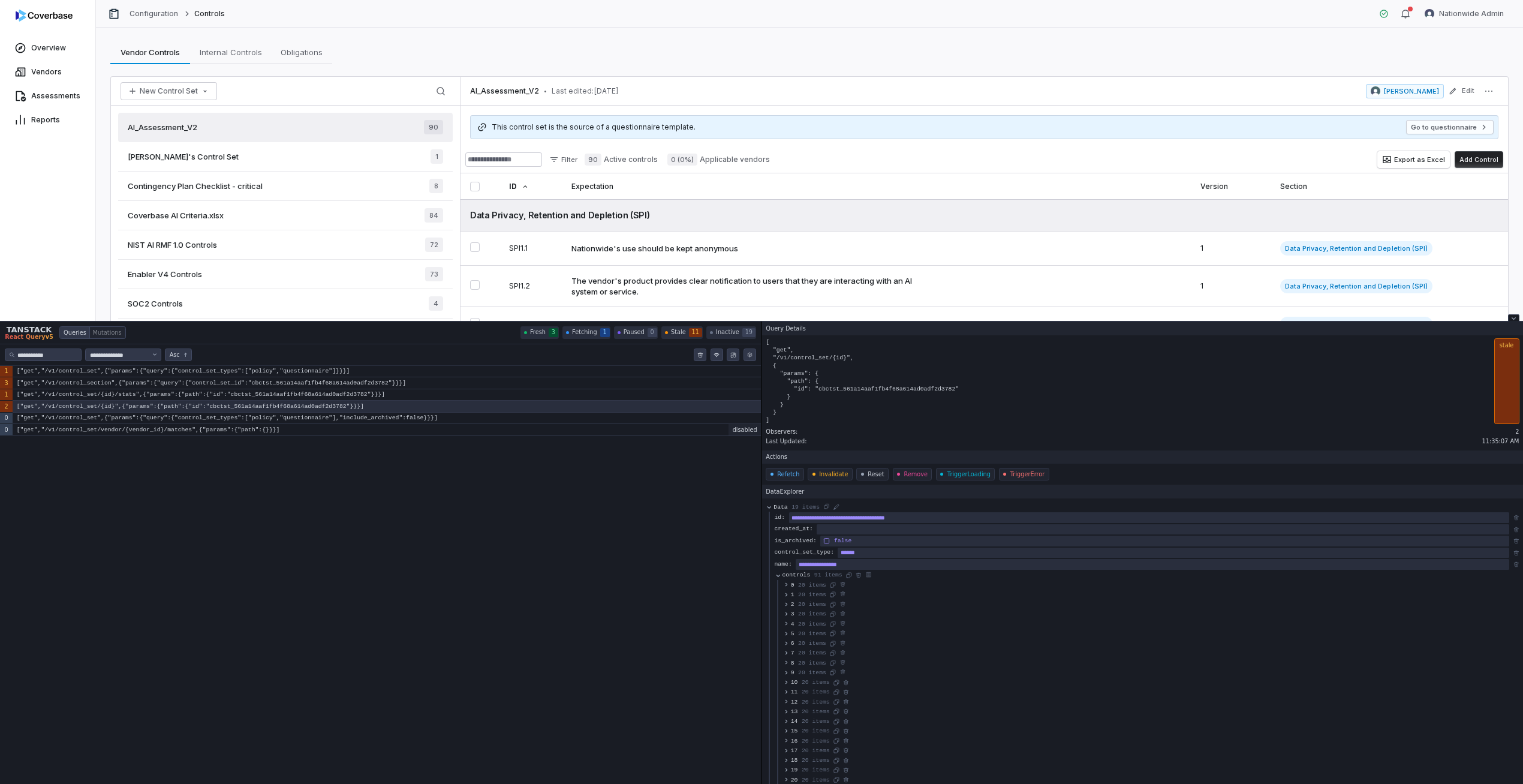
click at [812, 586] on span "20 items" at bounding box center [812, 584] width 28 height 8
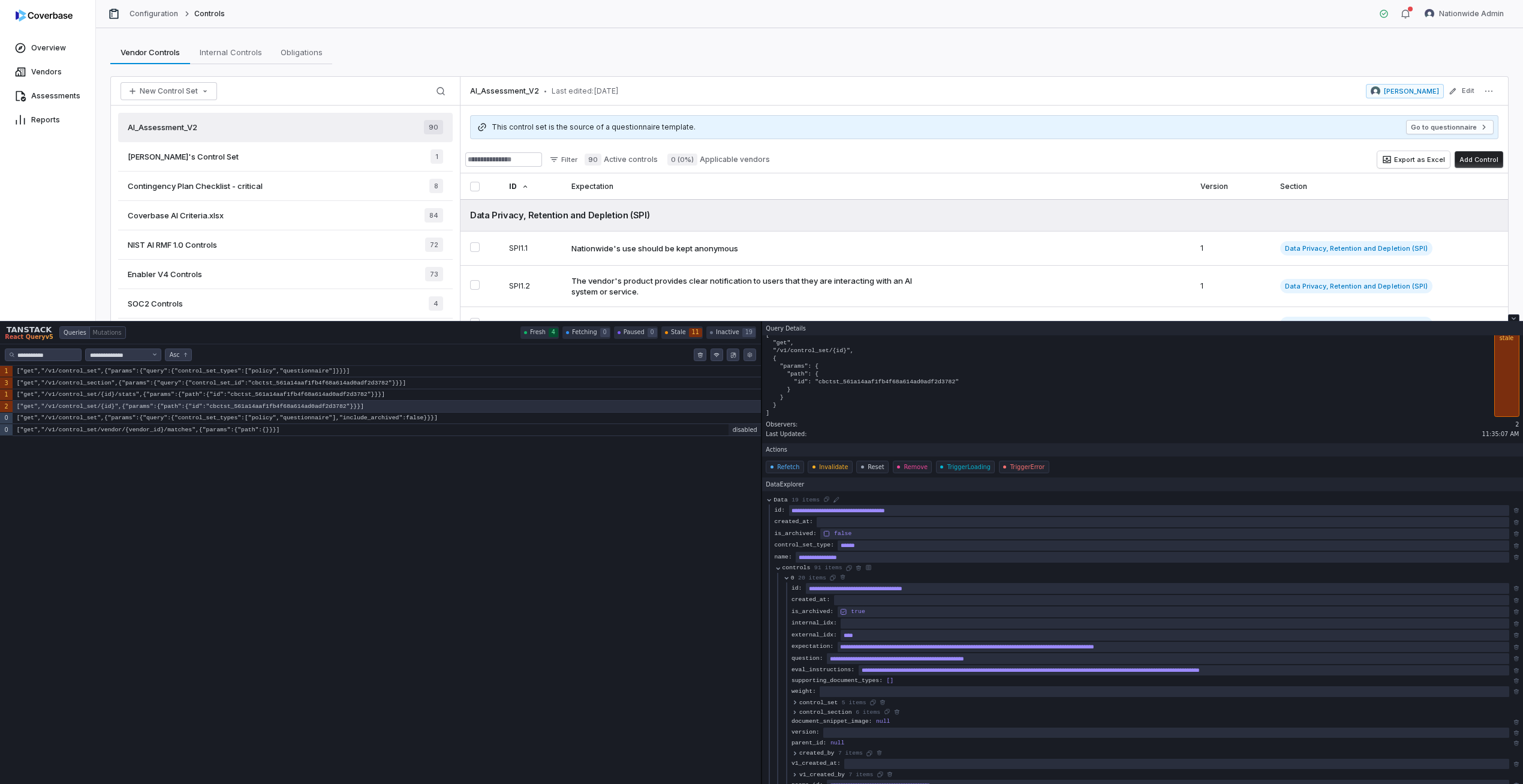
scroll to position [15, 0]
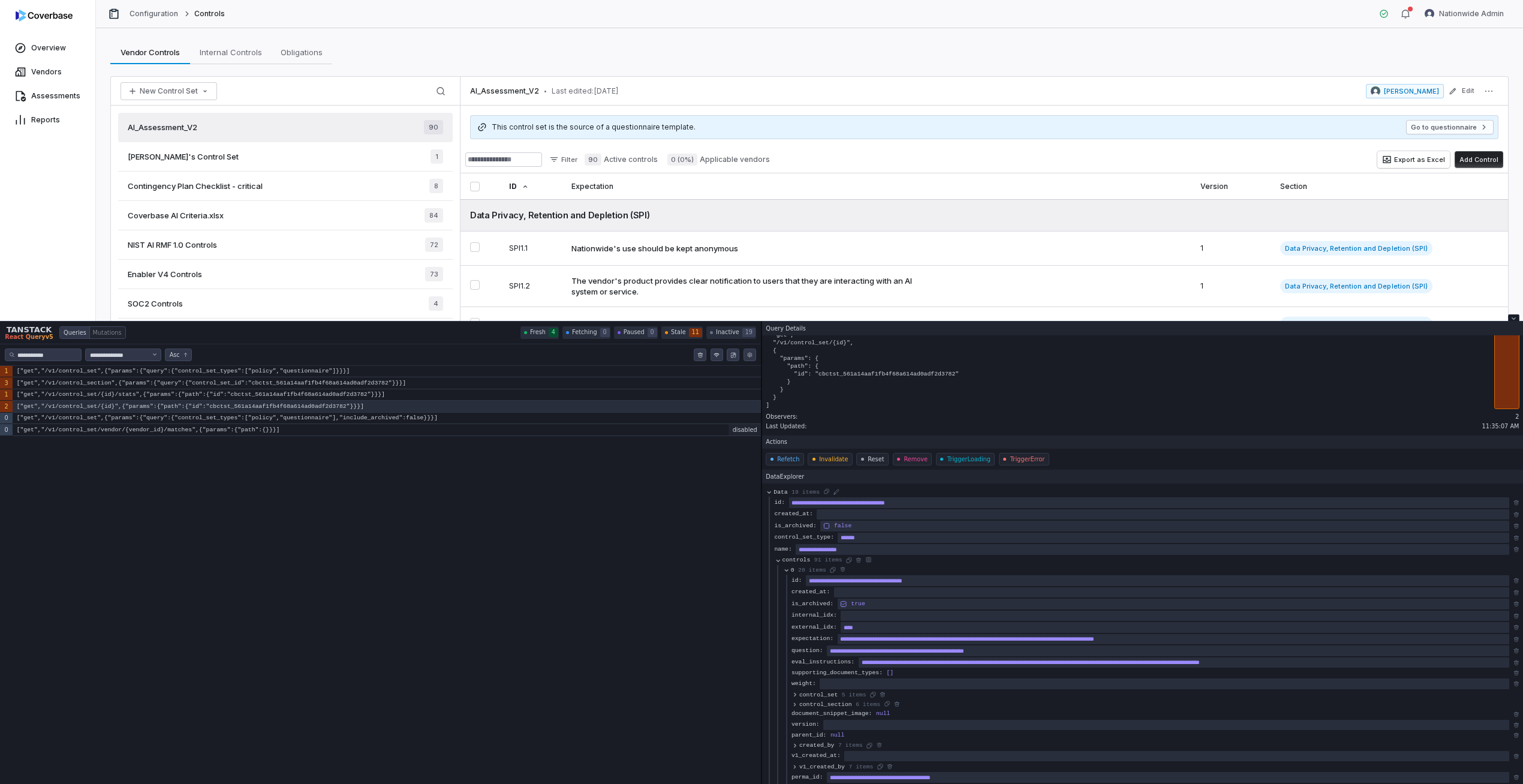
click at [796, 562] on span "controls" at bounding box center [796, 560] width 28 height 8
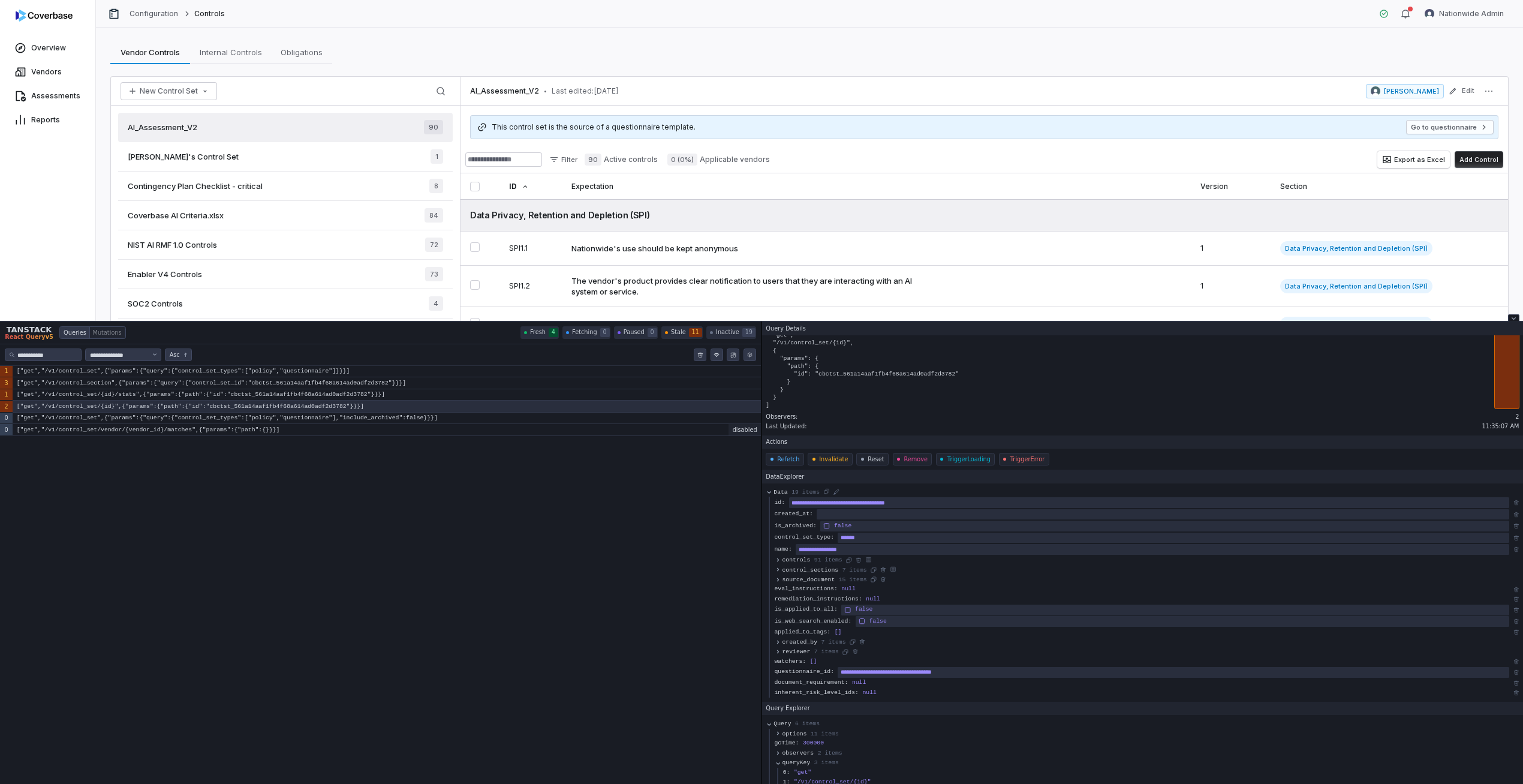
click at [796, 562] on span "controls" at bounding box center [796, 560] width 28 height 8
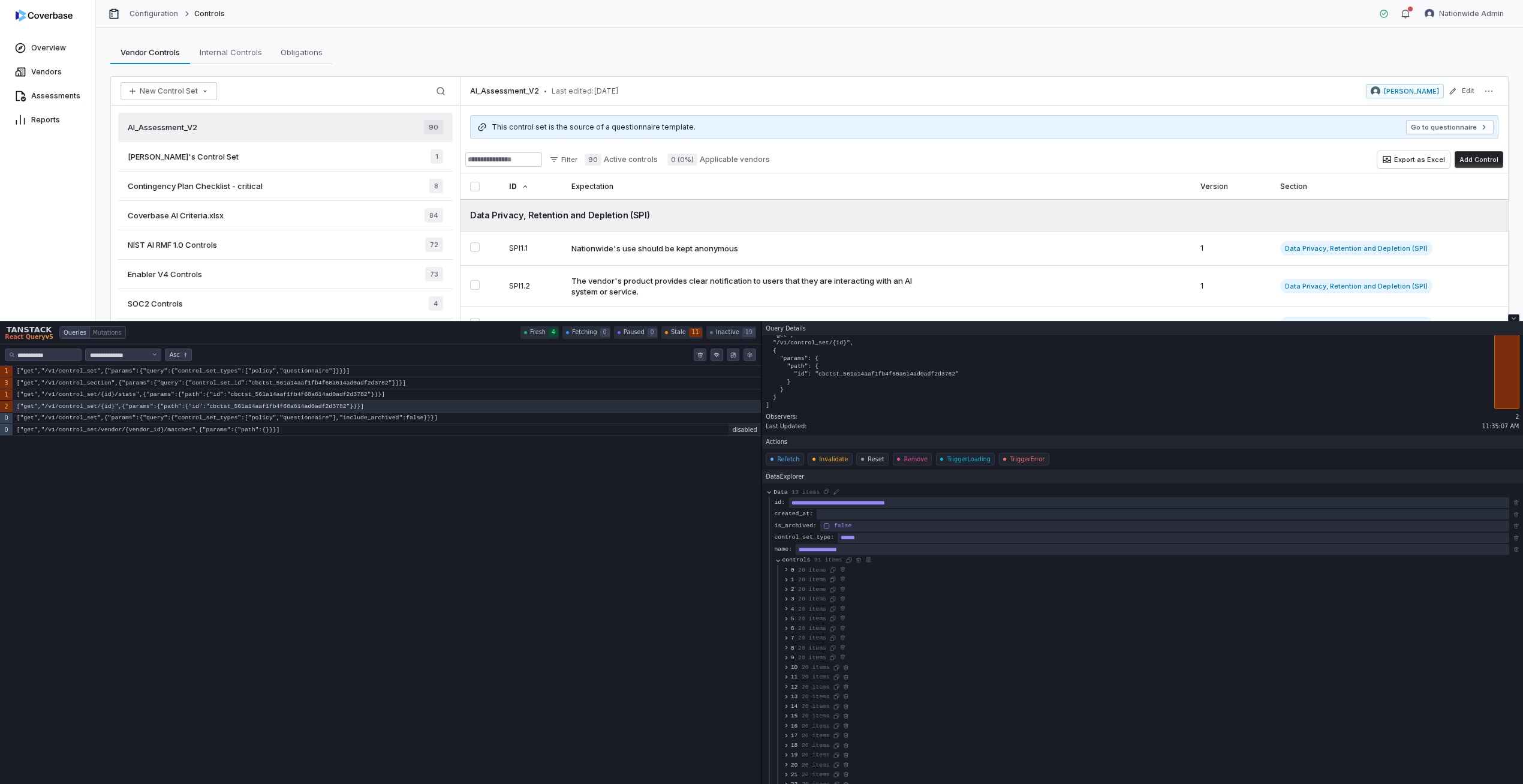
click at [798, 578] on span "20 items" at bounding box center [812, 579] width 28 height 8
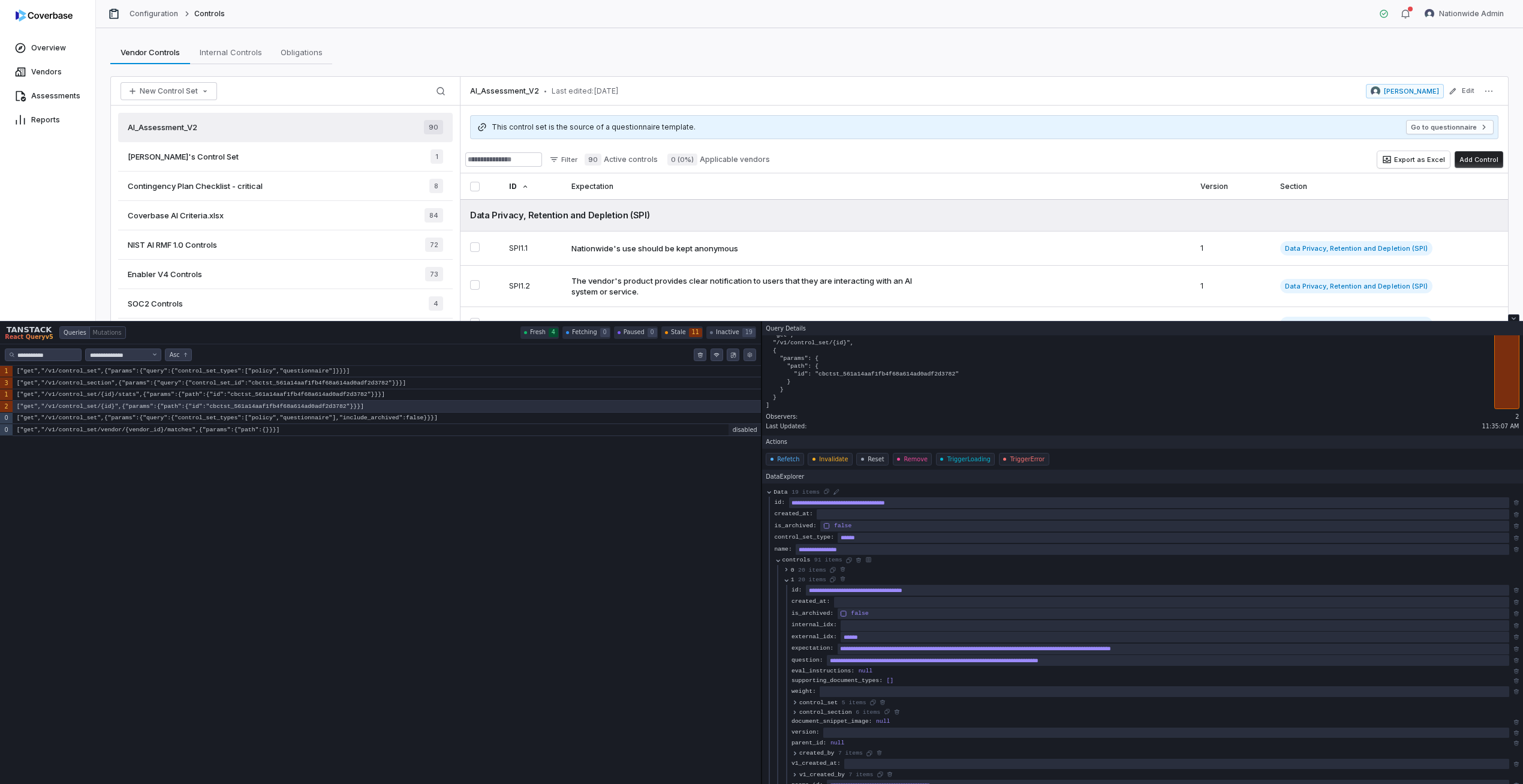
click at [798, 579] on button "1 20 items" at bounding box center [805, 578] width 43 height 9
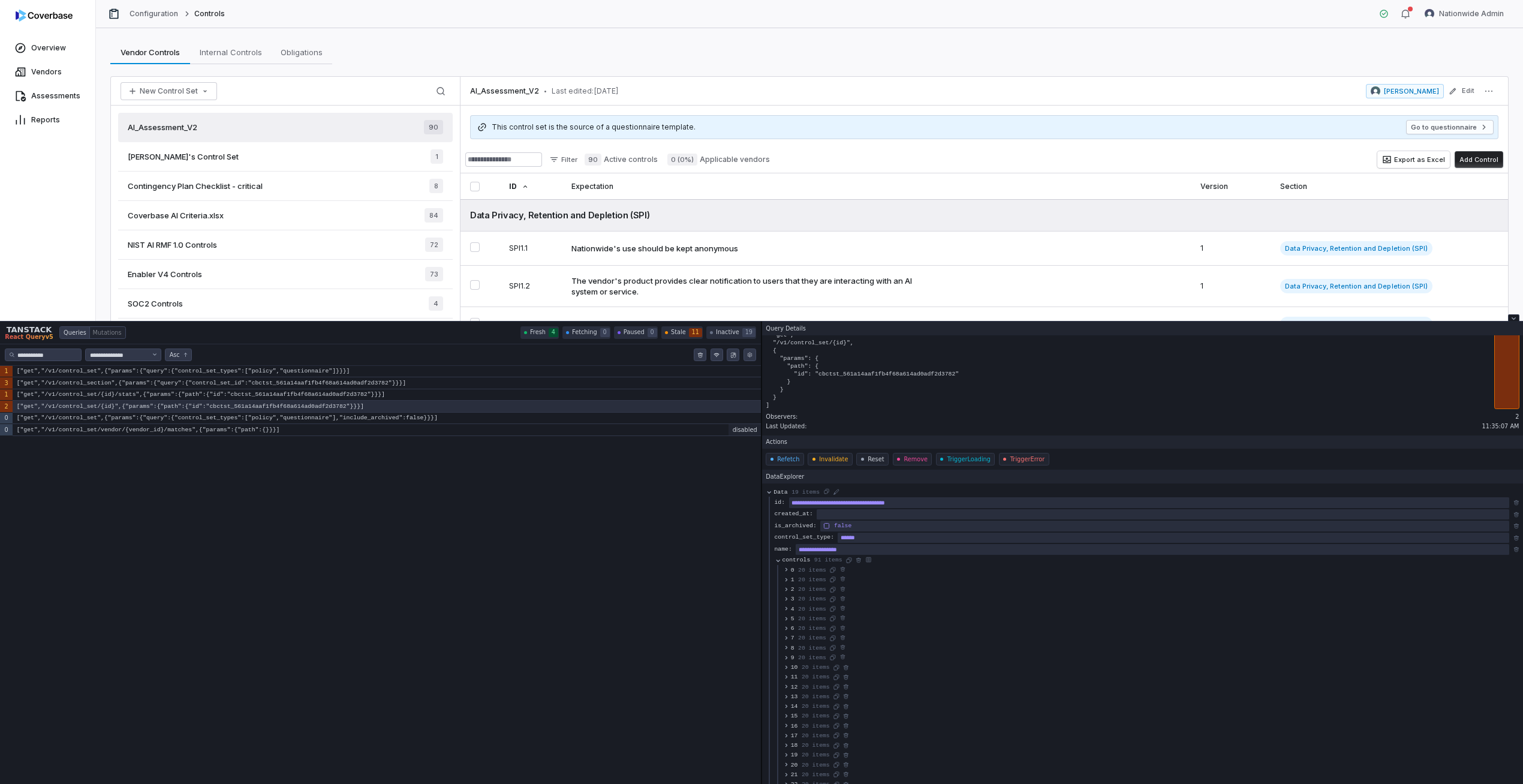
click at [798, 579] on button "1 20 items" at bounding box center [805, 578] width 43 height 9
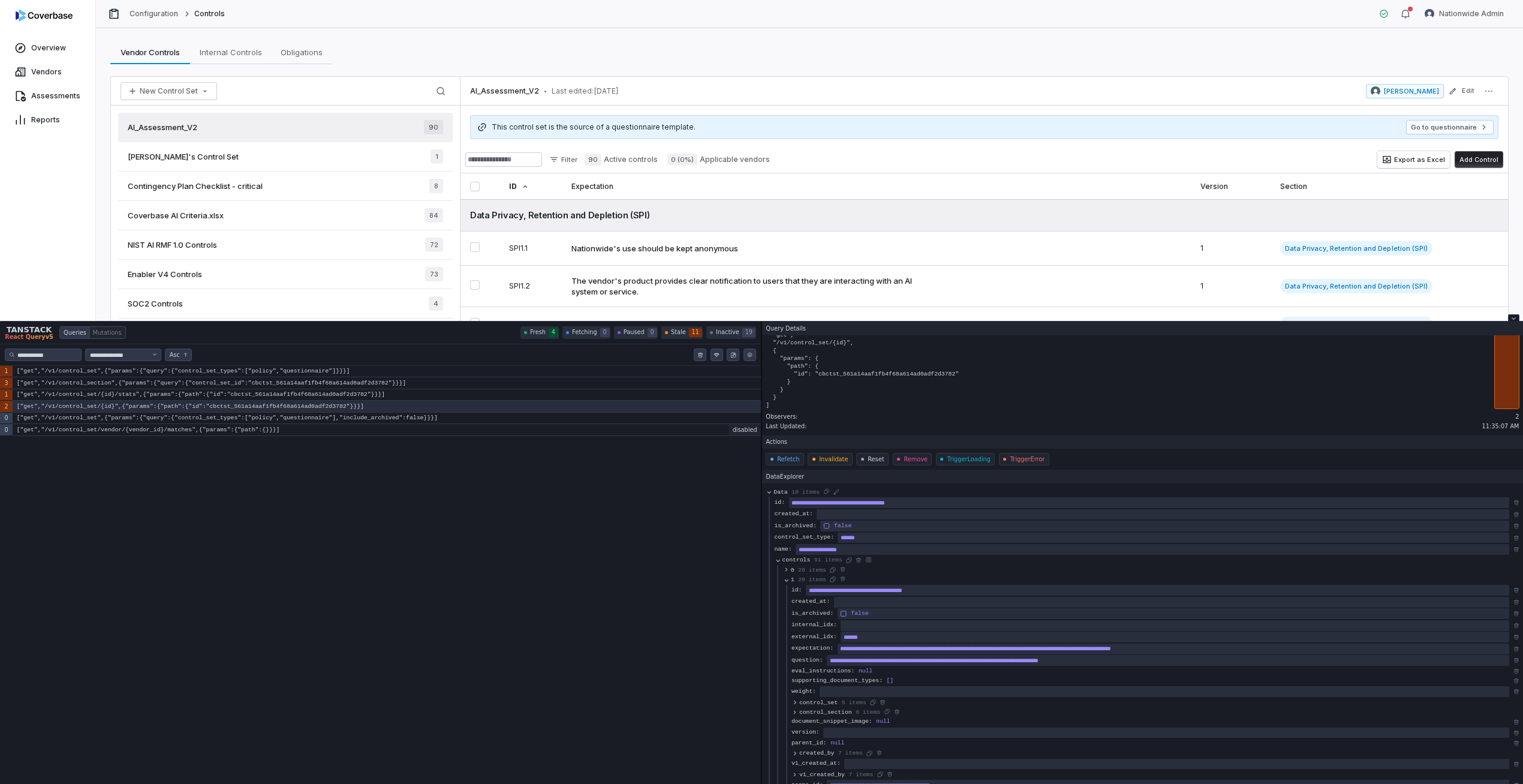
click at [799, 578] on span "20 items" at bounding box center [812, 579] width 28 height 8
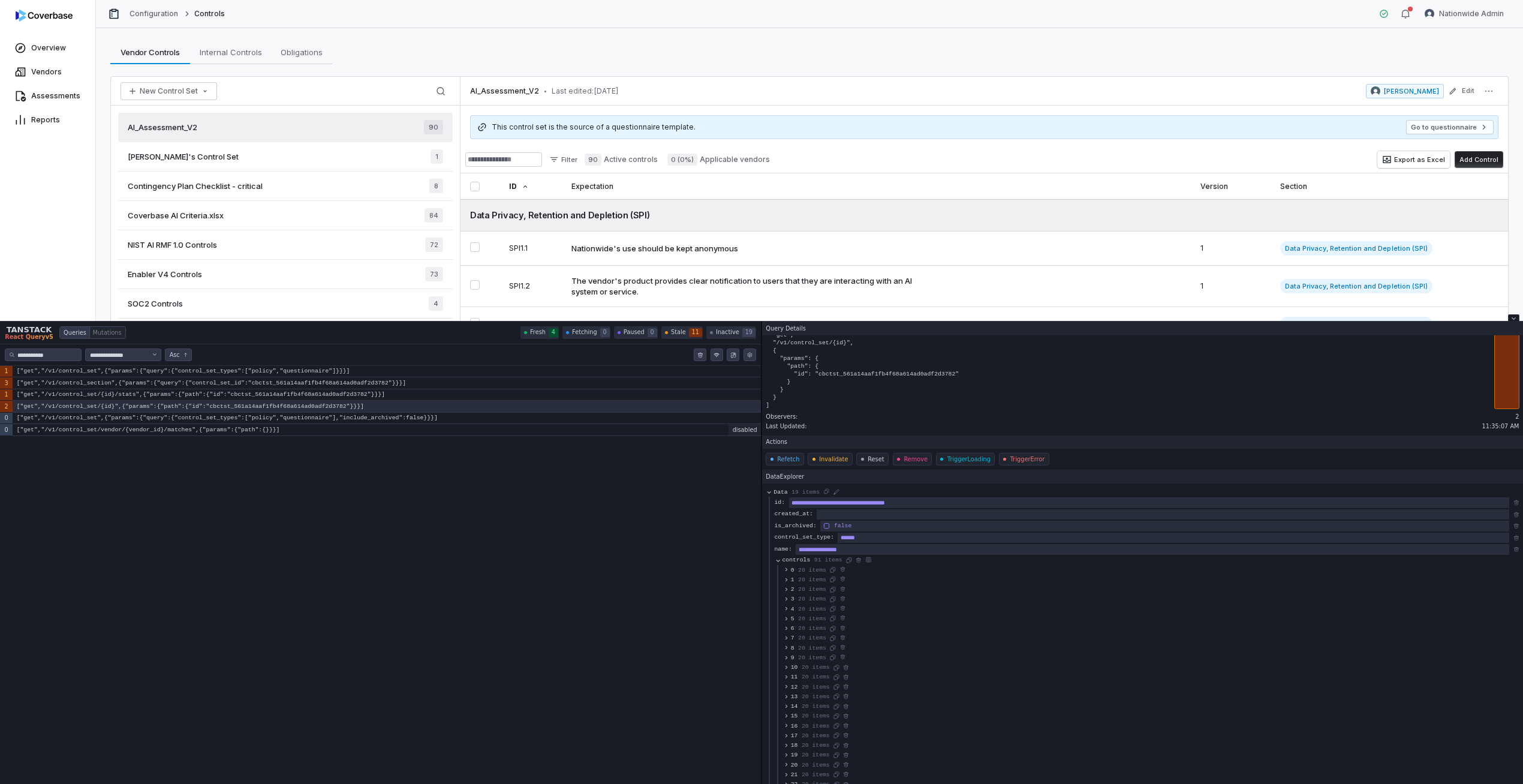
click at [798, 588] on button "2 20 items" at bounding box center [805, 589] width 43 height 9
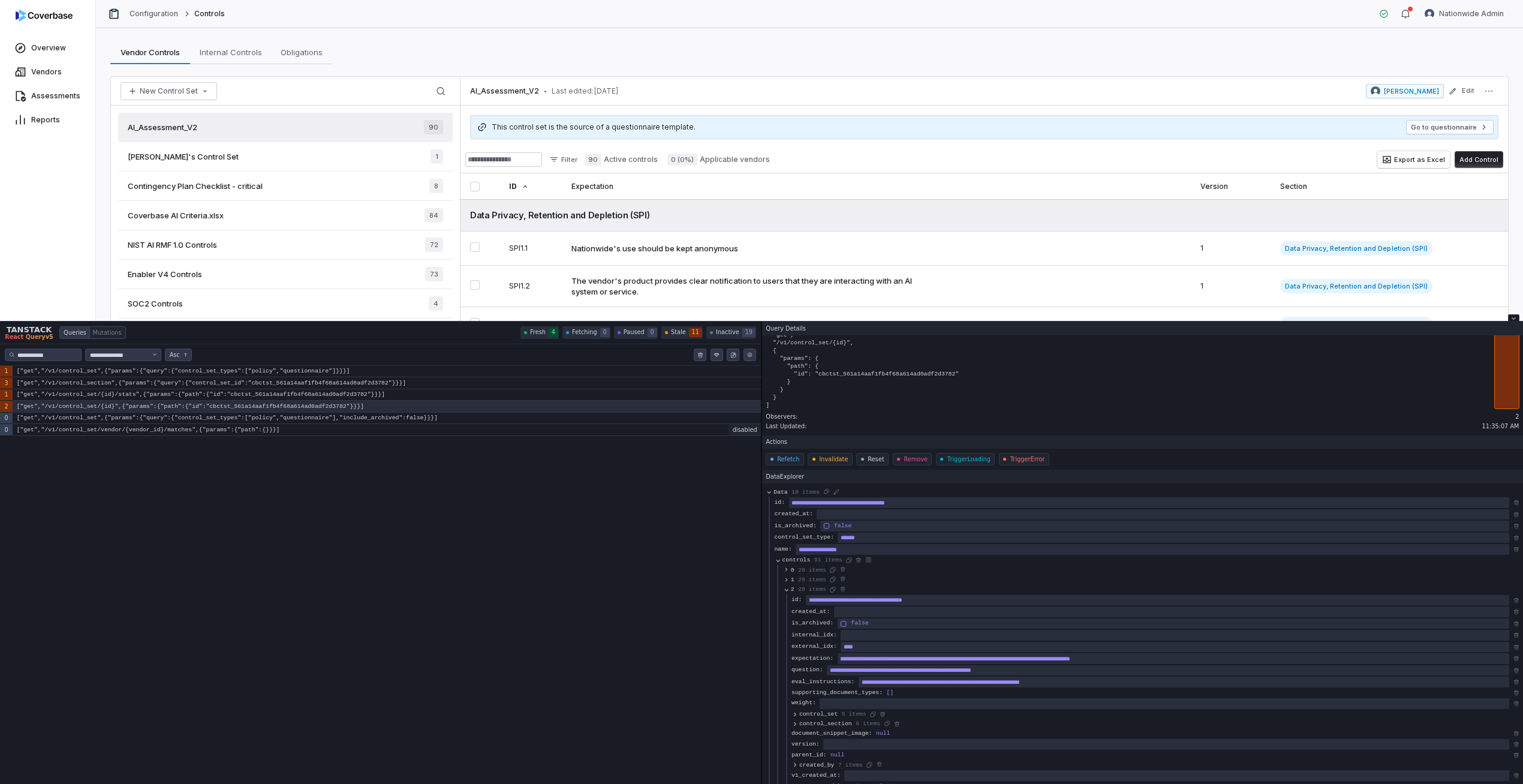
click at [798, 588] on button "2 20 items" at bounding box center [805, 589] width 43 height 9
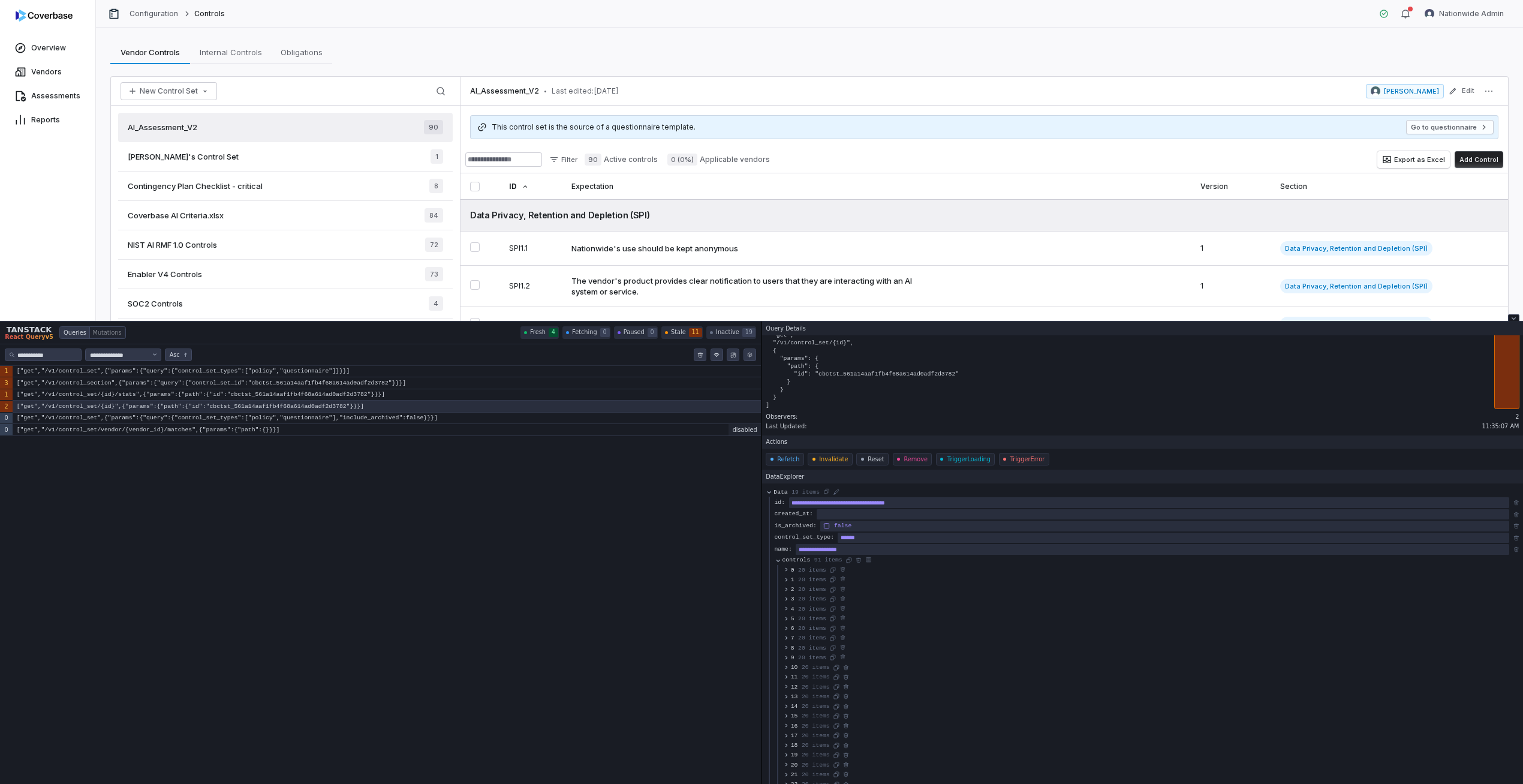
click at [798, 580] on span "20 items" at bounding box center [812, 579] width 28 height 8
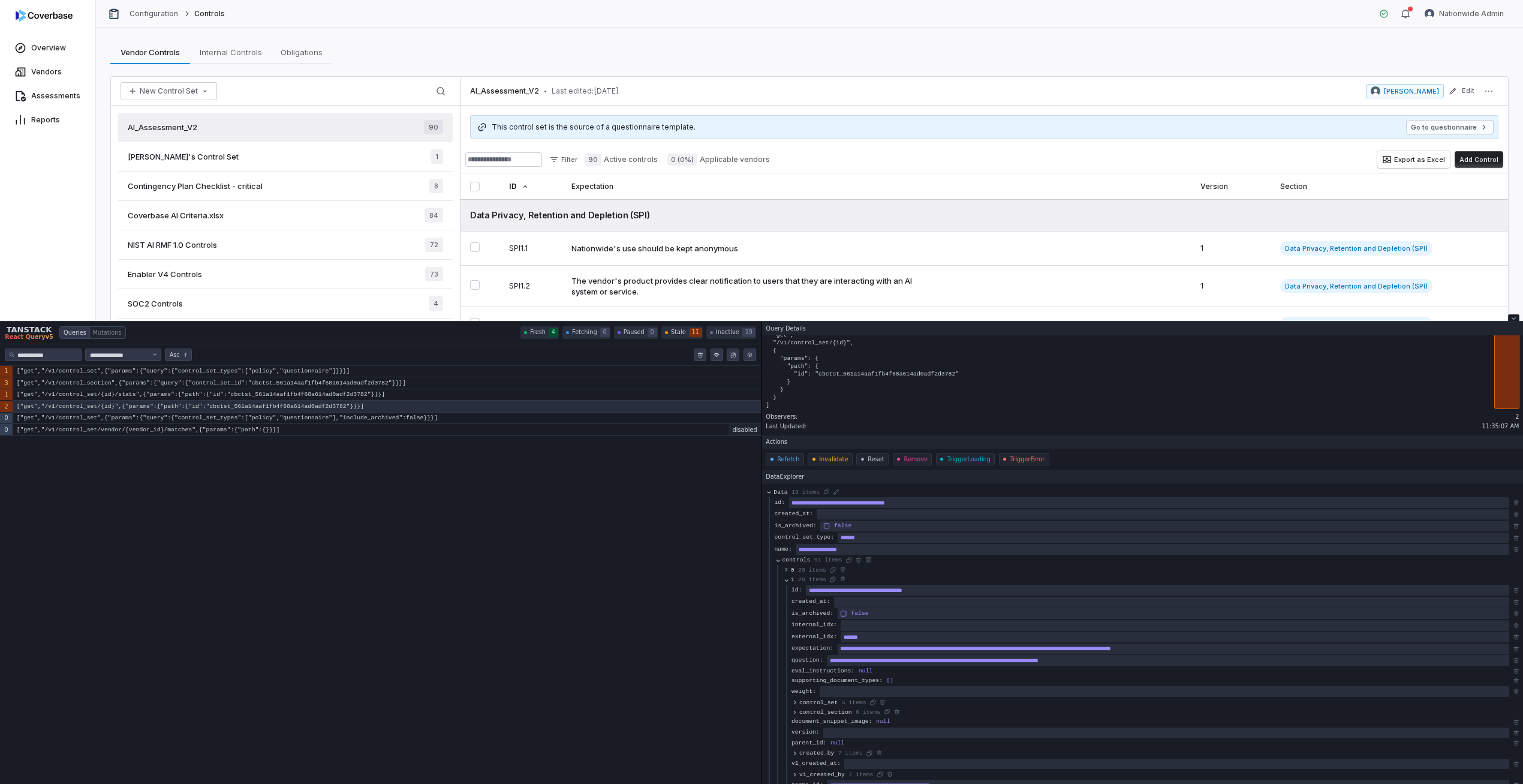
click at [798, 580] on span "20 items" at bounding box center [812, 579] width 28 height 8
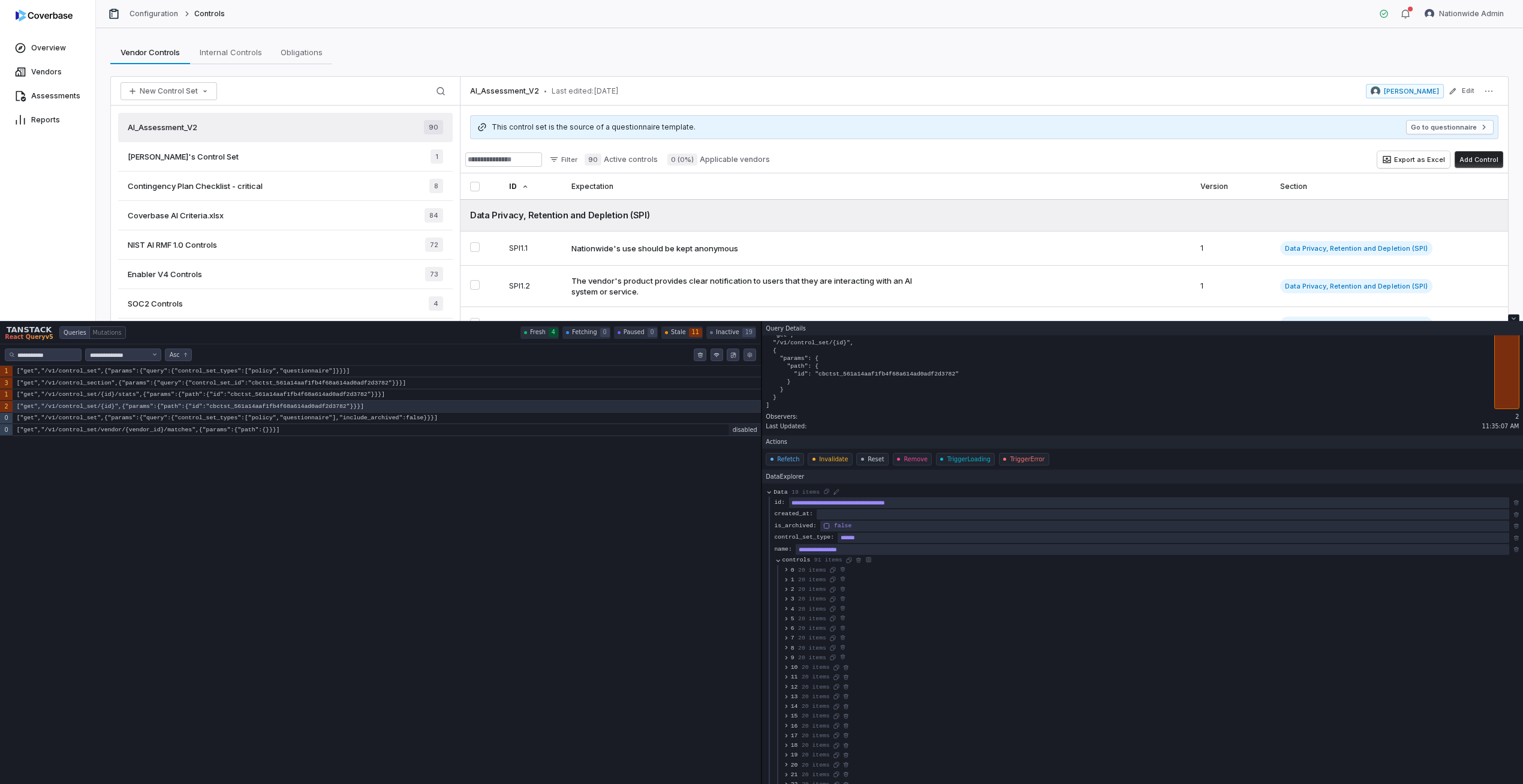
click at [807, 572] on span "20 items" at bounding box center [812, 570] width 28 height 8
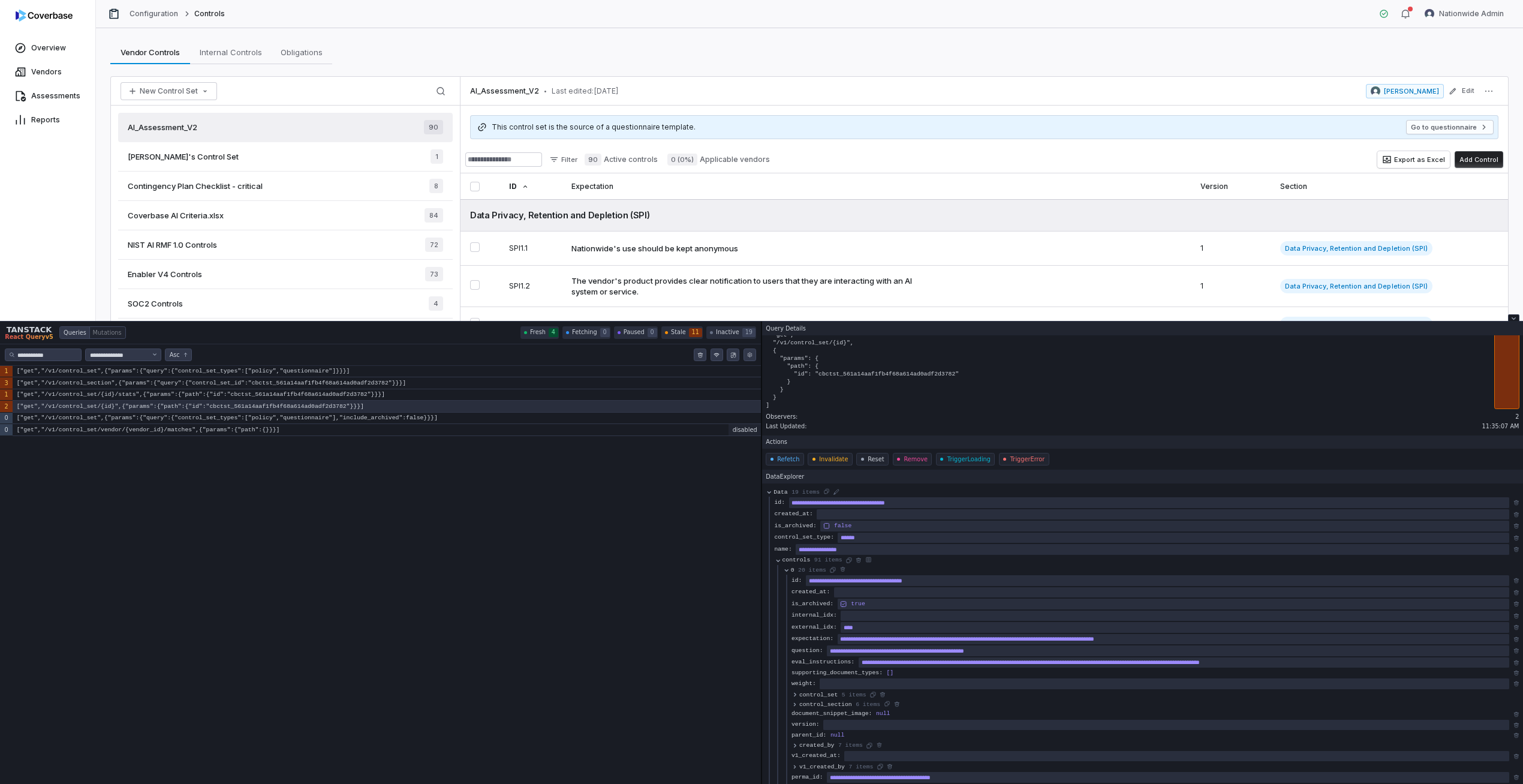
click at [818, 572] on span "20 items" at bounding box center [812, 570] width 28 height 8
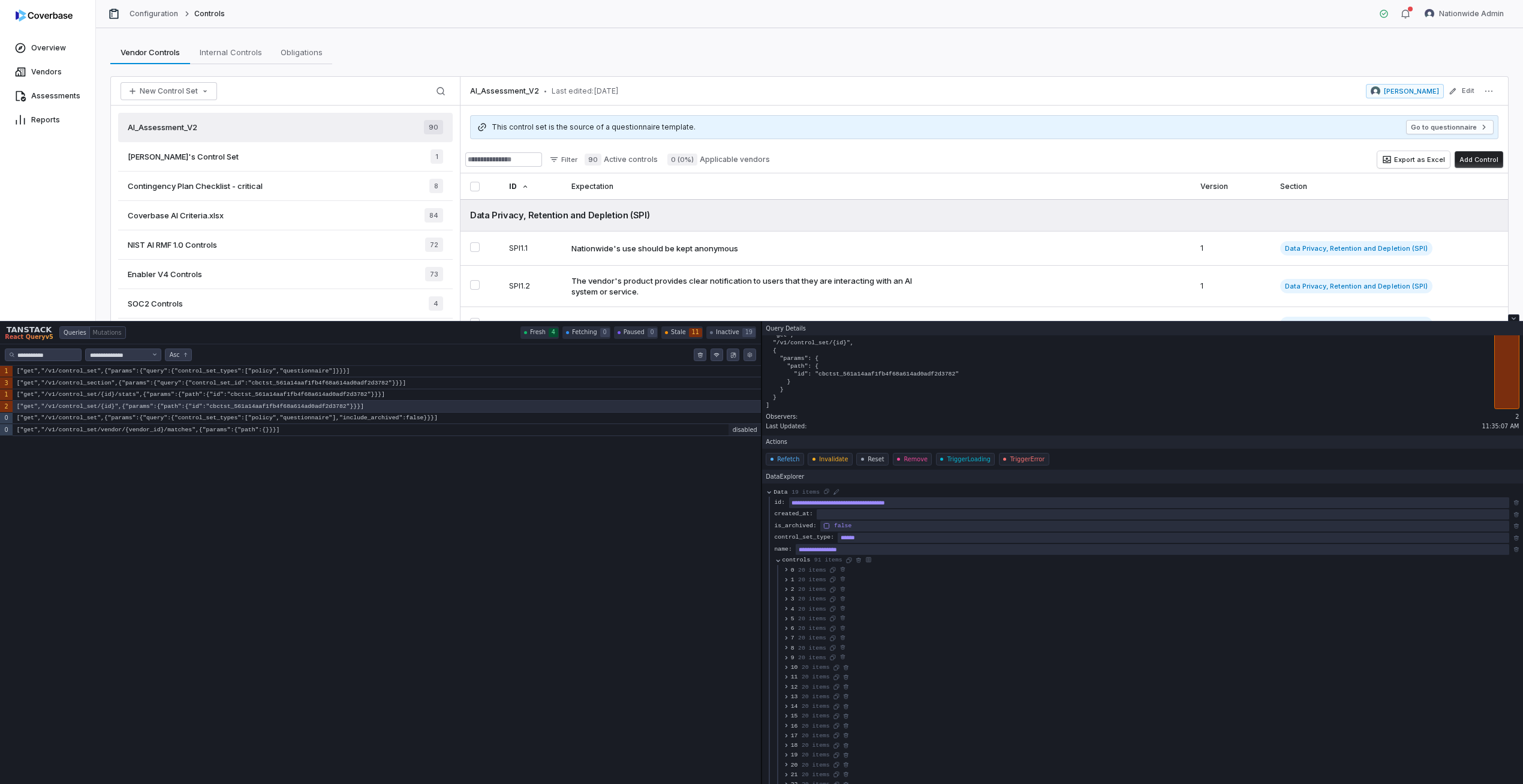
click at [813, 582] on span "20 items" at bounding box center [812, 579] width 28 height 8
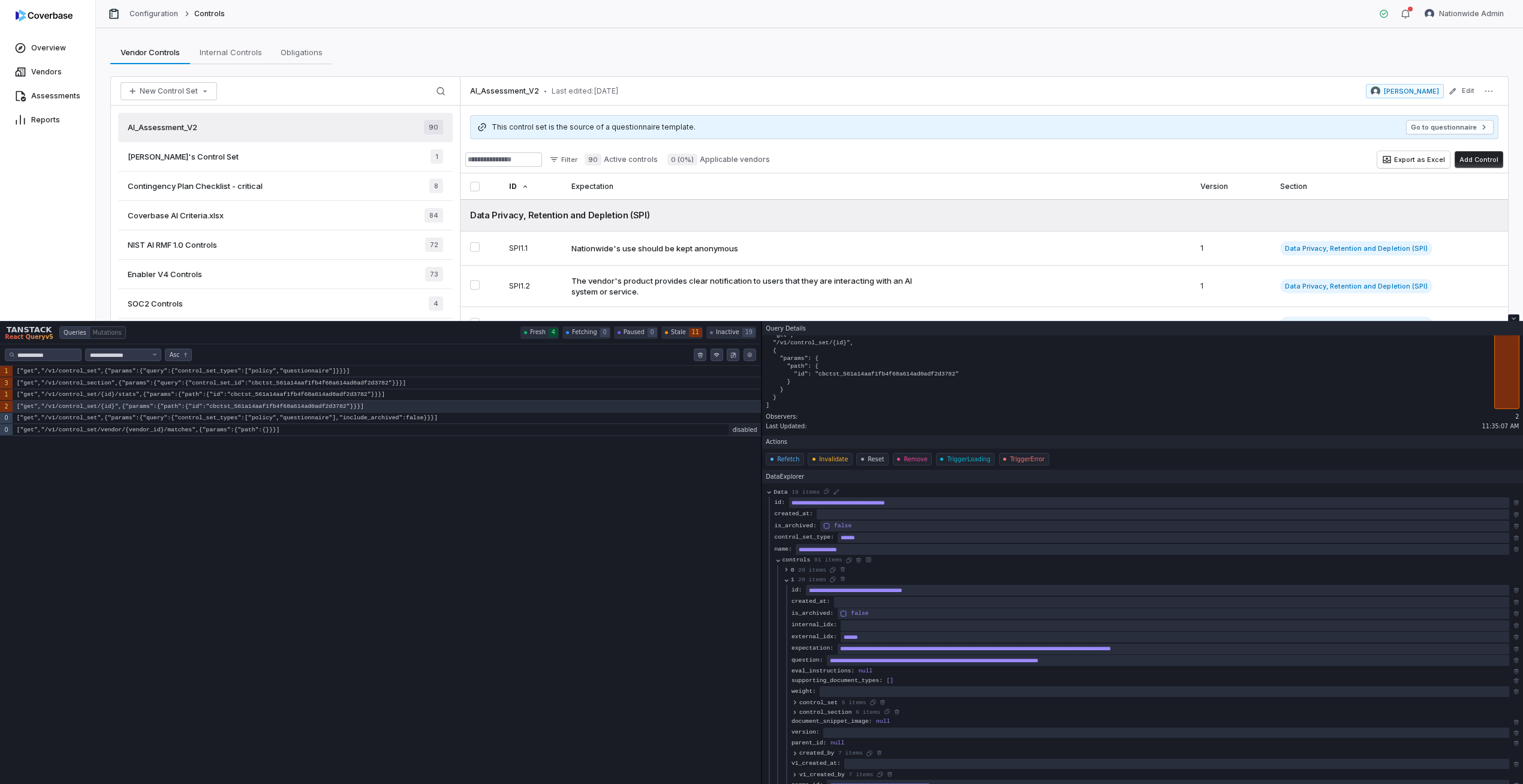
click at [814, 578] on span "20 items" at bounding box center [812, 579] width 28 height 8
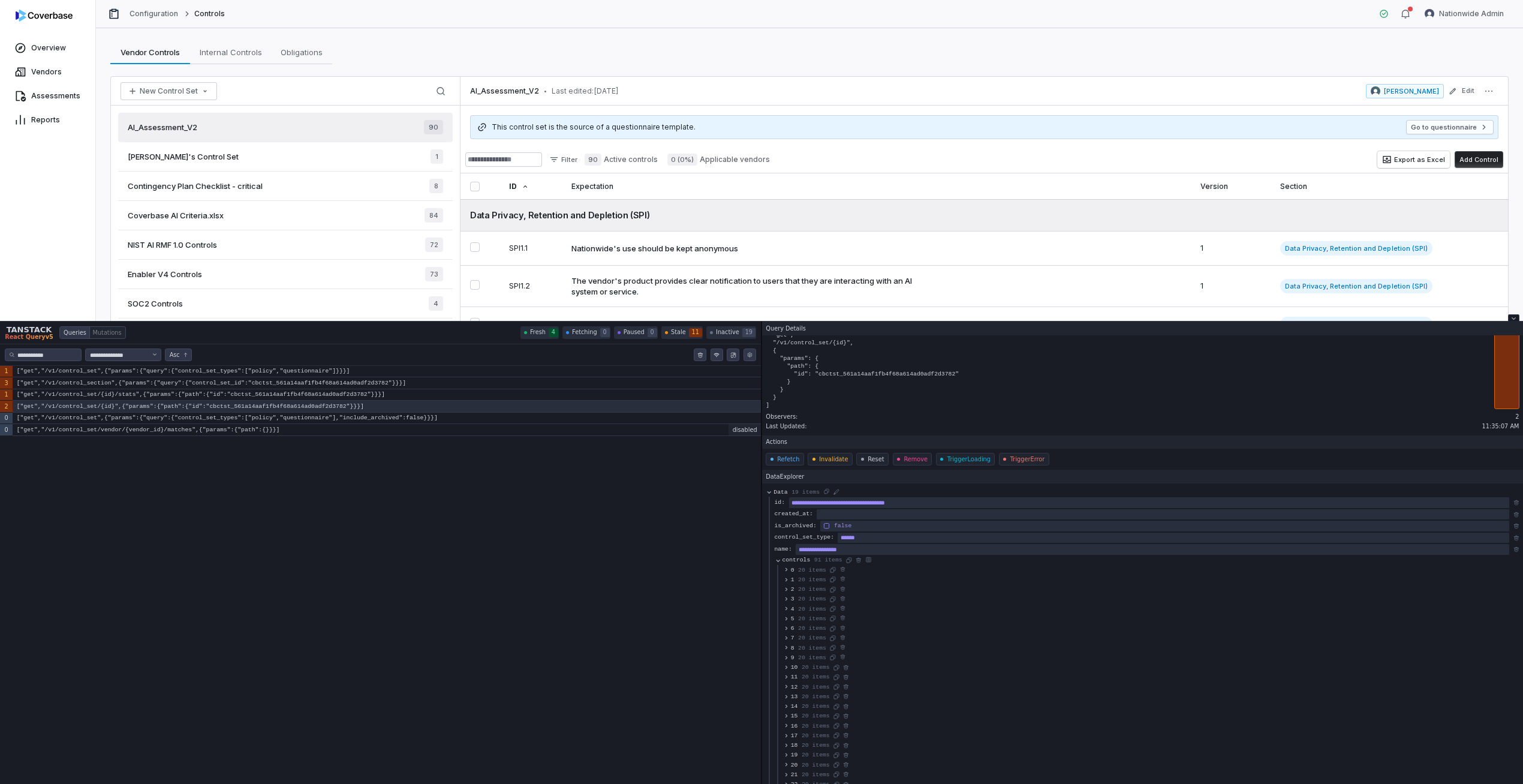
click at [814, 578] on span "20 items" at bounding box center [812, 579] width 28 height 8
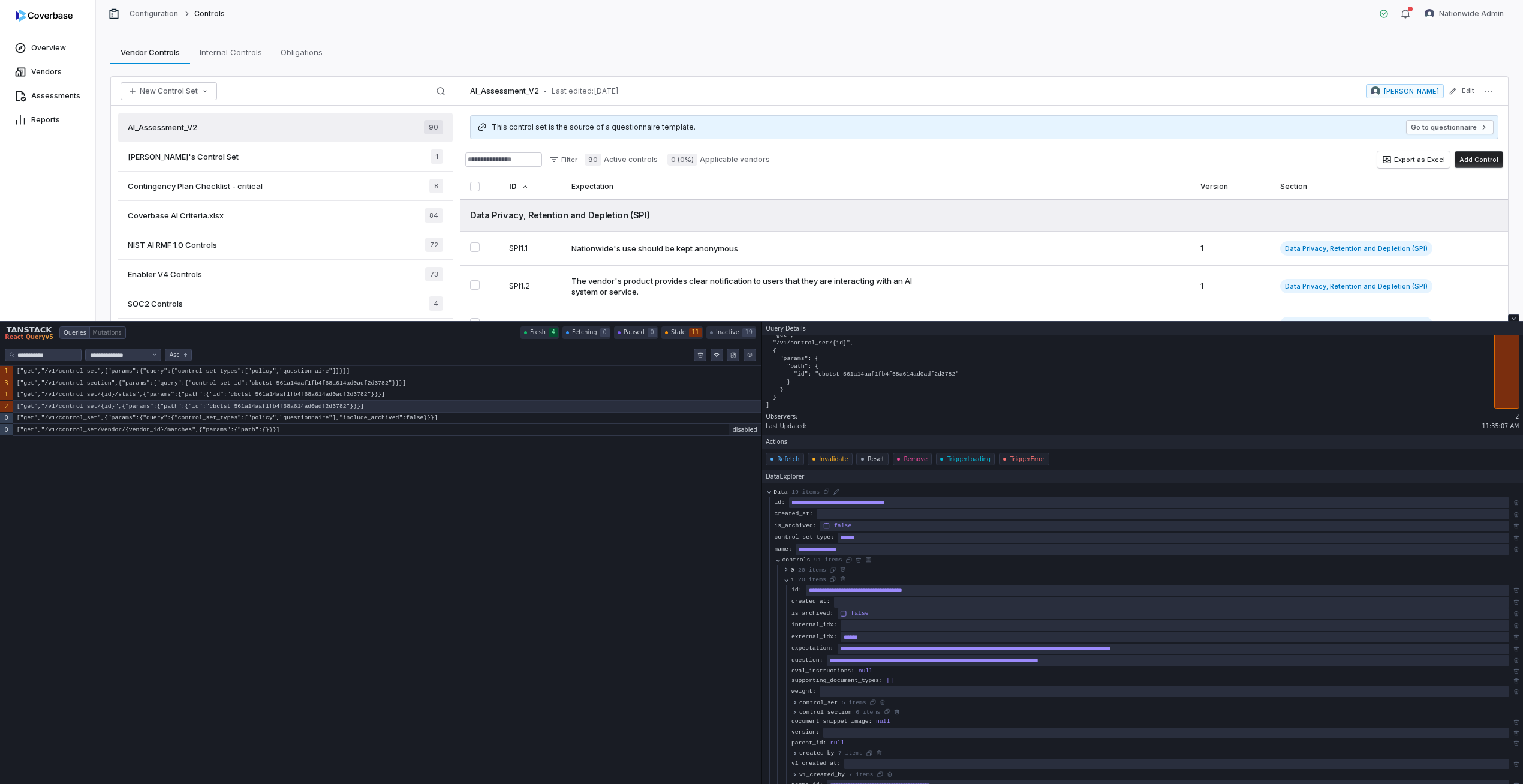
click at [814, 578] on span "20 items" at bounding box center [812, 579] width 28 height 8
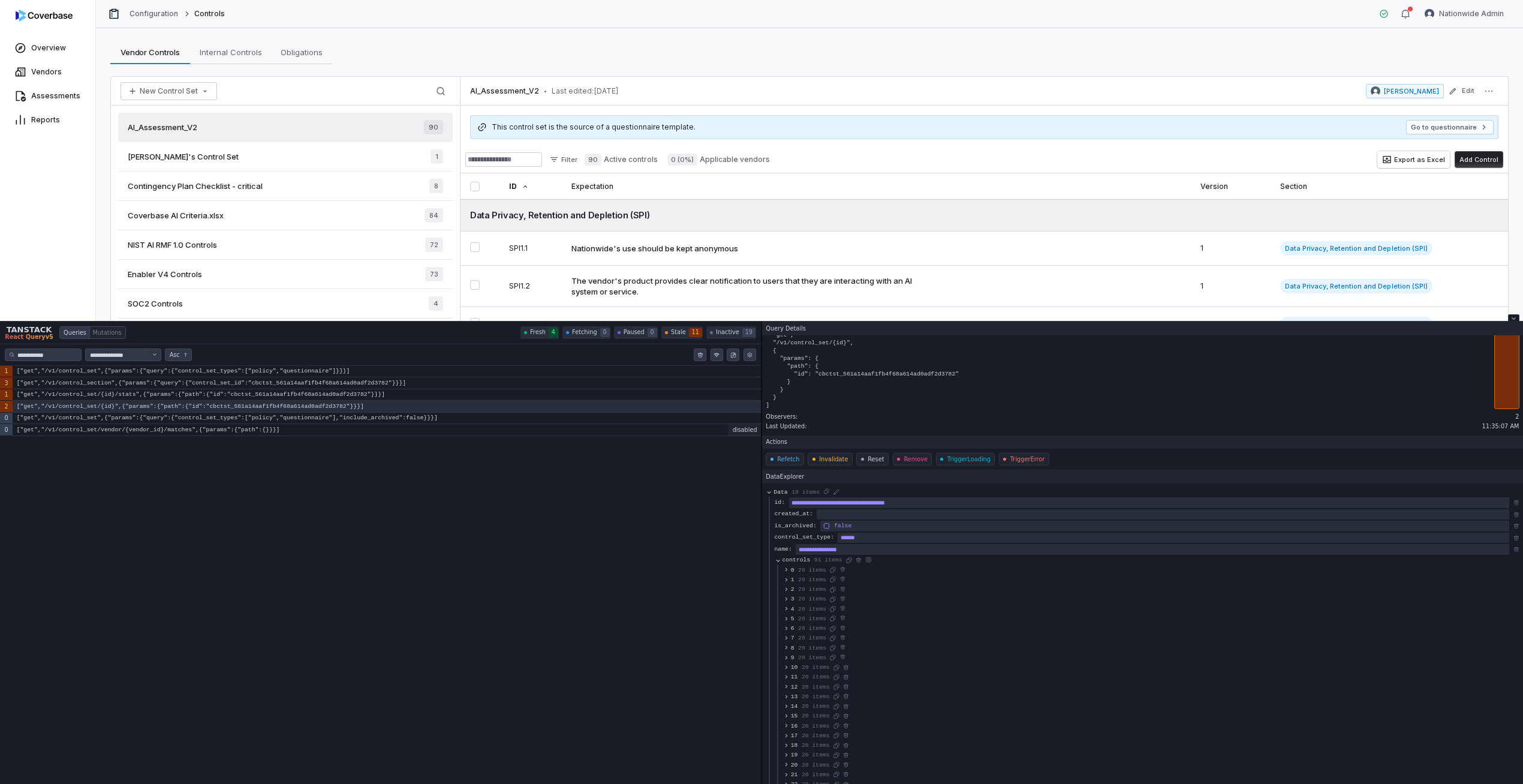
click at [814, 579] on span "20 items" at bounding box center [812, 579] width 28 height 8
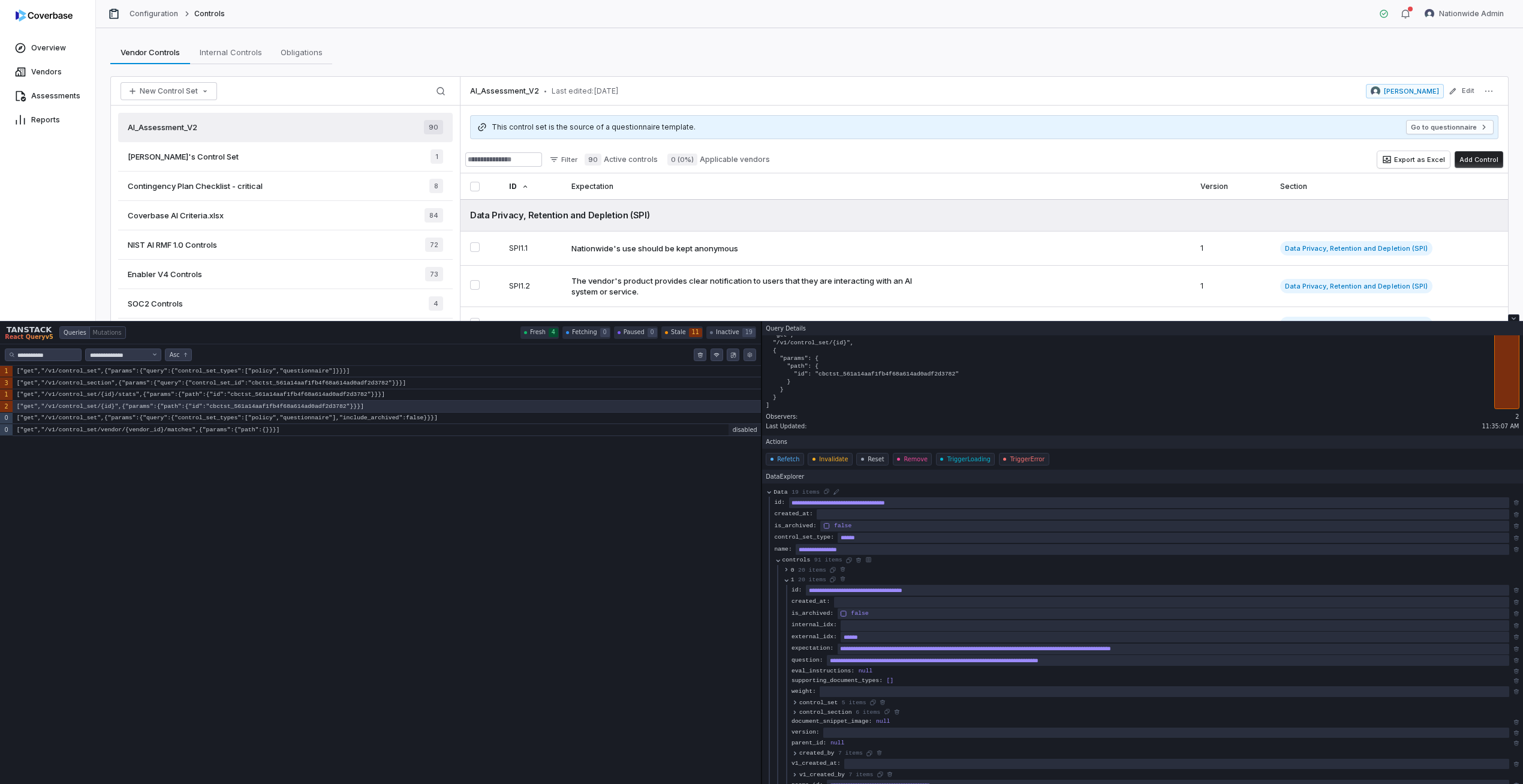
click at [814, 580] on span "20 items" at bounding box center [812, 579] width 28 height 8
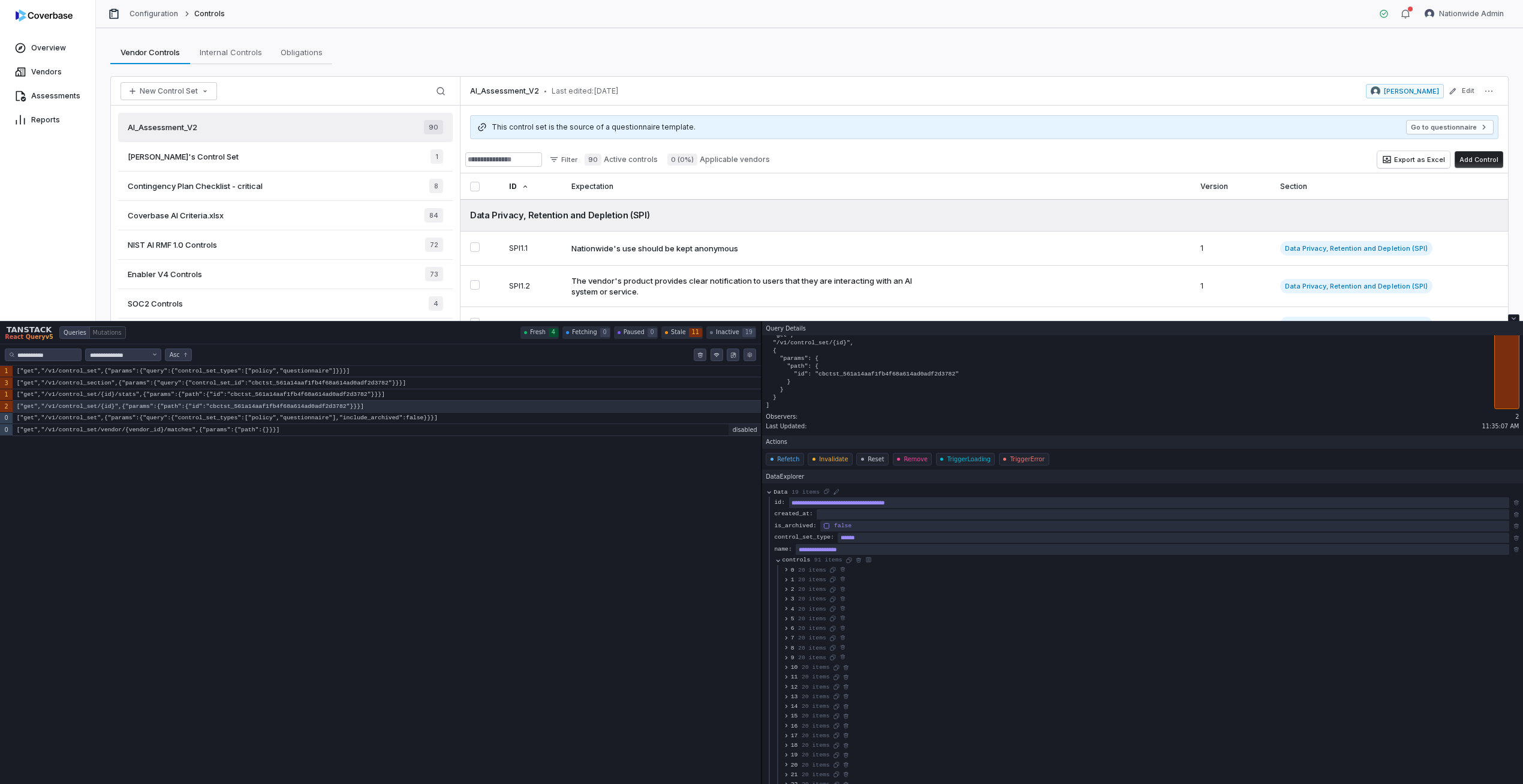
scroll to position [0, 0]
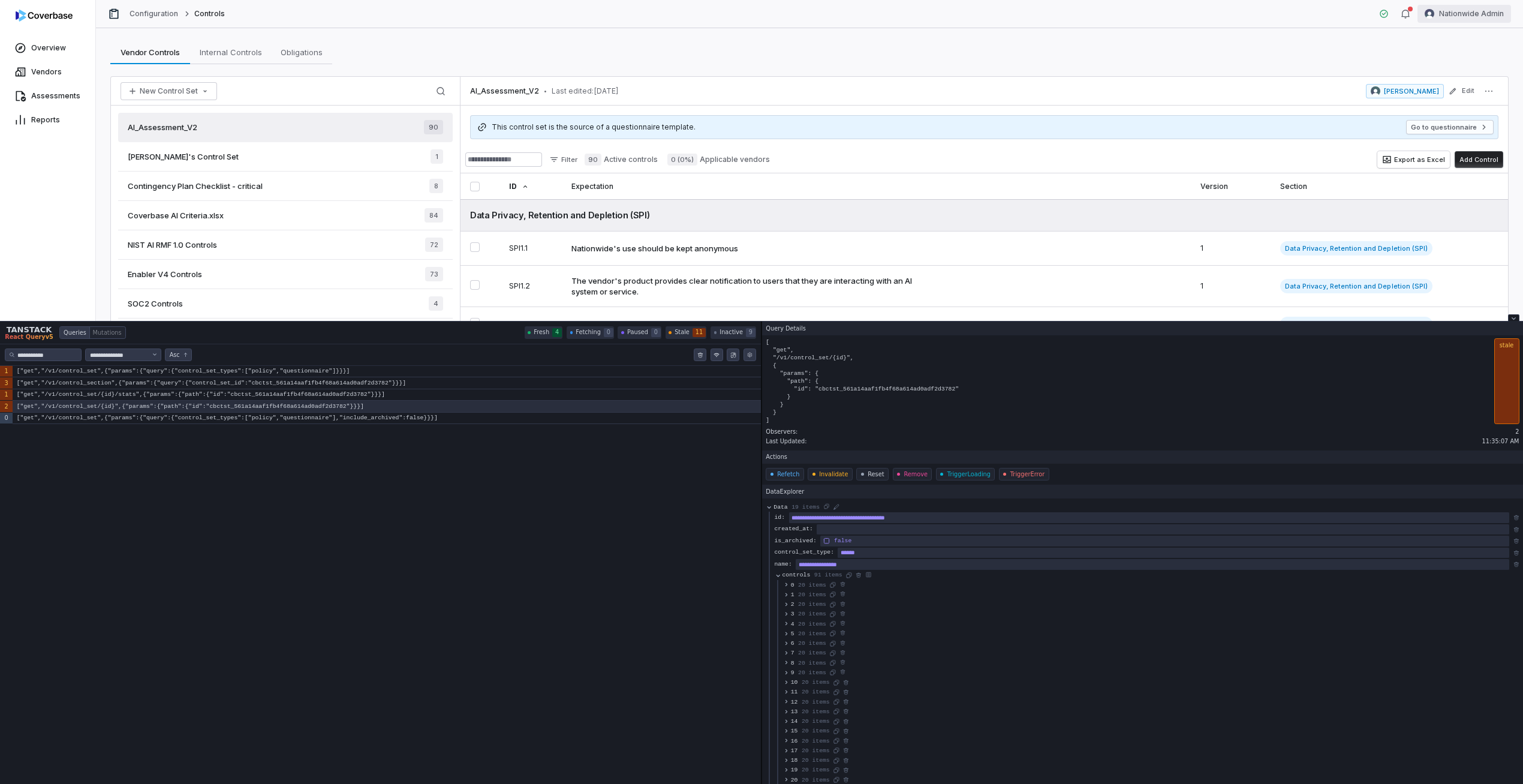
click at [1447, 7] on html "Overview Vendors Assessments Reports Configuration Report Issue Minimize Config…" at bounding box center [761, 623] width 1523 height 1247
click at [1450, 114] on div "Log out" at bounding box center [1460, 111] width 92 height 19
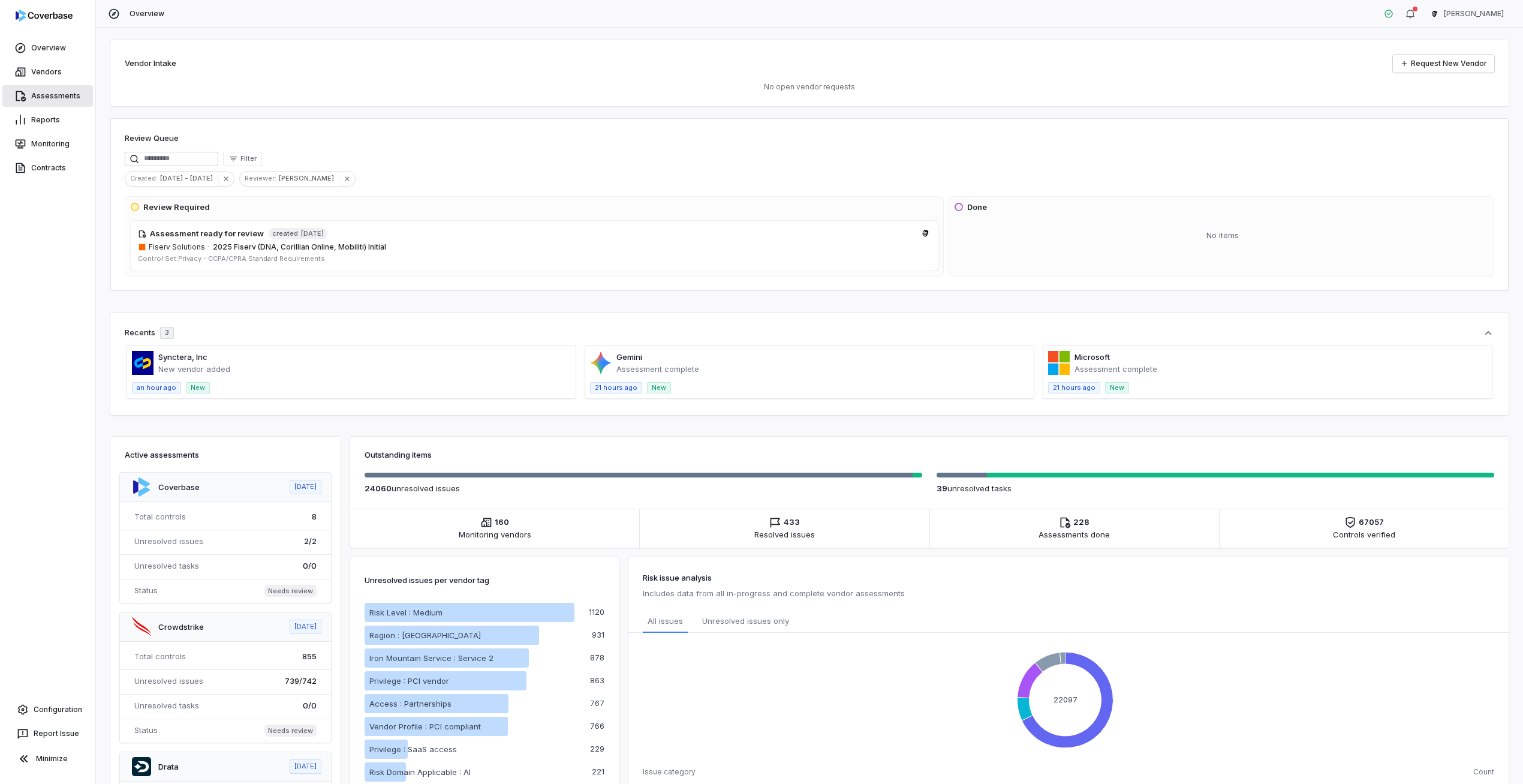
click at [72, 87] on link "Assessments" at bounding box center [48, 95] width 91 height 21
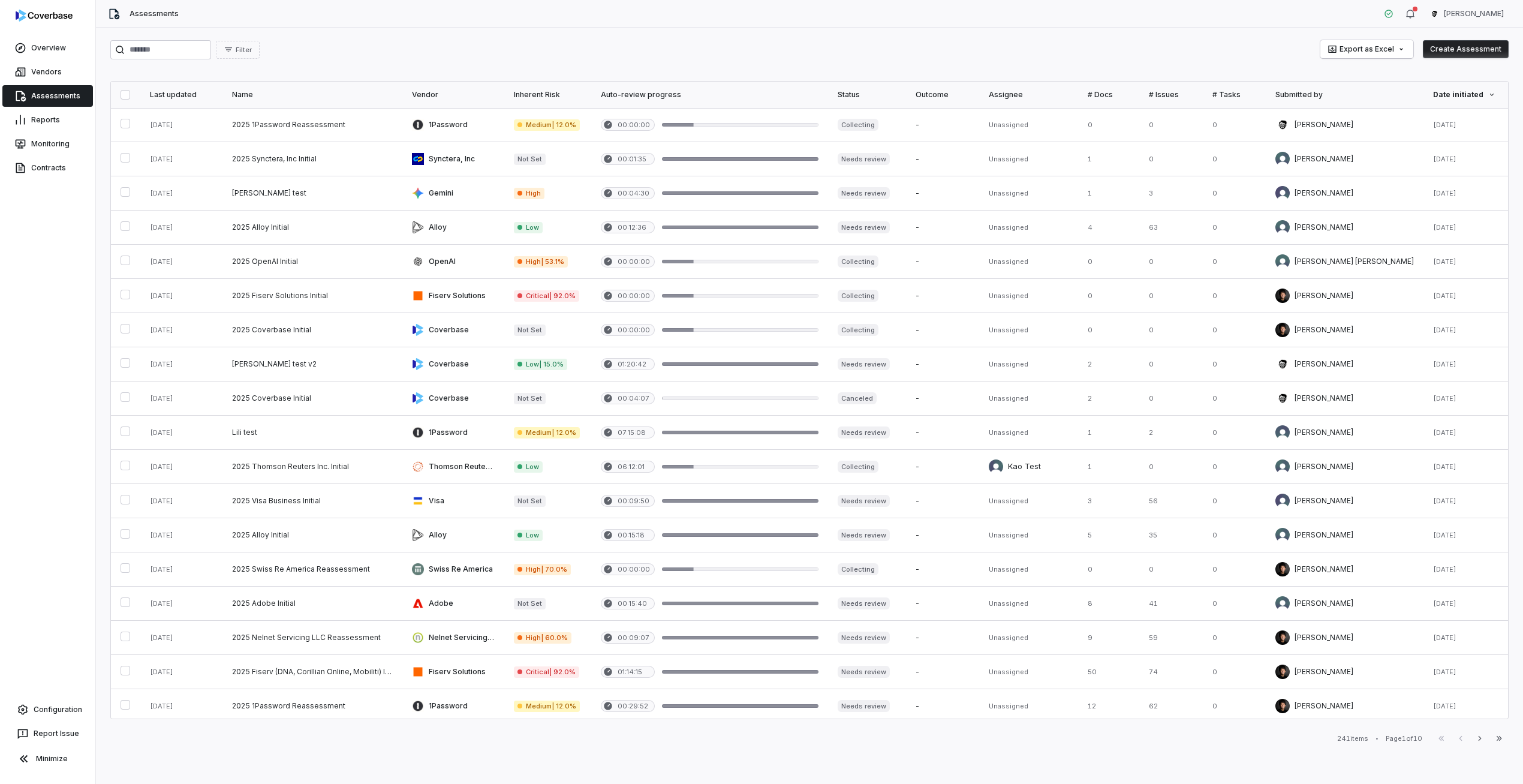
click at [75, 697] on div "Configuration" at bounding box center [48, 709] width 91 height 24
click at [73, 703] on link "Configuration" at bounding box center [48, 709] width 86 height 21
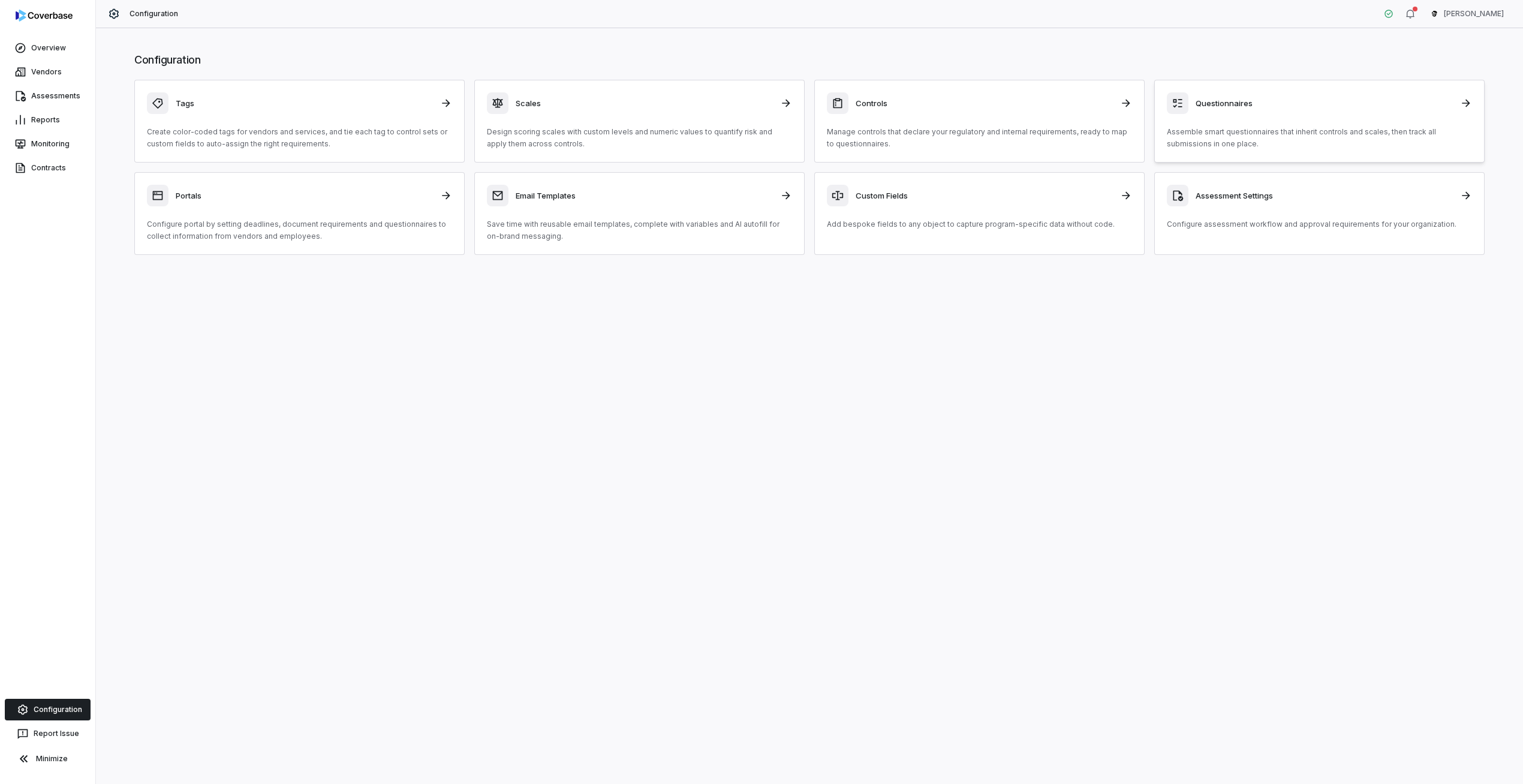
click at [1238, 95] on div "Questionnaires" at bounding box center [1320, 103] width 305 height 21
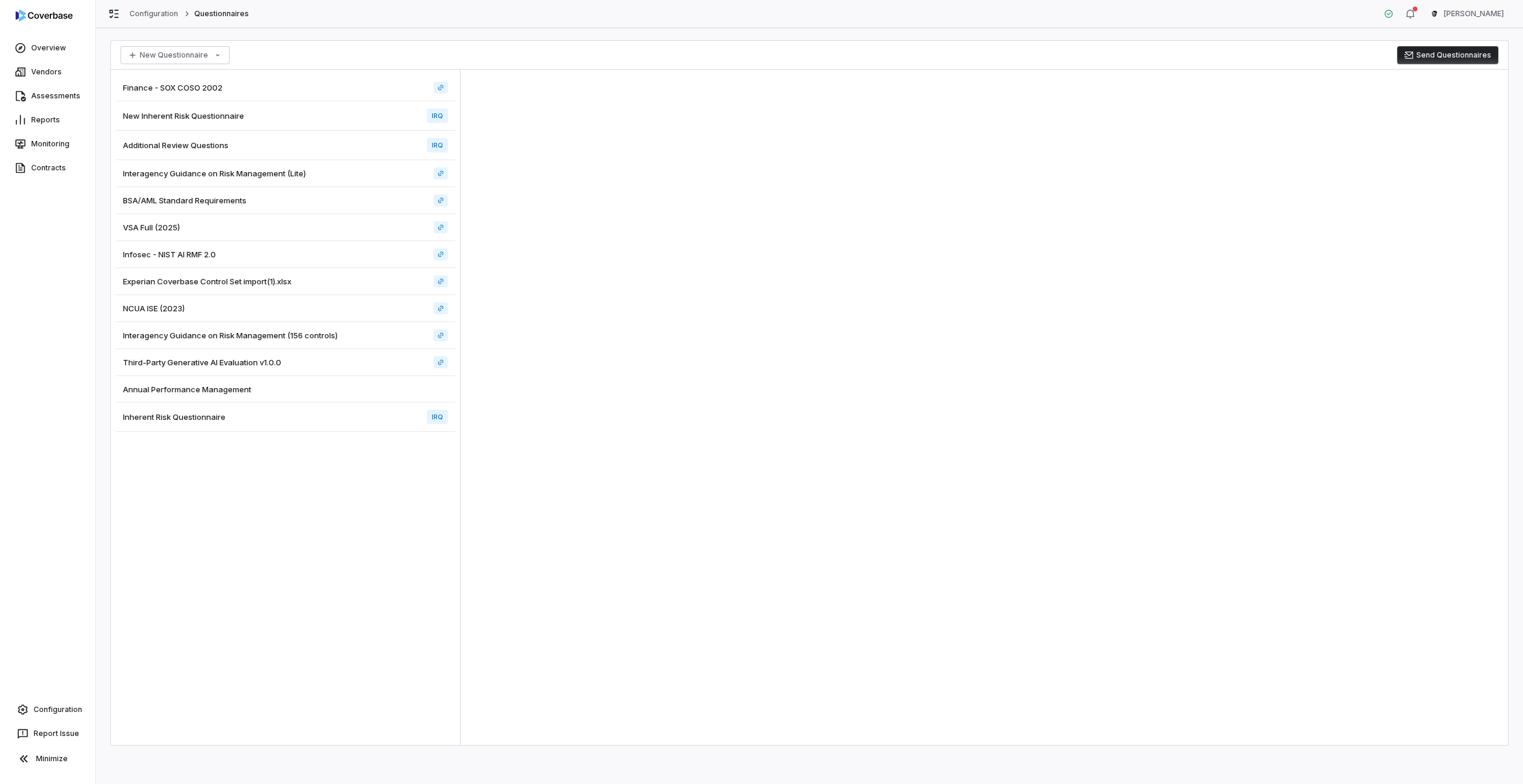
click at [381, 111] on div "New Inherent Risk Questionnaire IRQ" at bounding box center [285, 116] width 339 height 29
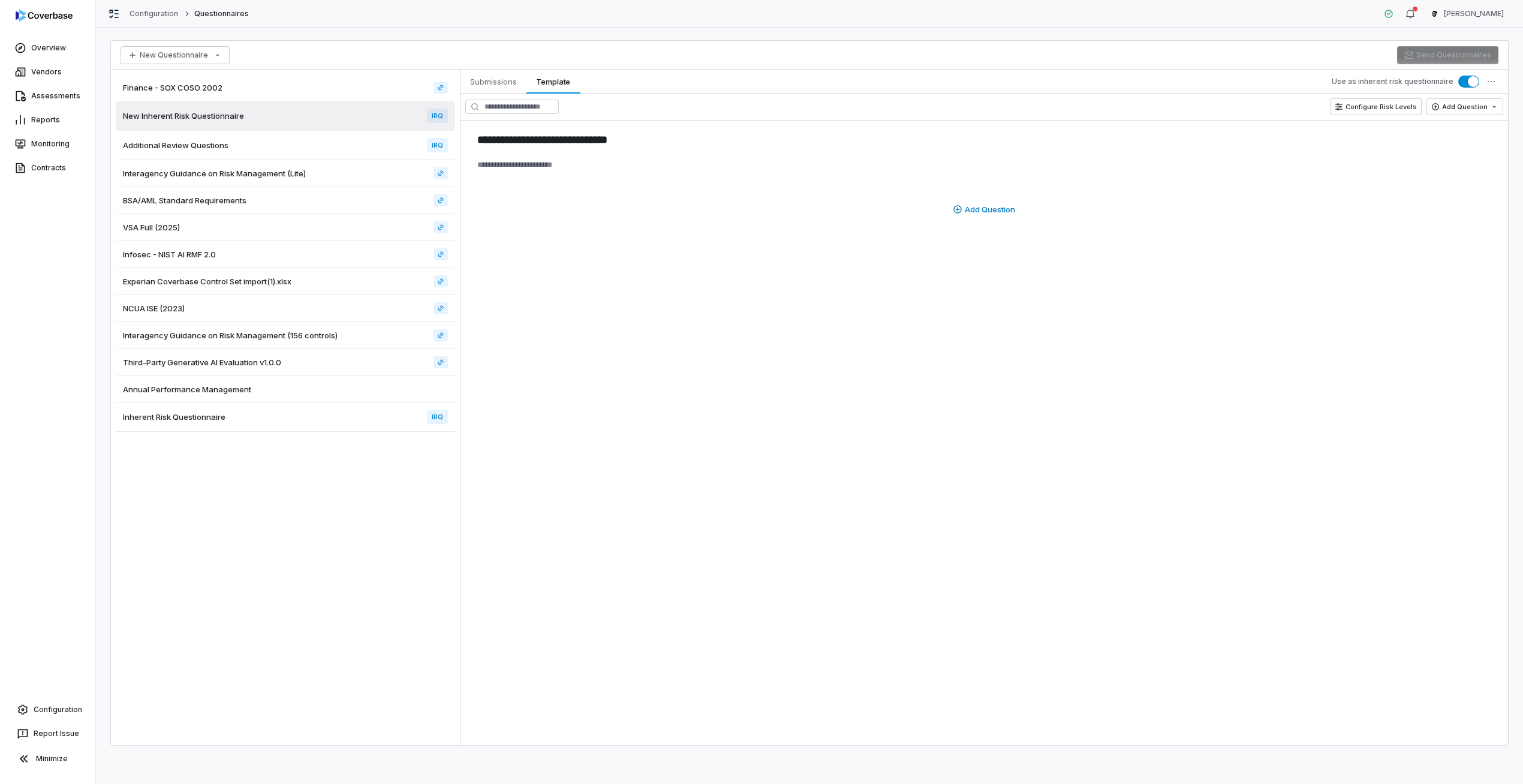
click at [364, 63] on div "New Questionnaire Send Questionnaires" at bounding box center [809, 56] width 1398 height 29
click at [364, 73] on div "Finance - SOX COSO 2002 New Inherent Risk Questionnaire IRQ Additional Review Q…" at bounding box center [285, 407] width 349 height 675
click at [321, 84] on div "Finance - SOX COSO 2002" at bounding box center [285, 87] width 339 height 27
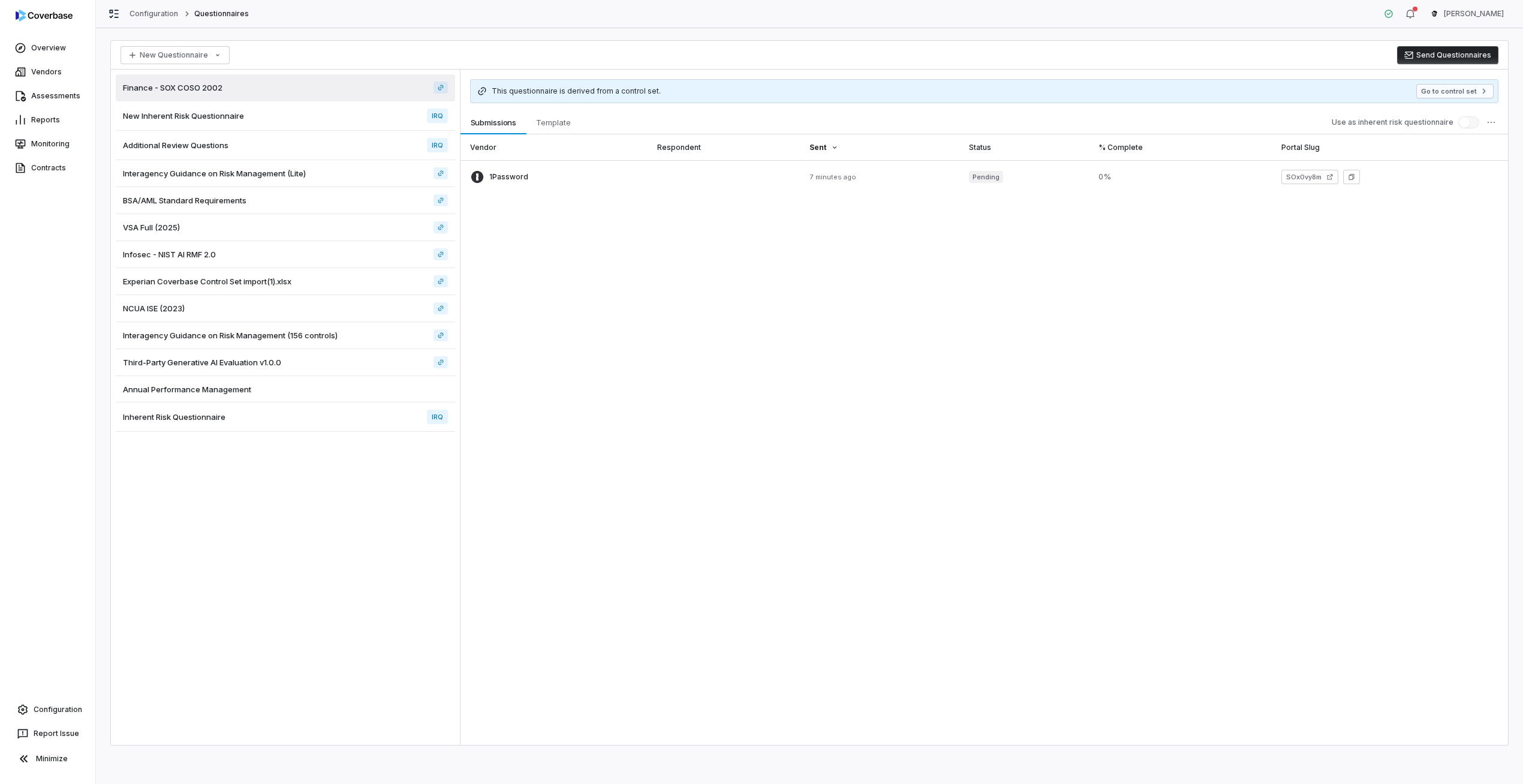
click at [375, 133] on div "Additional Review Questions IRQ" at bounding box center [285, 146] width 339 height 29
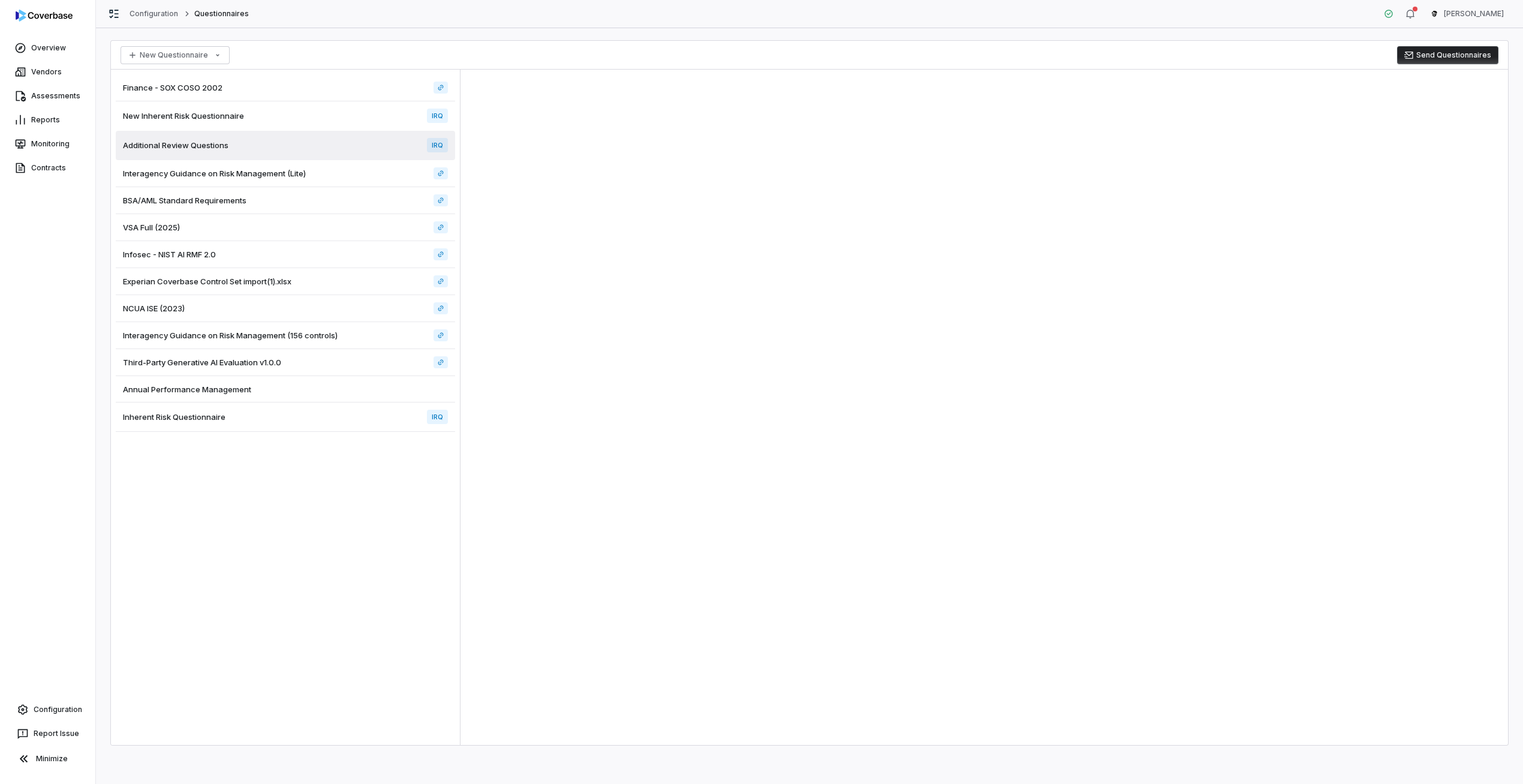
click at [342, 262] on div "Infosec - NIST AI RMF 2.0" at bounding box center [285, 254] width 339 height 27
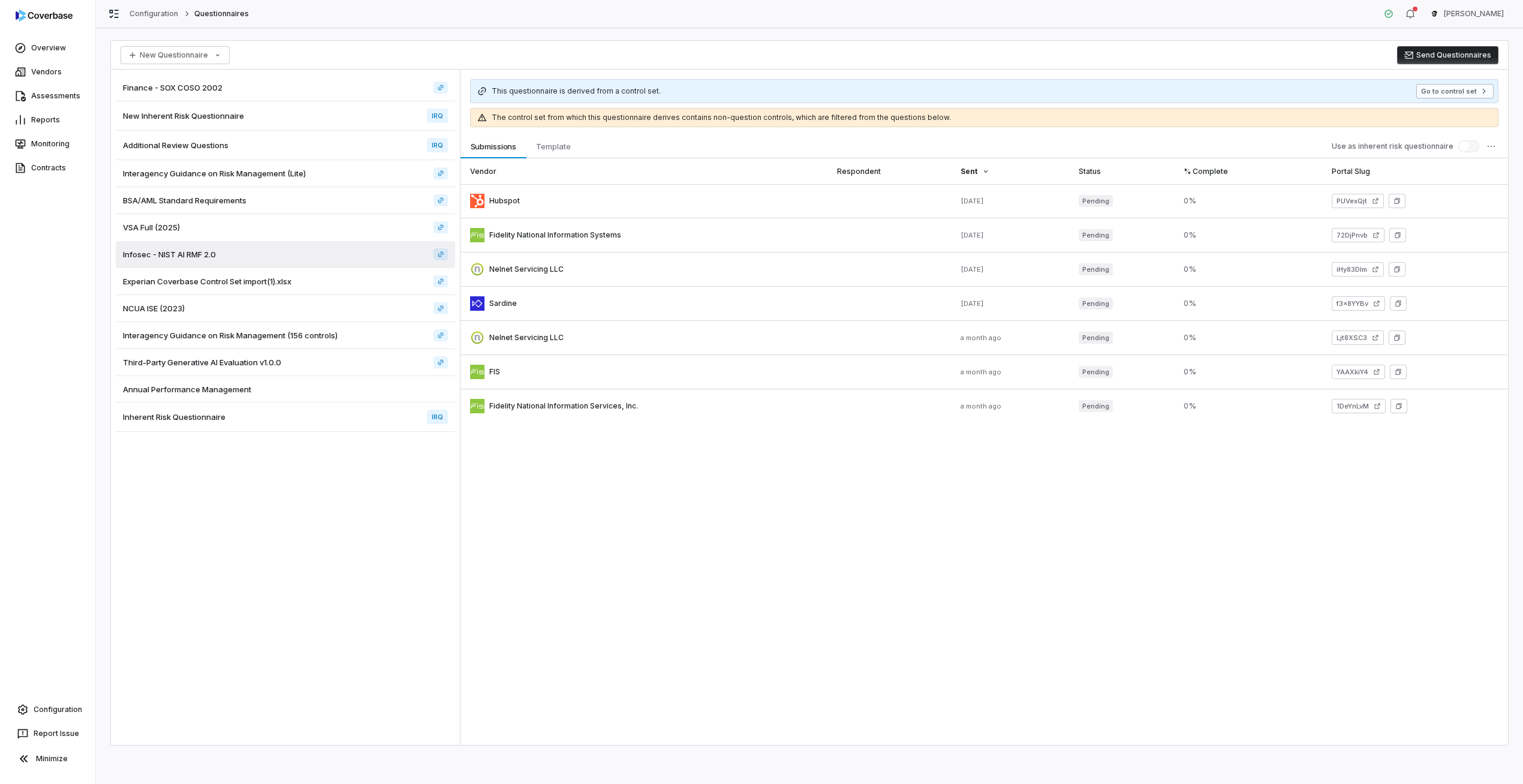
click at [1464, 92] on button "Go to control set" at bounding box center [1455, 91] width 77 height 15
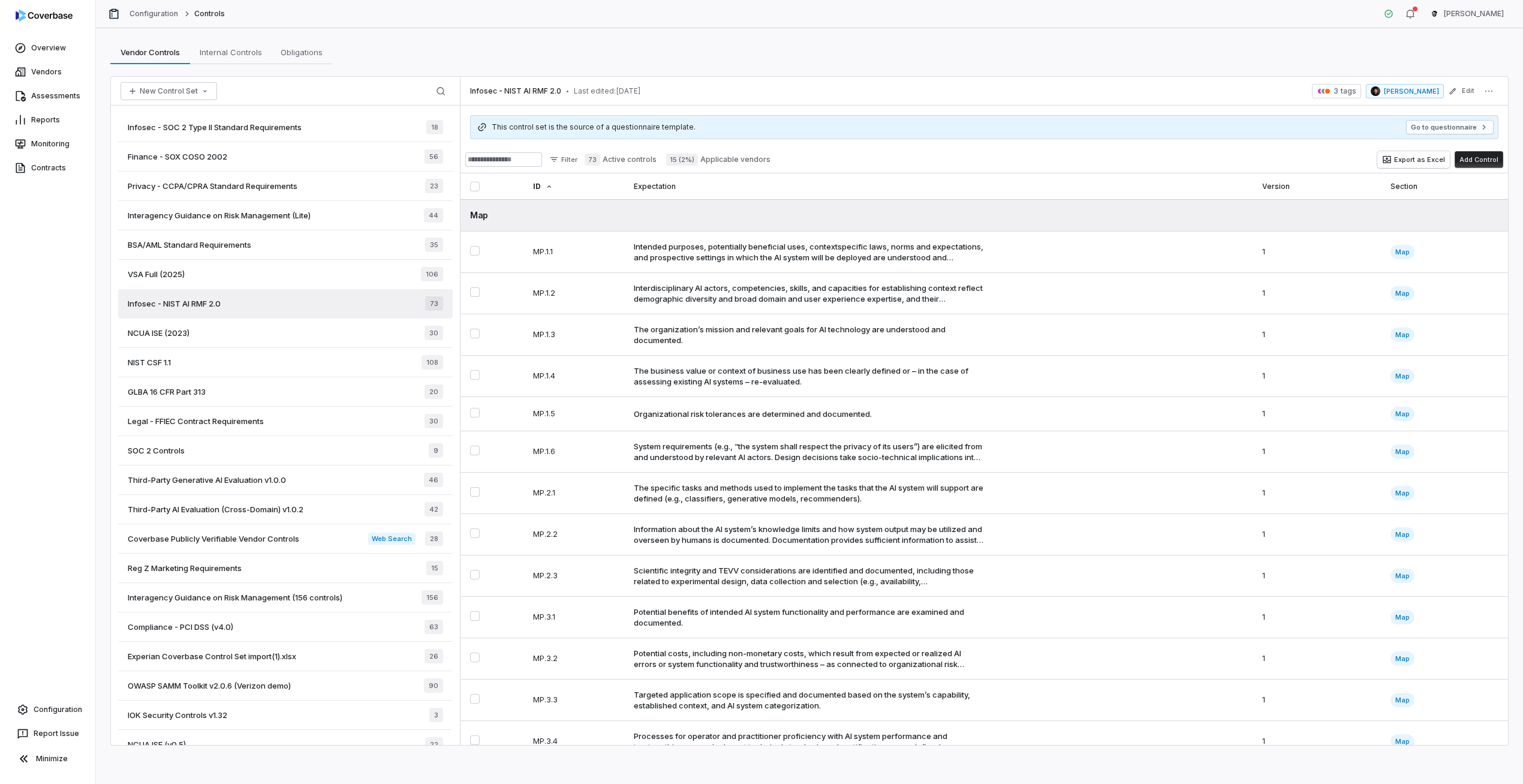
click at [375, 228] on div "Interagency Guidance on Risk Management (Lite) 44" at bounding box center [285, 215] width 334 height 29
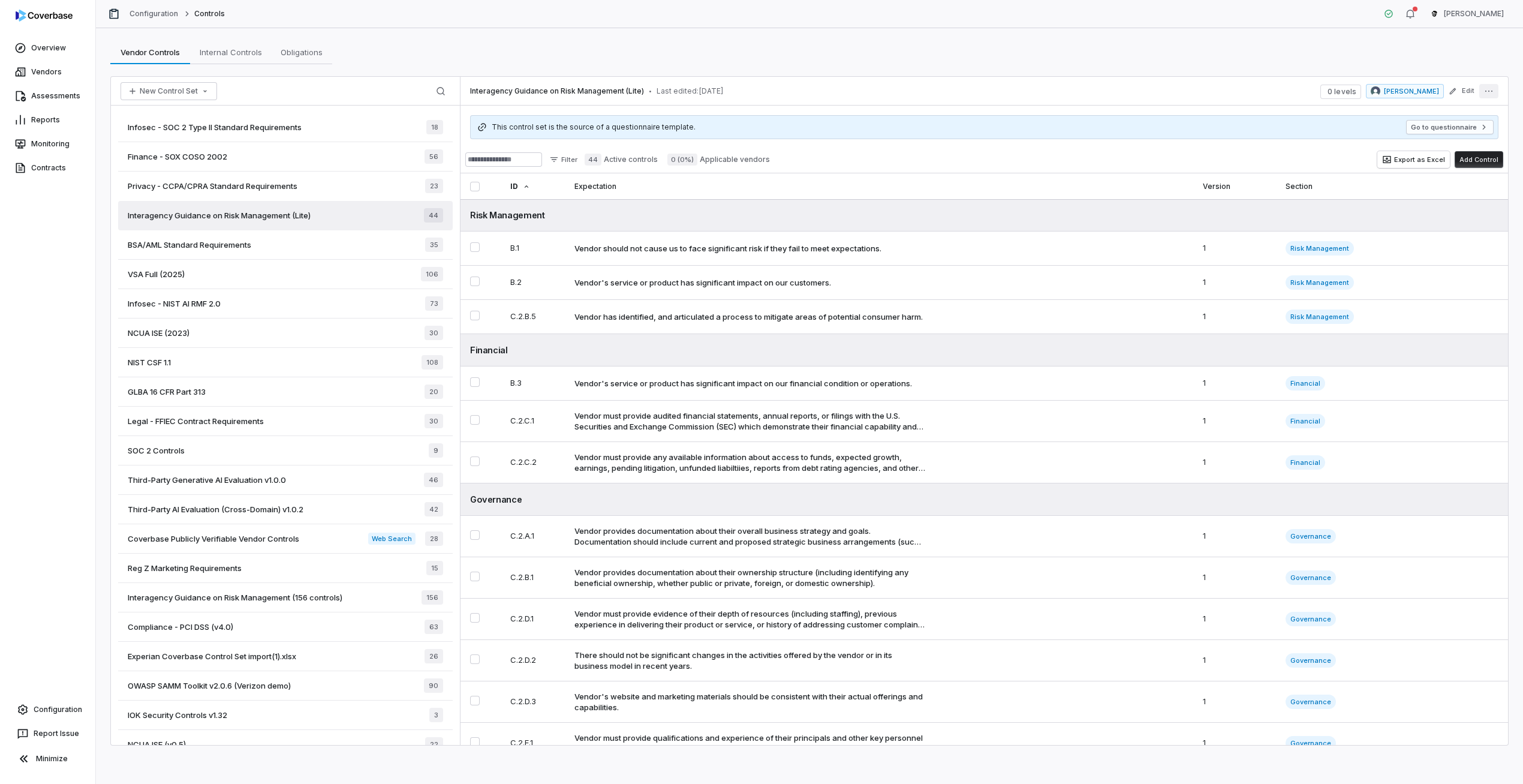
click at [1493, 92] on icon "More actions" at bounding box center [1489, 91] width 9 height 9
click at [1454, 95] on button "Edit" at bounding box center [1461, 91] width 33 height 21
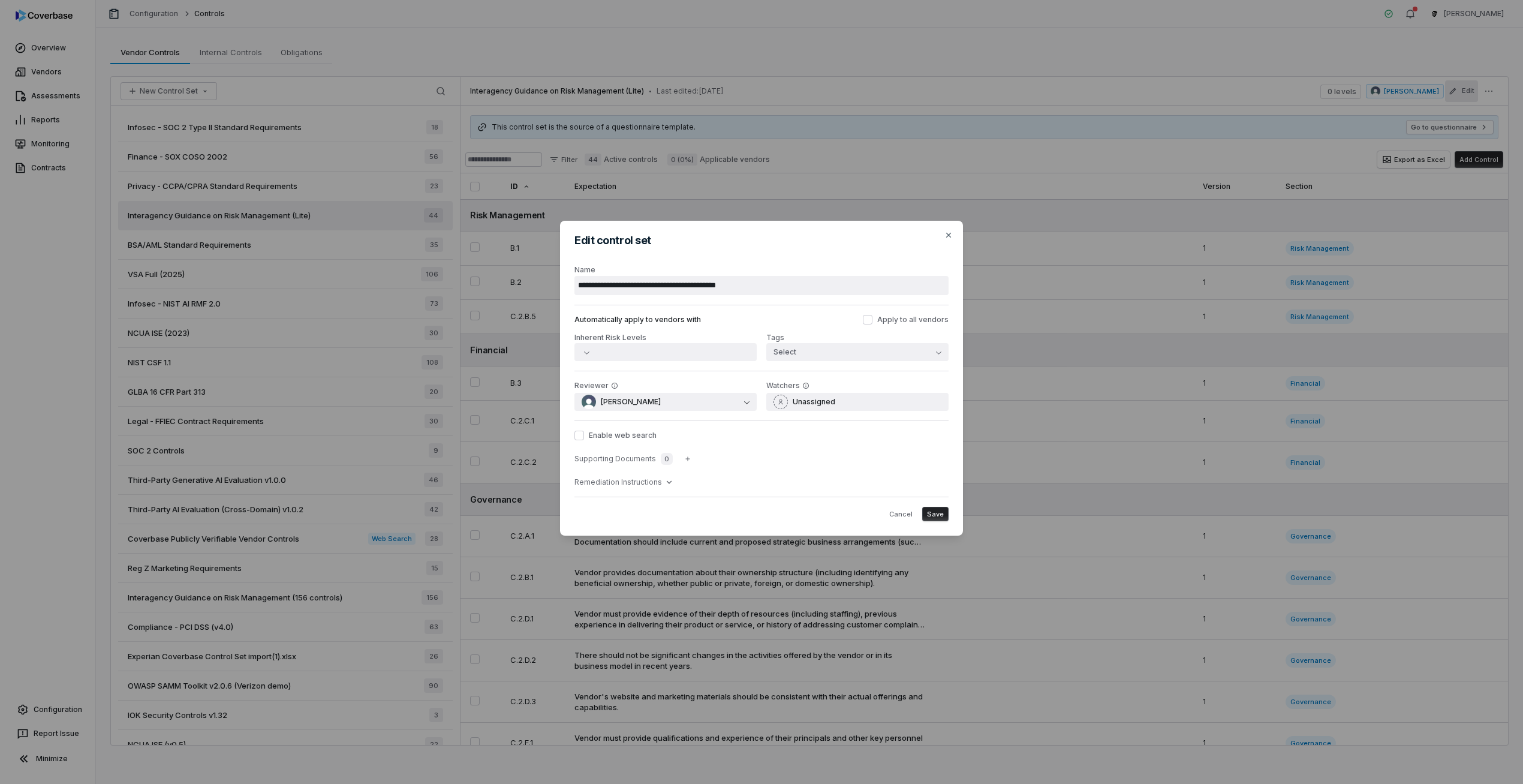
click at [1417, 47] on div "**********" at bounding box center [761, 392] width 1523 height 784
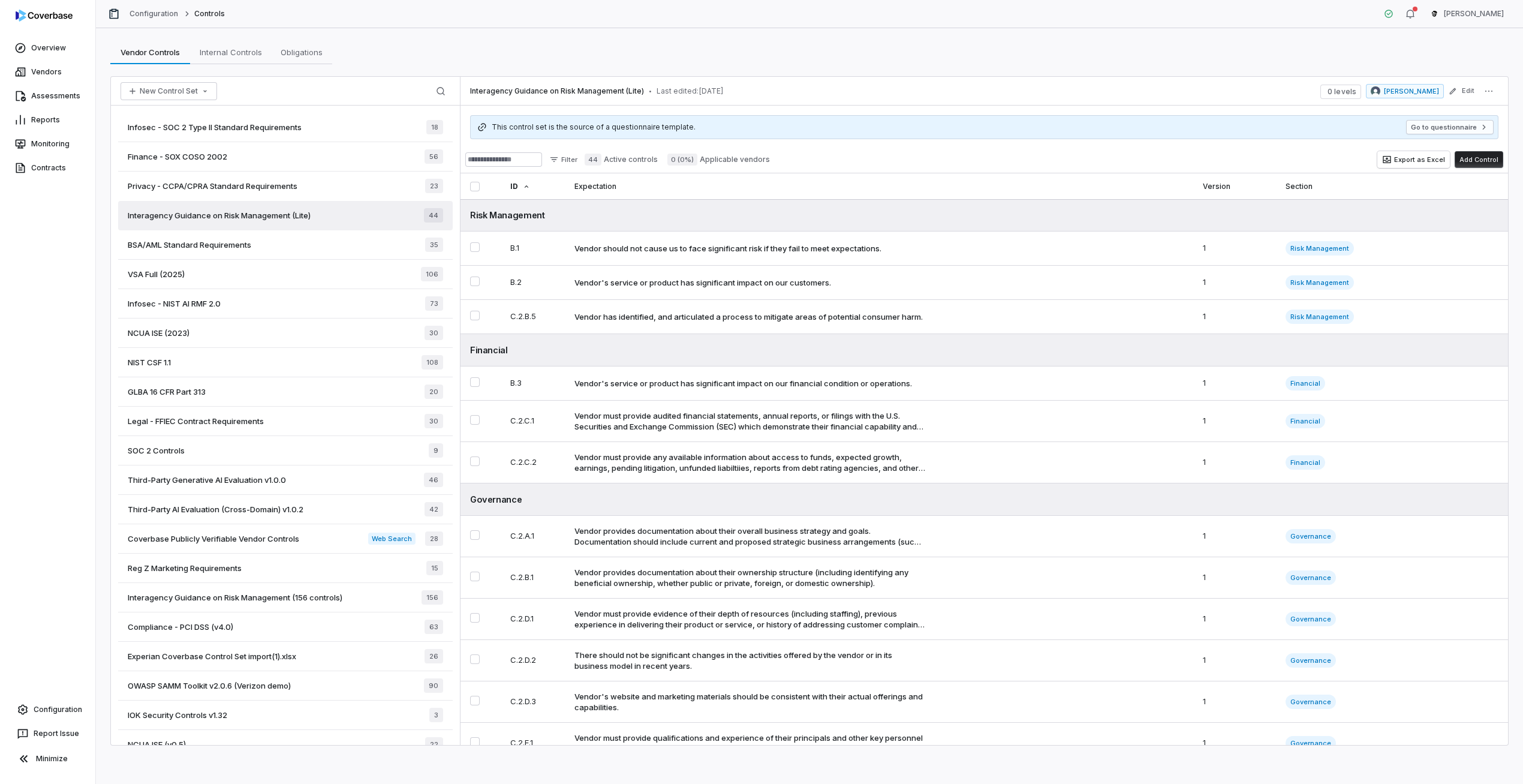
click at [1445, 81] on button "Edit" at bounding box center [1461, 91] width 33 height 21
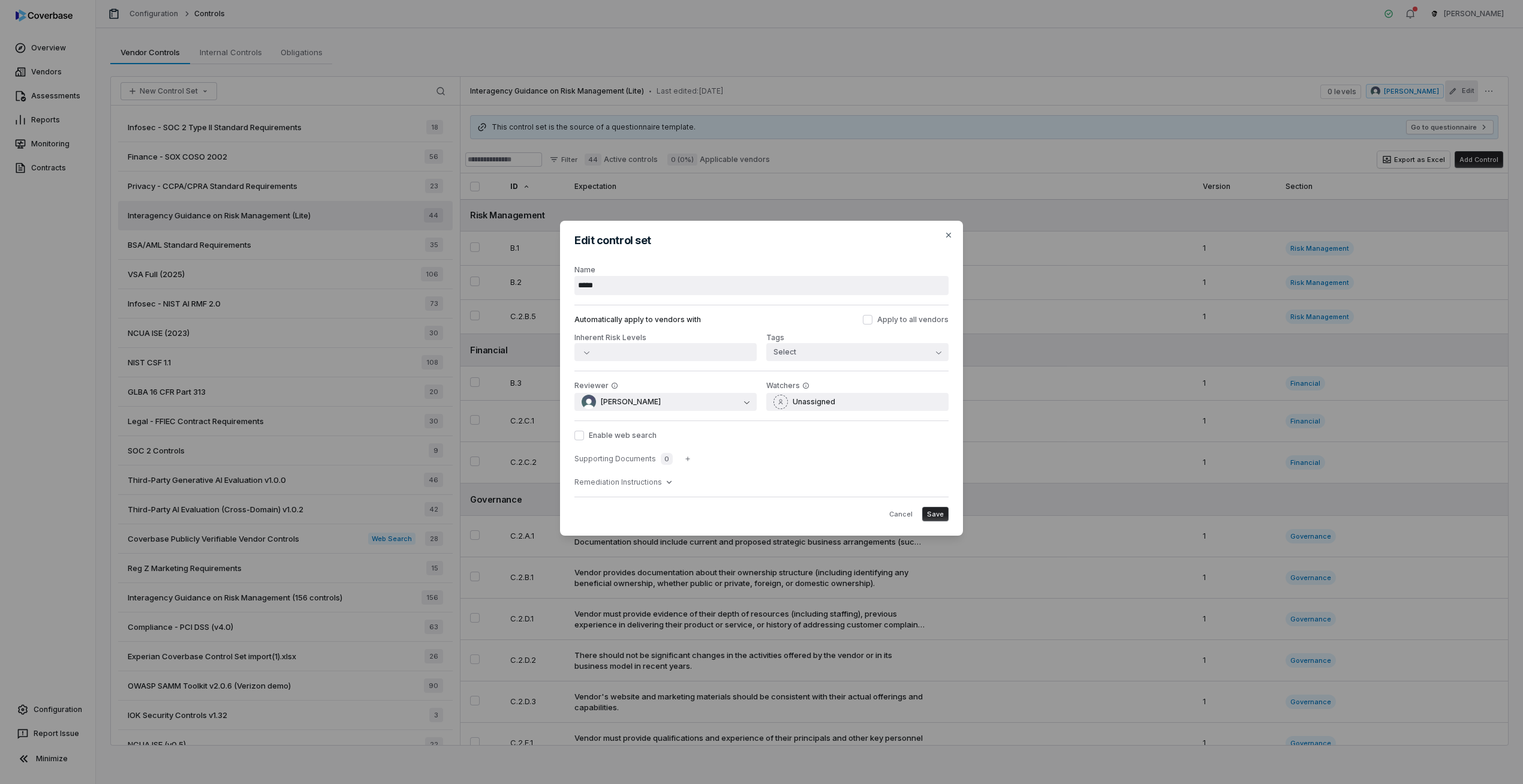
type input "*****"
